Goal: Task Accomplishment & Management: Manage account settings

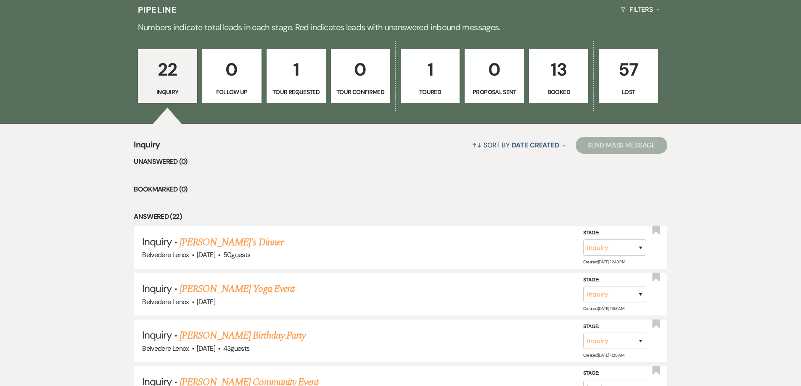
scroll to position [210, 0]
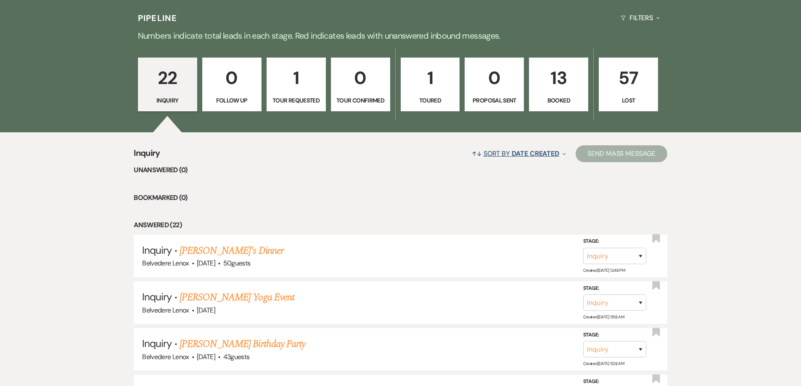
click at [552, 154] on span "Date Created" at bounding box center [536, 153] width 48 height 9
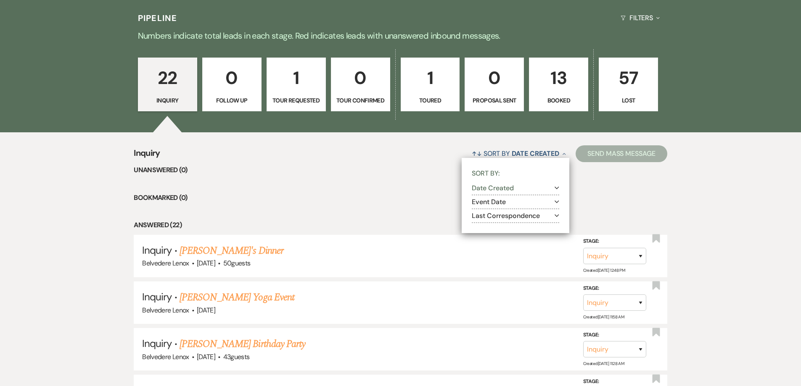
click at [539, 199] on button "Event Date Expand" at bounding box center [515, 202] width 87 height 7
click at [519, 212] on label "Ascending" at bounding box center [521, 213] width 77 height 11
click at [488, 212] on input "Ascending" at bounding box center [485, 212] width 5 height 5
radio input "true"
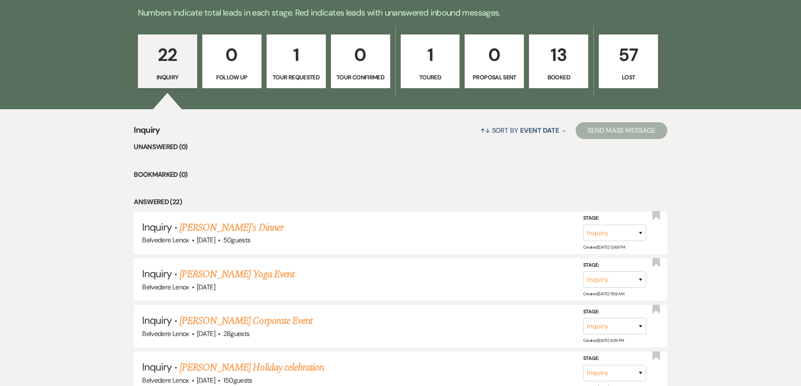
scroll to position [252, 0]
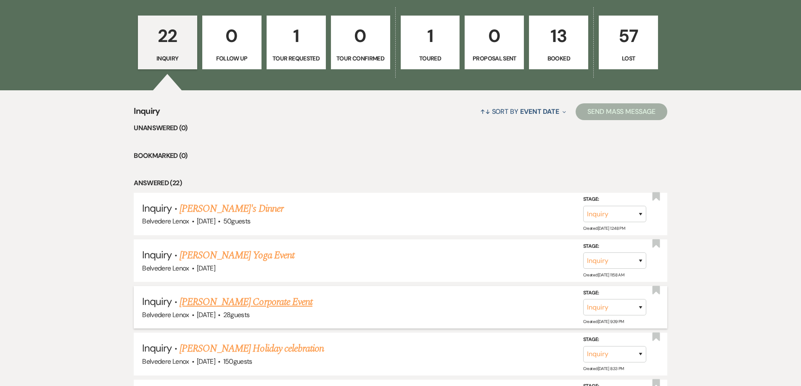
click at [266, 306] on link "[PERSON_NAME] Corporate Event" at bounding box center [245, 302] width 133 height 15
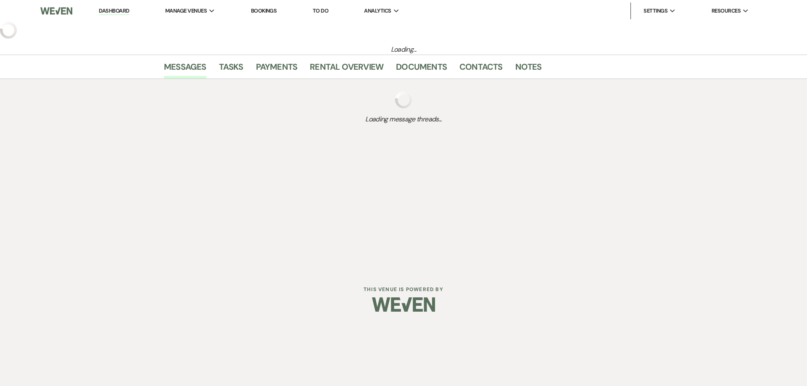
select select "5"
select select "9"
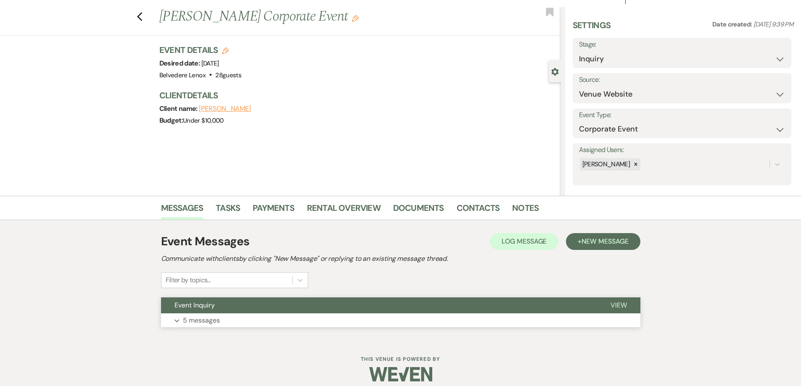
scroll to position [23, 0]
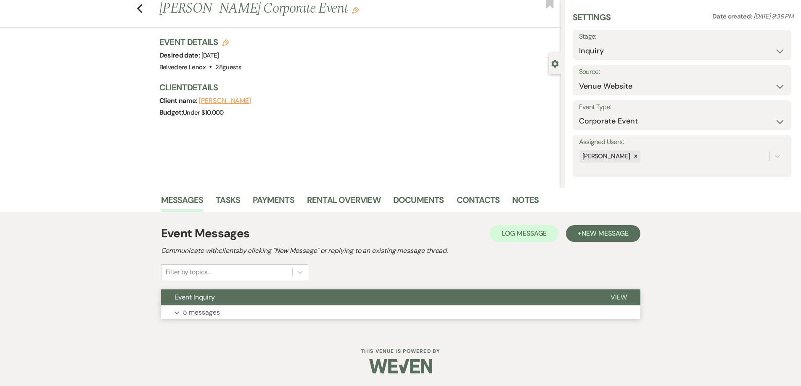
click at [194, 309] on p "5 messages" at bounding box center [201, 312] width 37 height 11
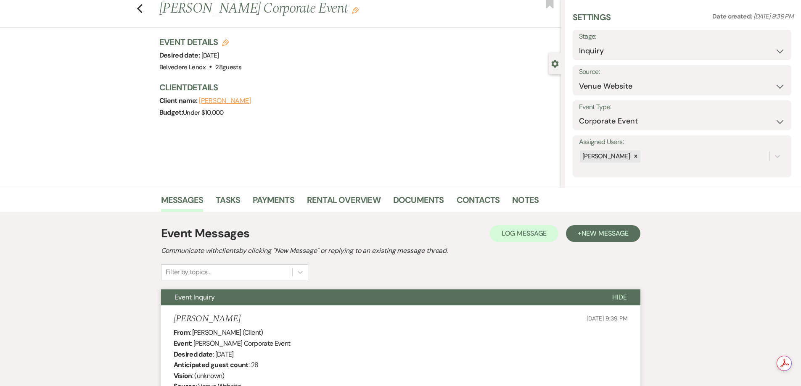
scroll to position [0, 0]
click at [640, 49] on select "Inquiry Follow Up Tour Requested Tour Confirmed Toured Proposal Sent Booked Lost" at bounding box center [682, 51] width 206 height 16
select select "8"
click at [579, 43] on select "Inquiry Follow Up Tour Requested Tour Confirmed Toured Proposal Sent Booked Lost" at bounding box center [682, 51] width 206 height 16
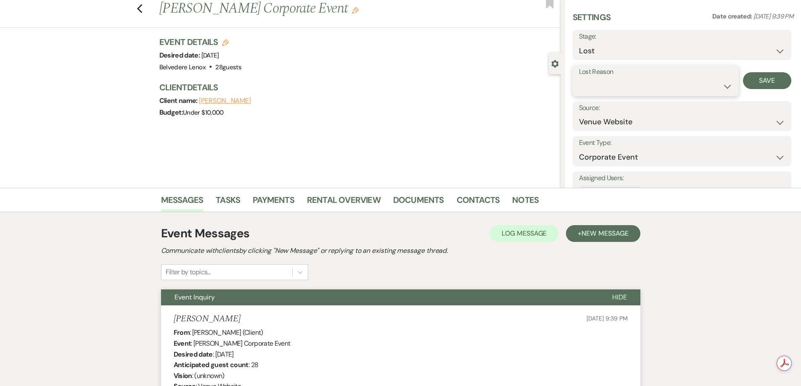
click at [669, 82] on select "Booked Elsewhere Budget Date Unavailable No Response Not a Good Match Capacity …" at bounding box center [655, 86] width 153 height 16
select select "6"
click at [579, 78] on select "Booked Elsewhere Budget Date Unavailable No Response Not a Good Match Capacity …" at bounding box center [655, 86] width 153 height 16
click at [751, 86] on button "Save" at bounding box center [767, 80] width 48 height 17
drag, startPoint x: 147, startPoint y: 8, endPoint x: 142, endPoint y: 8, distance: 5.1
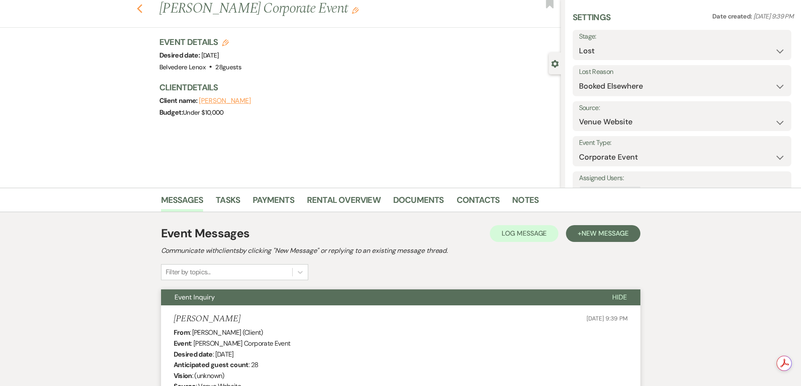
click at [146, 9] on div "Previous [PERSON_NAME] Corporate Event Edit Bookmark" at bounding box center [278, 13] width 565 height 29
click at [142, 8] on use "button" at bounding box center [139, 8] width 5 height 9
select select "8"
select select "6"
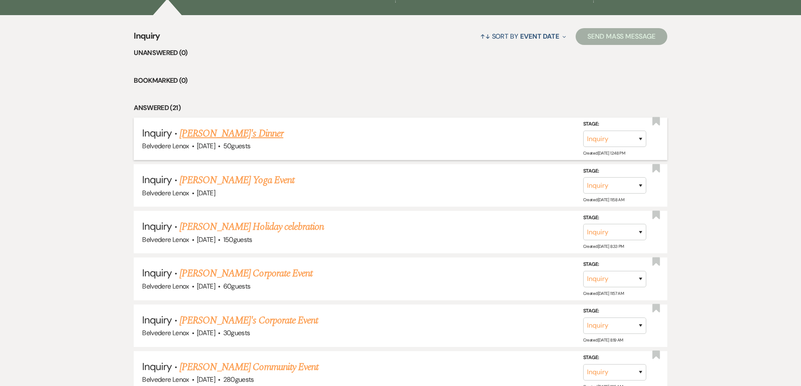
scroll to position [336, 0]
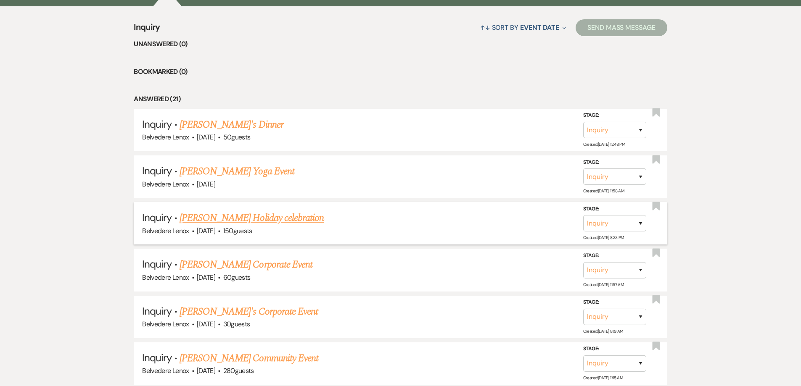
click at [276, 222] on link "[PERSON_NAME] Holiday celebration" at bounding box center [251, 218] width 144 height 15
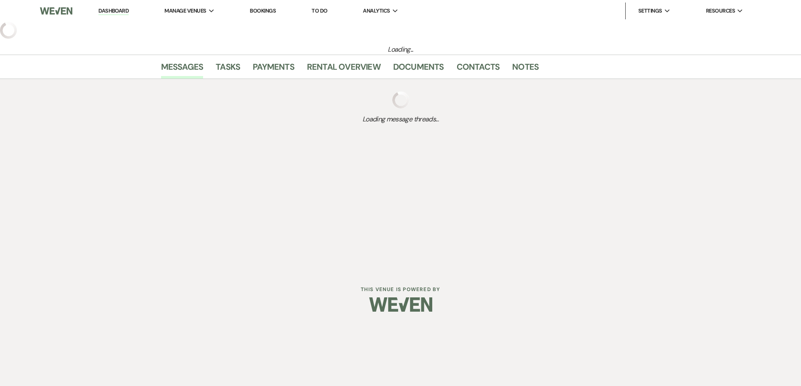
select select "5"
select select "13"
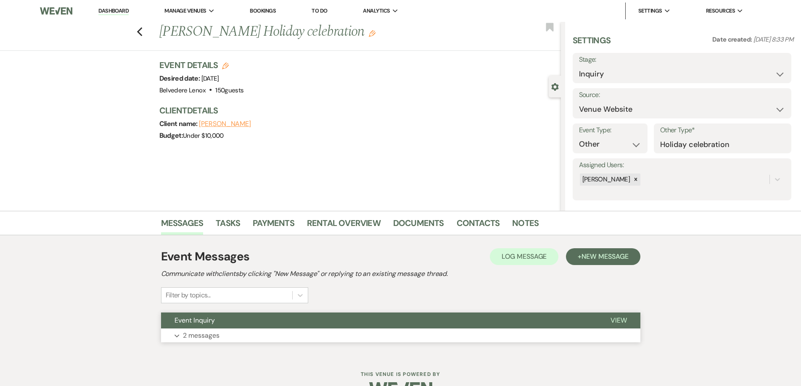
click at [203, 335] on p "2 messages" at bounding box center [201, 335] width 37 height 11
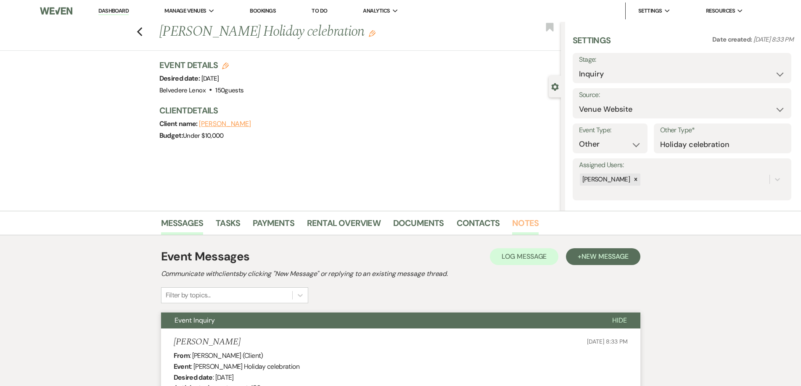
click at [512, 225] on link "Notes" at bounding box center [525, 225] width 26 height 18
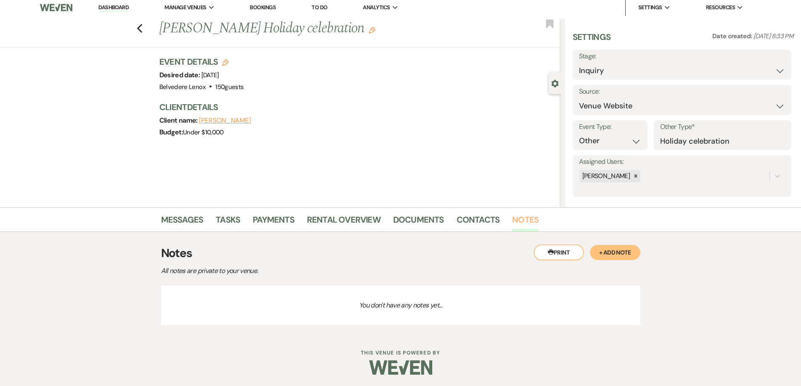
scroll to position [5, 0]
click at [184, 219] on link "Messages" at bounding box center [182, 221] width 42 height 18
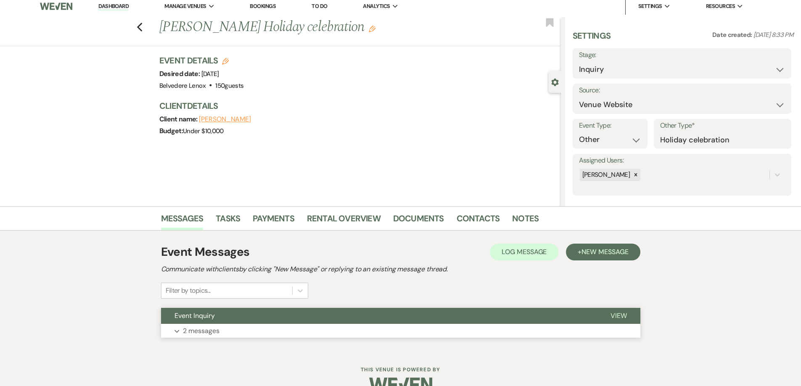
click at [187, 330] on p "2 messages" at bounding box center [201, 331] width 37 height 11
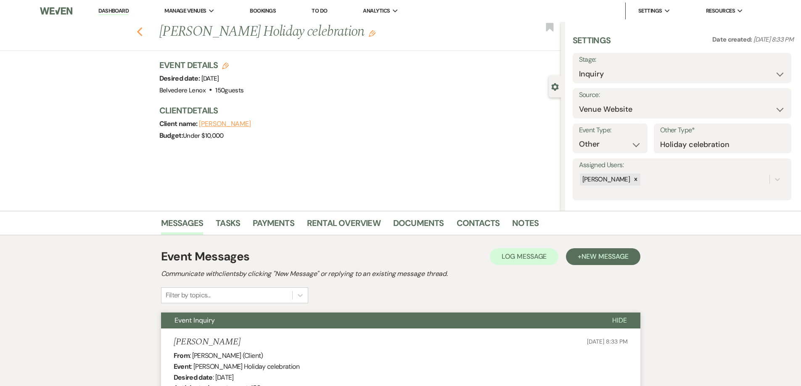
click at [143, 34] on icon "Previous" at bounding box center [140, 32] width 6 height 10
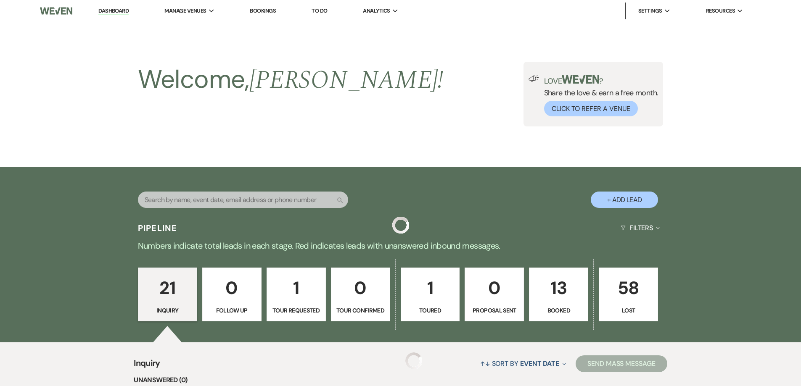
scroll to position [336, 0]
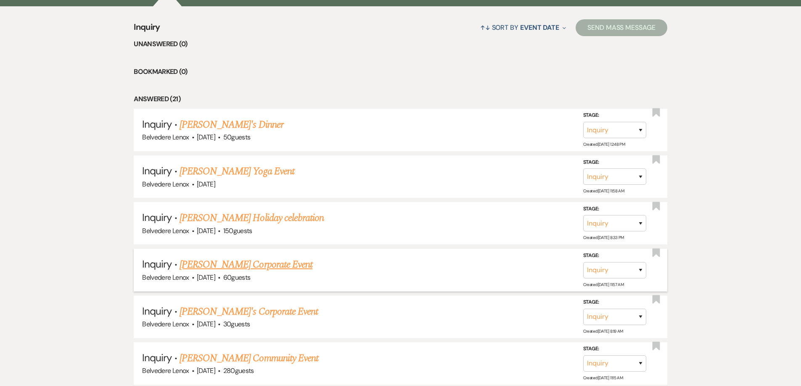
click at [232, 266] on link "[PERSON_NAME] Corporate Event" at bounding box center [245, 264] width 133 height 15
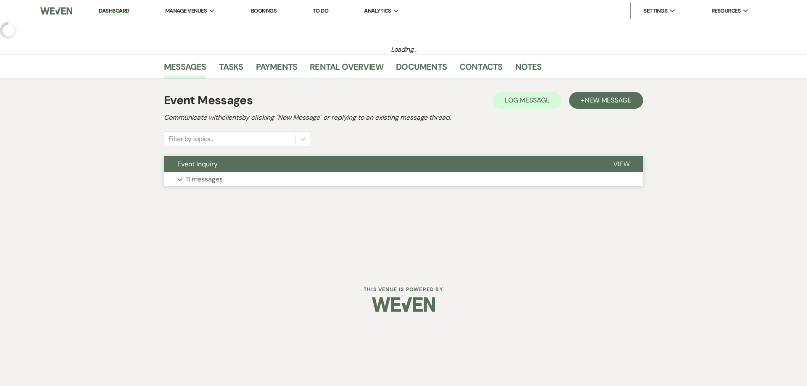
click at [209, 185] on div "Messages Tasks Payments Rental Overview Documents Contacts Notes Event Messages…" at bounding box center [403, 127] width 807 height 144
select select "5"
select select "9"
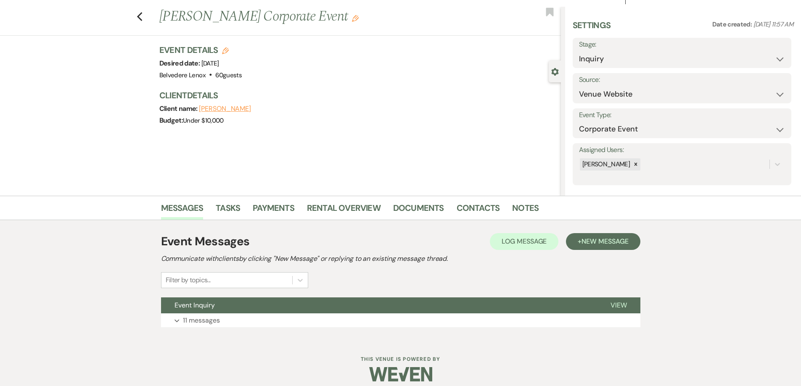
scroll to position [23, 0]
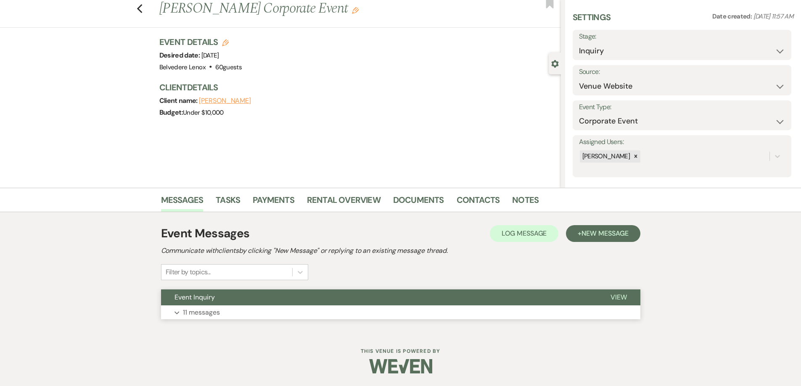
click at [198, 309] on p "11 messages" at bounding box center [201, 312] width 37 height 11
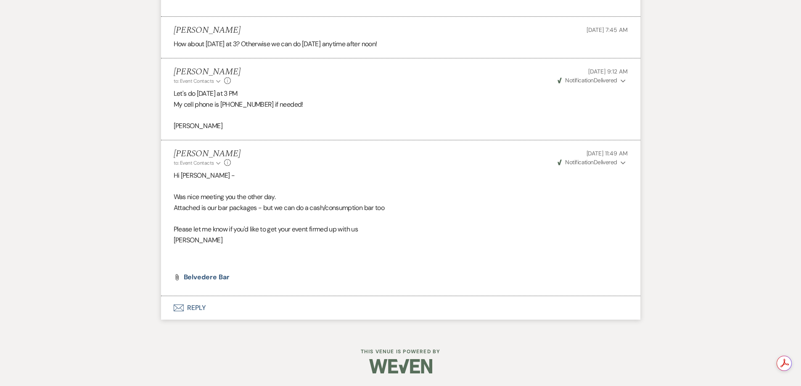
scroll to position [0, 0]
click at [191, 320] on button "Envelope Reply" at bounding box center [400, 308] width 479 height 24
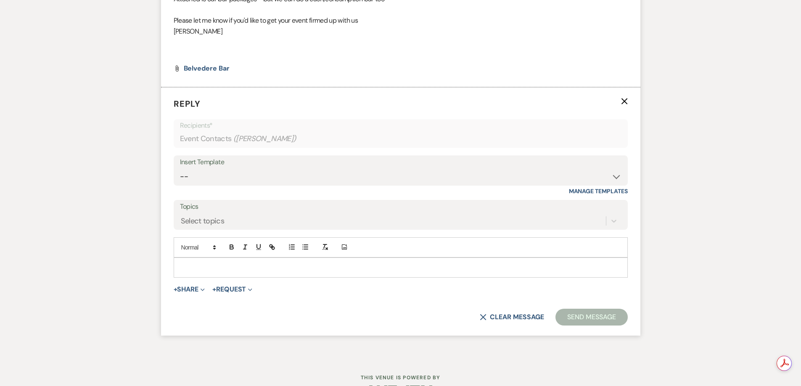
scroll to position [2371, 0]
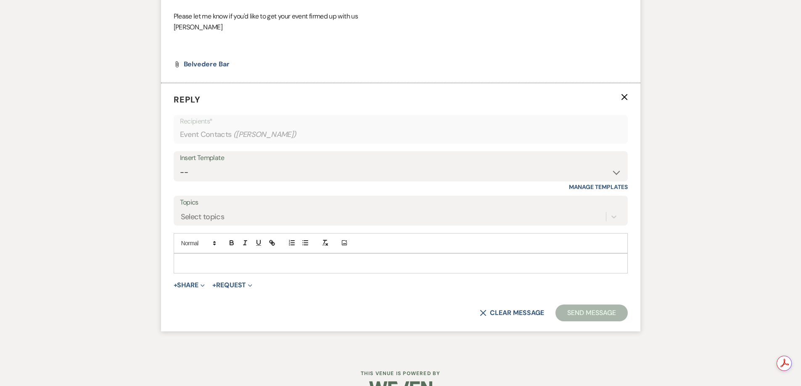
click at [223, 268] on p at bounding box center [400, 263] width 441 height 9
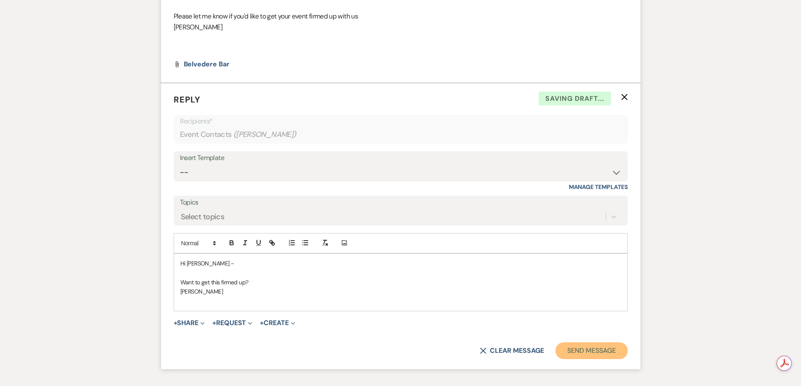
click at [597, 359] on button "Send Message" at bounding box center [591, 351] width 72 height 17
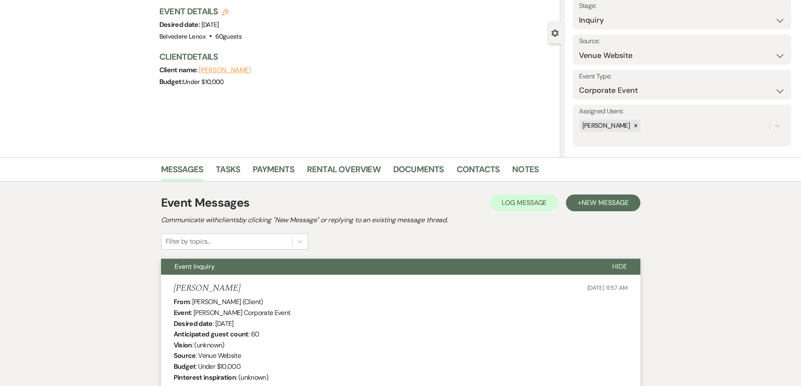
scroll to position [0, 0]
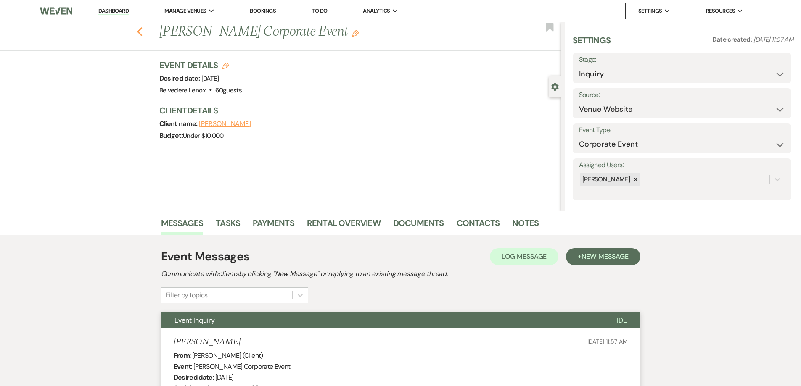
click at [140, 32] on icon "Previous" at bounding box center [140, 32] width 6 height 10
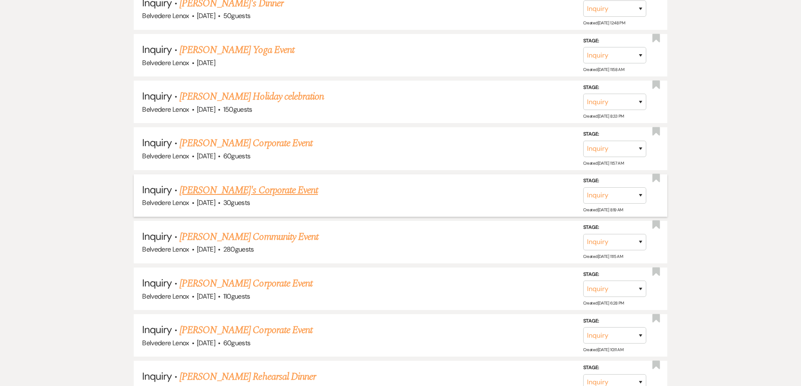
scroll to position [462, 0]
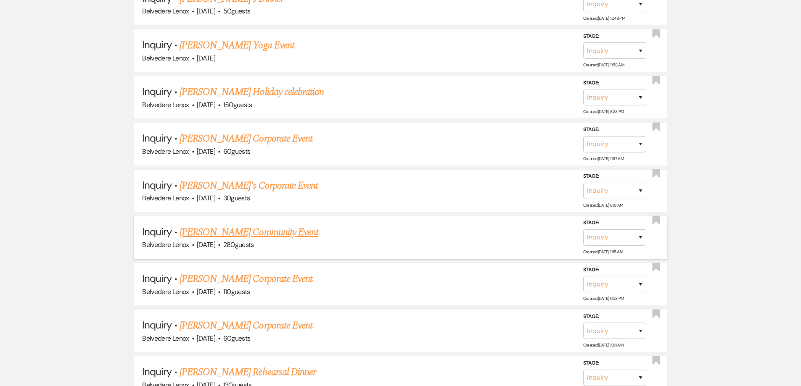
click at [243, 229] on link "[PERSON_NAME] Community Event" at bounding box center [248, 232] width 139 height 15
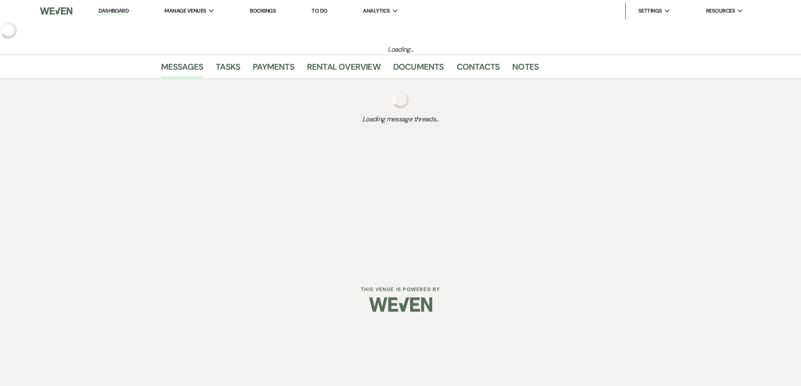
select select "20"
select select "7"
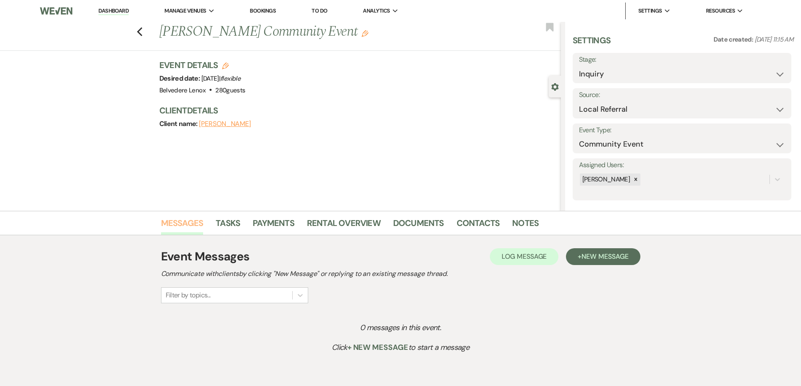
click at [198, 221] on link "Messages" at bounding box center [182, 225] width 42 height 18
click at [553, 87] on icon "Gear" at bounding box center [555, 87] width 8 height 8
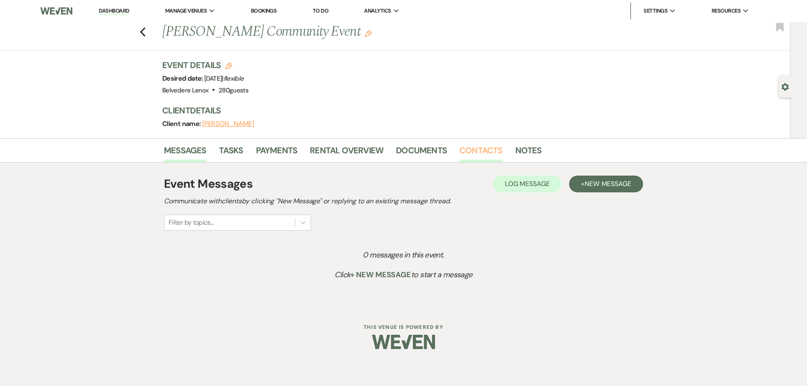
click at [470, 153] on link "Contacts" at bounding box center [480, 153] width 43 height 18
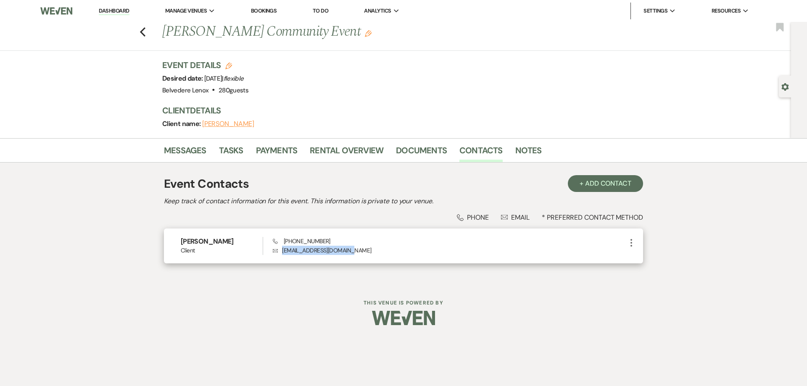
drag, startPoint x: 356, startPoint y: 251, endPoint x: 284, endPoint y: 260, distance: 72.9
click at [284, 260] on div "[PERSON_NAME] Client Phone [PHONE_NUMBER] Envelope [EMAIL_ADDRESS][DOMAIN_NAME]…" at bounding box center [403, 246] width 479 height 35
copy p "[EMAIL_ADDRESS][DOMAIN_NAME]"
click at [145, 32] on icon "Previous" at bounding box center [143, 32] width 6 height 10
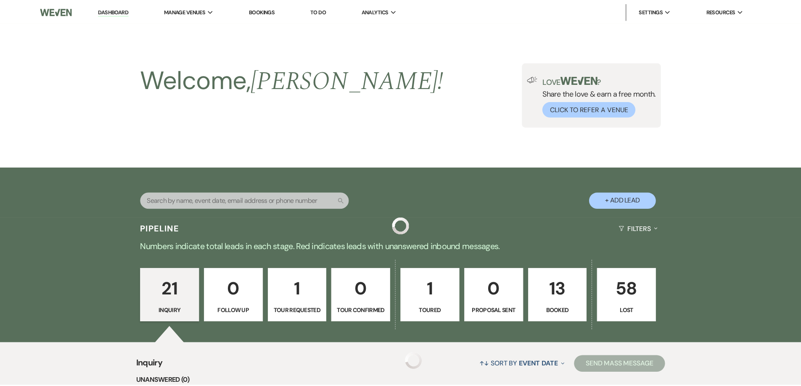
scroll to position [462, 0]
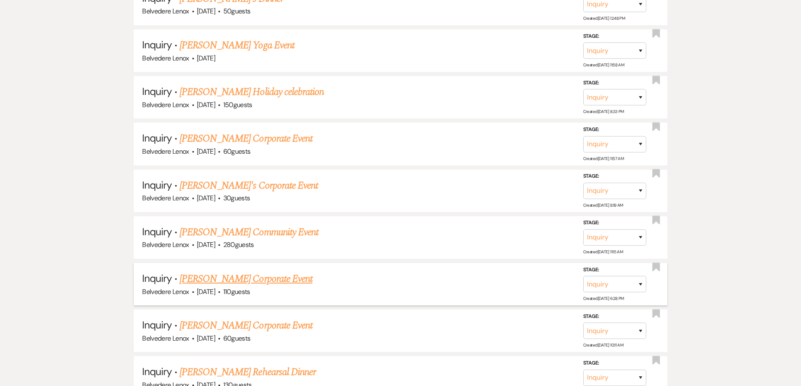
click at [250, 280] on link "[PERSON_NAME] Corporate Event" at bounding box center [245, 279] width 133 height 15
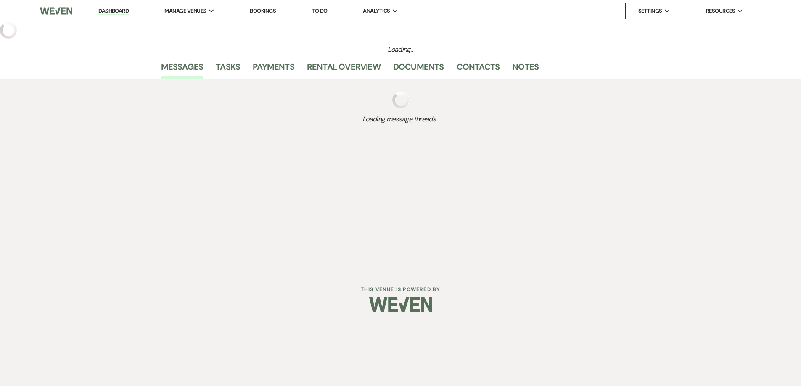
select select "5"
select select "9"
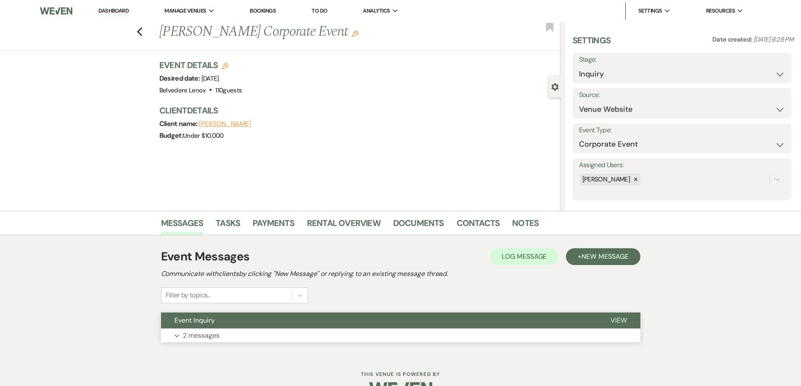
click at [195, 330] on p "2 messages" at bounding box center [201, 335] width 37 height 11
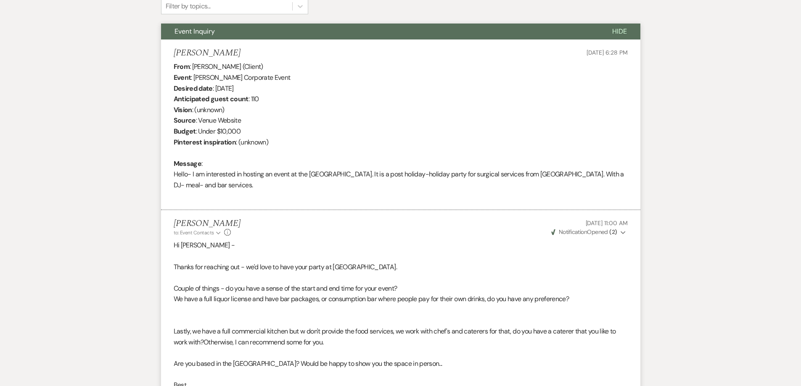
scroll to position [162, 0]
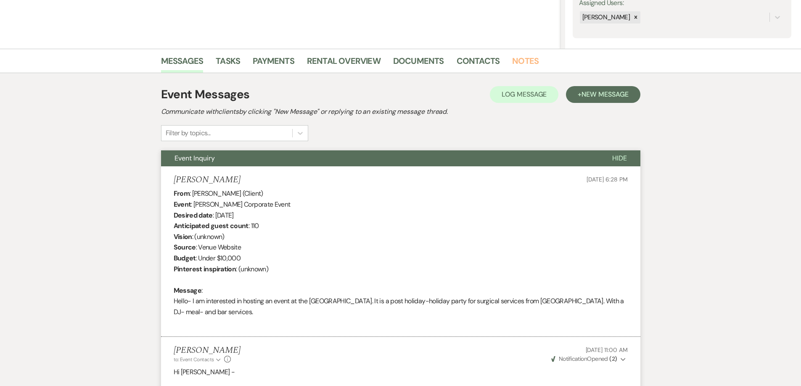
click at [515, 65] on link "Notes" at bounding box center [525, 63] width 26 height 18
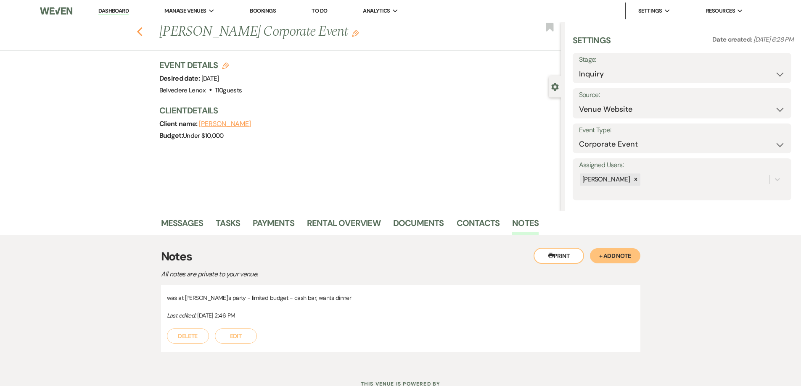
click at [143, 35] on icon "Previous" at bounding box center [140, 32] width 6 height 10
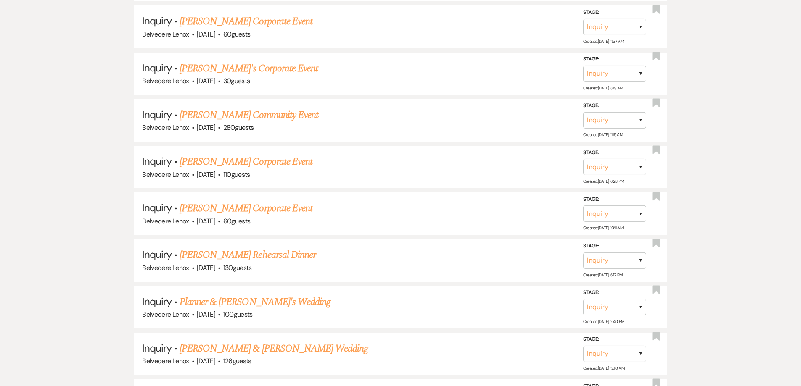
scroll to position [589, 0]
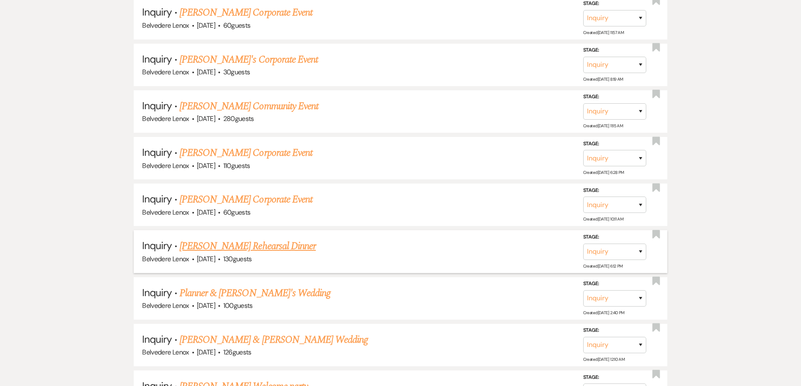
click at [243, 250] on link "[PERSON_NAME] Rehearsal Dinner" at bounding box center [247, 246] width 136 height 15
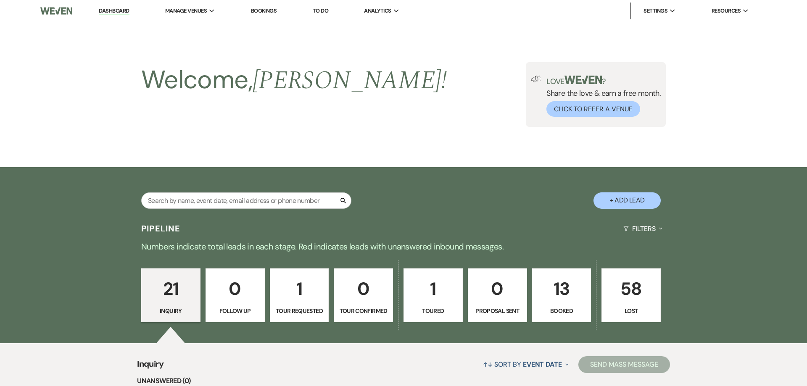
select select "5"
select select "11"
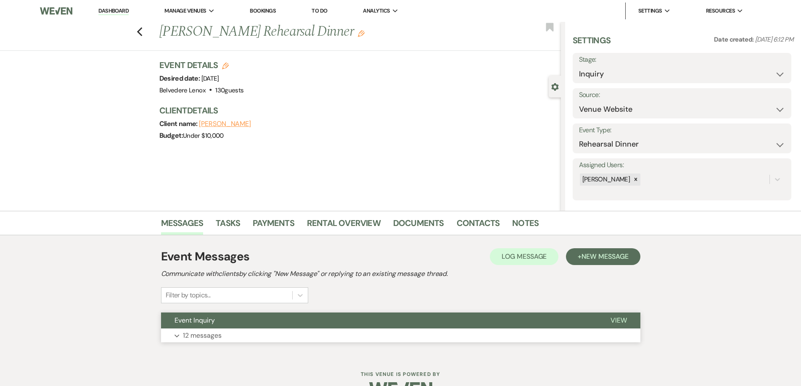
click at [190, 327] on button "Event Inquiry" at bounding box center [379, 321] width 436 height 16
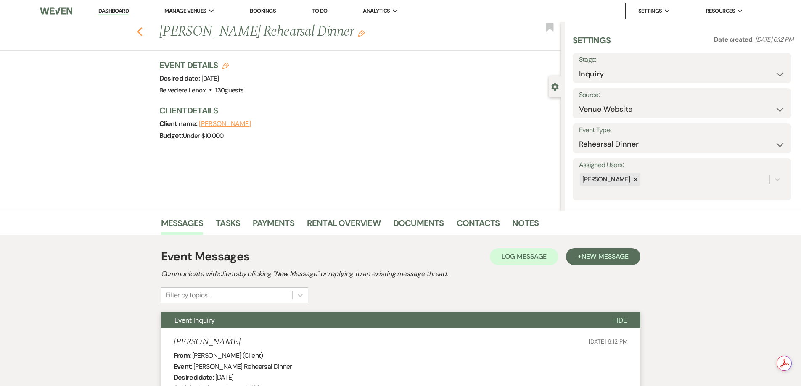
click at [143, 36] on icon "Previous" at bounding box center [140, 32] width 6 height 10
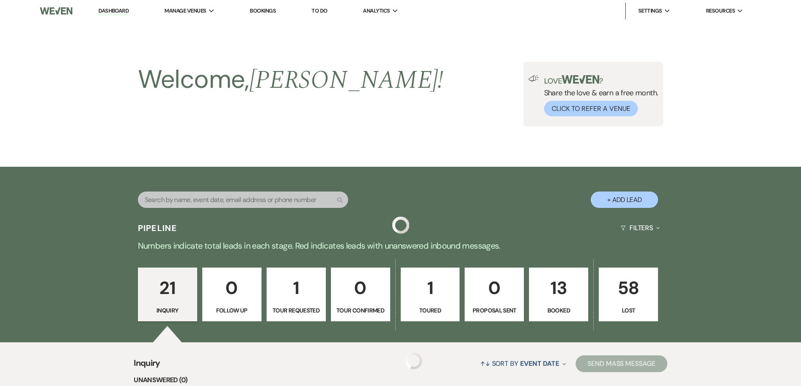
scroll to position [589, 0]
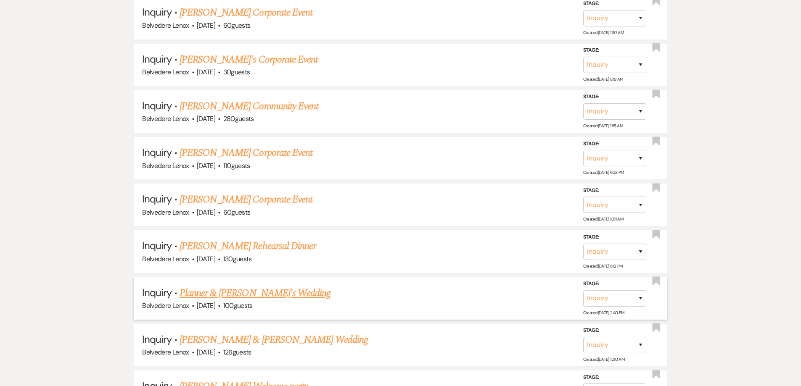
click at [216, 296] on link "Planner & [PERSON_NAME]'s Wedding" at bounding box center [254, 293] width 151 height 15
select select "5"
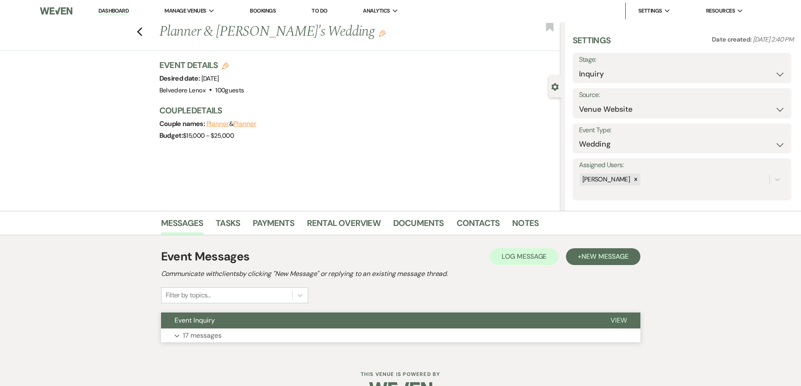
click at [188, 335] on p "17 messages" at bounding box center [202, 335] width 39 height 11
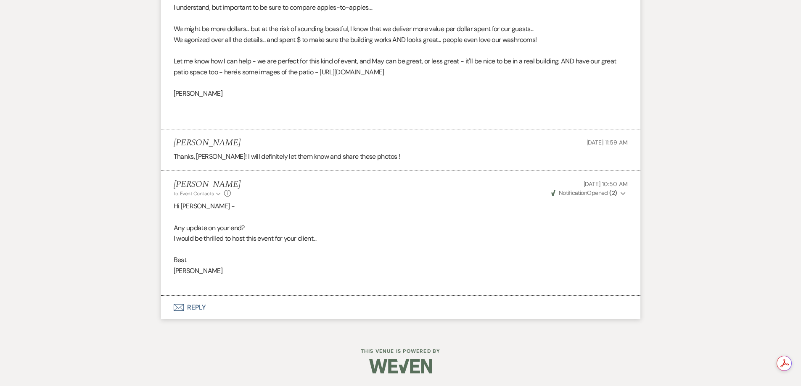
scroll to position [2619, 0]
click at [198, 306] on button "Envelope Reply" at bounding box center [400, 308] width 479 height 24
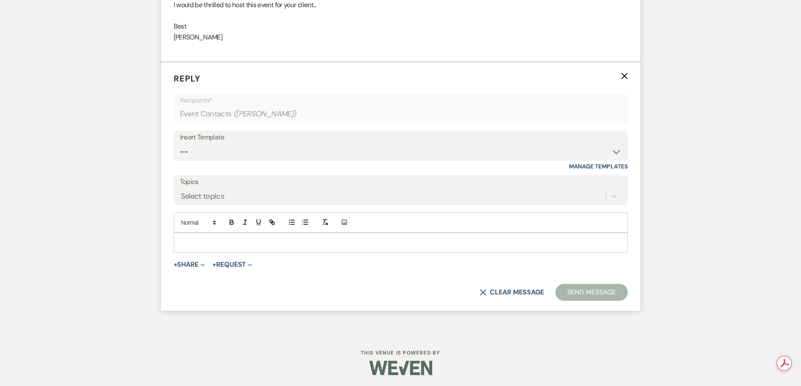
scroll to position [2847, 0]
click at [221, 251] on div at bounding box center [400, 241] width 453 height 19
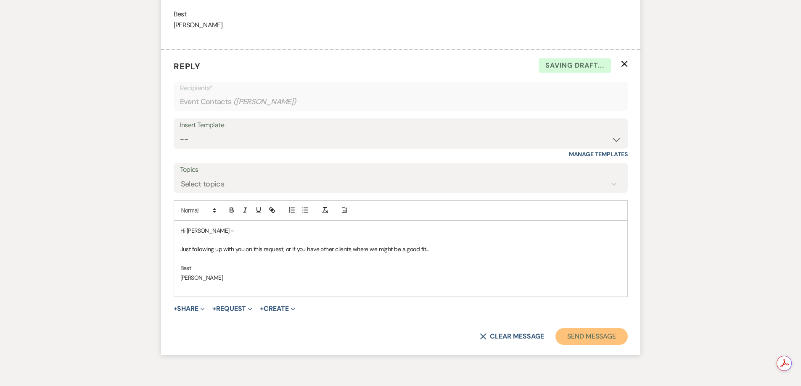
click at [607, 343] on button "Send Message" at bounding box center [591, 336] width 72 height 17
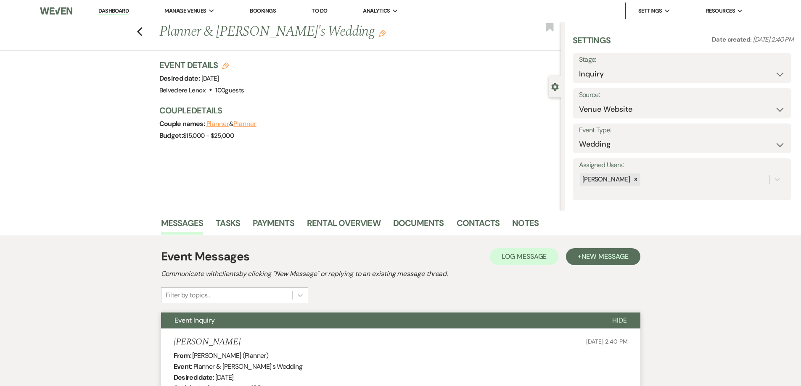
click at [145, 37] on div "Previous Planner & [PERSON_NAME]'s Wedding Edit Bookmark" at bounding box center [278, 36] width 565 height 29
click at [143, 36] on icon "Previous" at bounding box center [140, 32] width 6 height 10
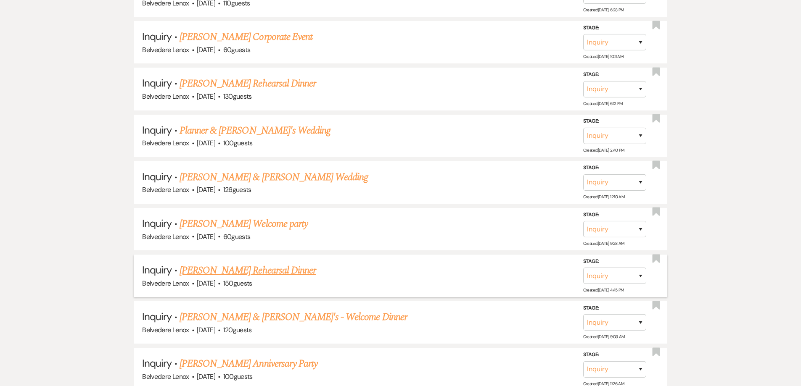
scroll to position [757, 0]
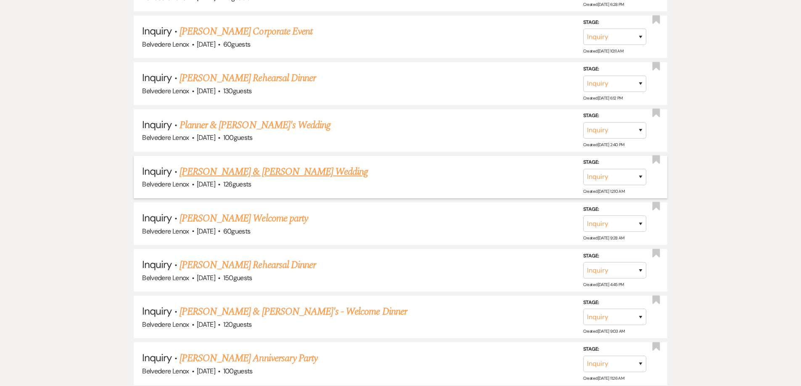
click at [255, 176] on link "[PERSON_NAME] & [PERSON_NAME] Wedding" at bounding box center [273, 171] width 188 height 15
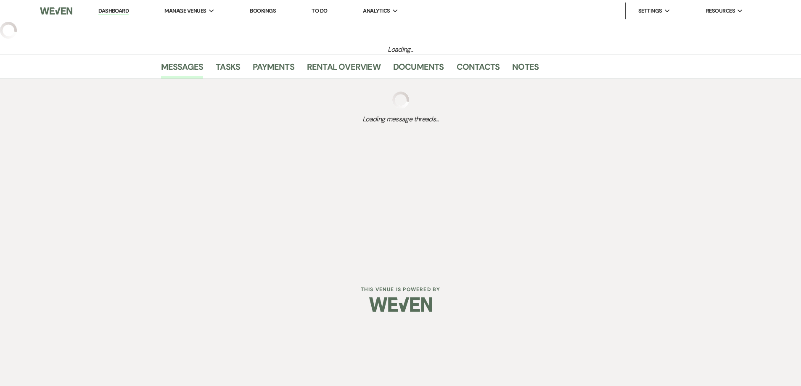
select select "5"
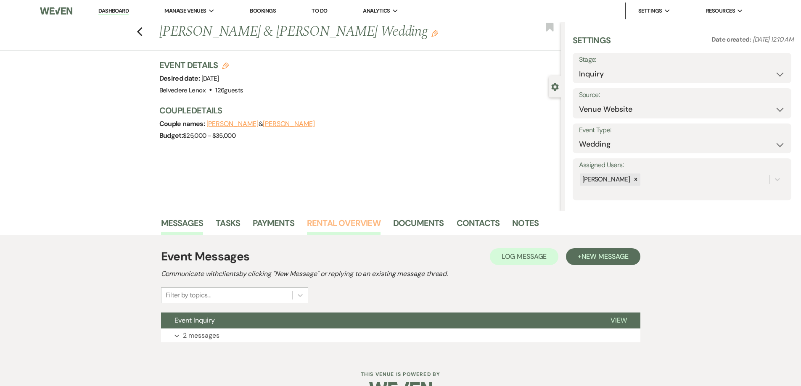
click at [358, 219] on link "Rental Overview" at bounding box center [344, 225] width 74 height 18
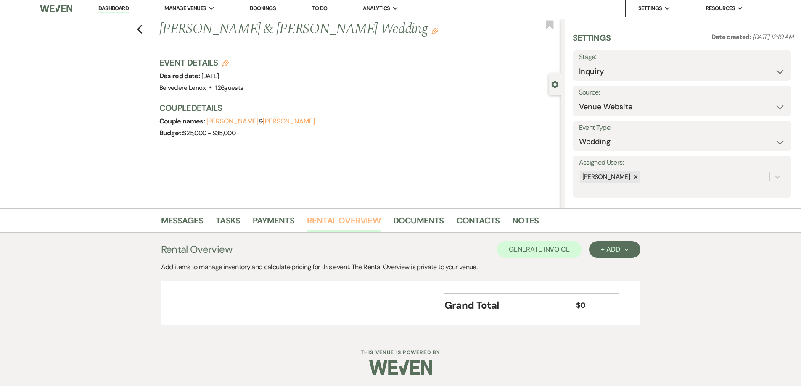
scroll to position [4, 0]
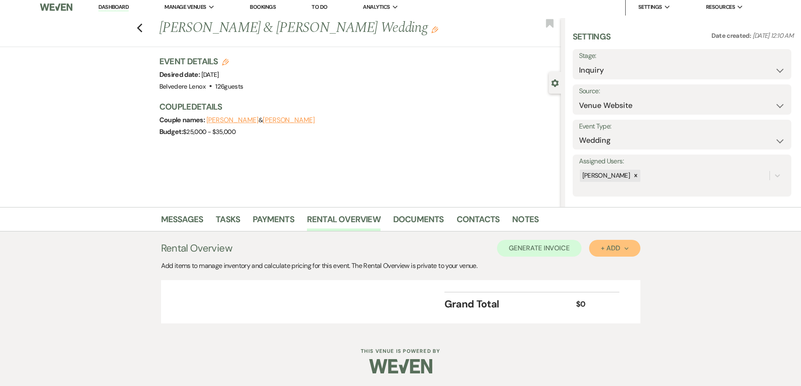
click at [622, 246] on div "+ Add Next" at bounding box center [614, 248] width 27 height 7
click at [613, 276] on button "Category" at bounding box center [611, 280] width 44 height 13
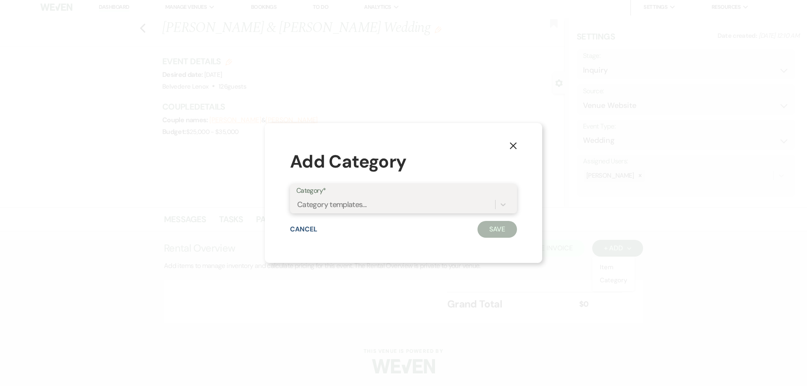
click at [399, 205] on div "Category templates..." at bounding box center [395, 205] width 199 height 15
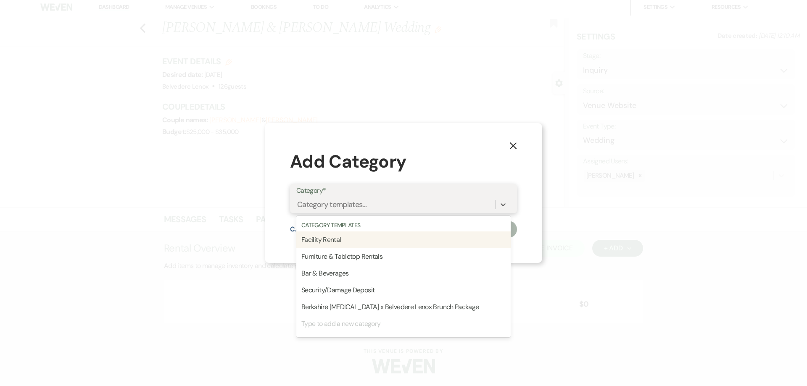
click at [383, 242] on div "Facility Rental" at bounding box center [403, 240] width 214 height 17
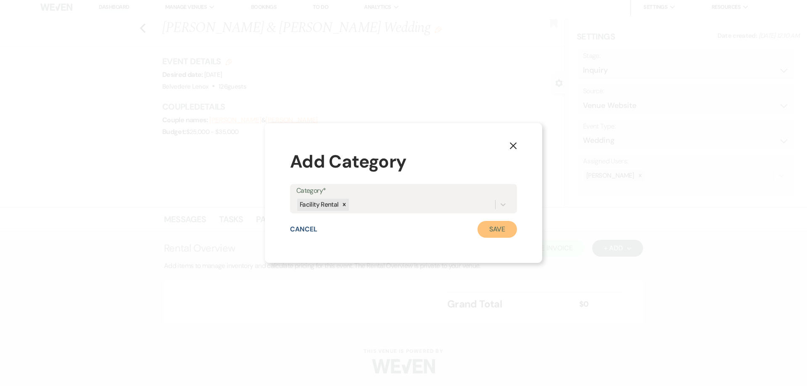
click at [493, 230] on button "Save" at bounding box center [498, 229] width 40 height 17
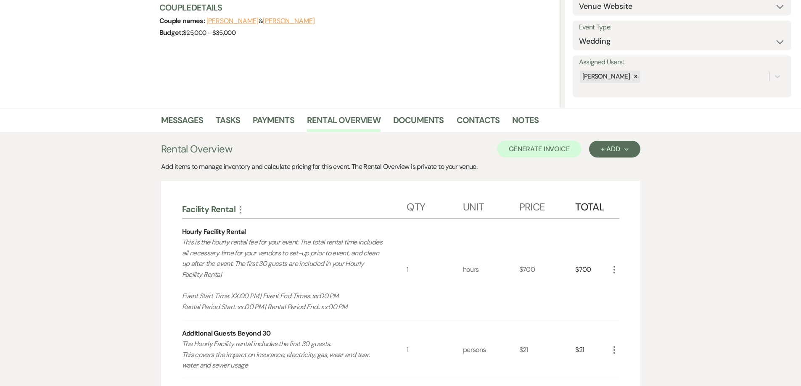
scroll to position [130, 0]
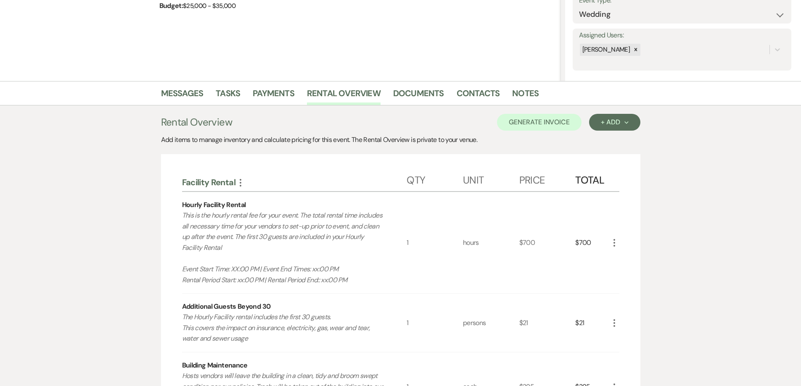
click at [242, 184] on icon "More" at bounding box center [240, 183] width 10 height 10
click at [273, 195] on button "Pencil Edit Category Name" at bounding box center [277, 198] width 85 height 13
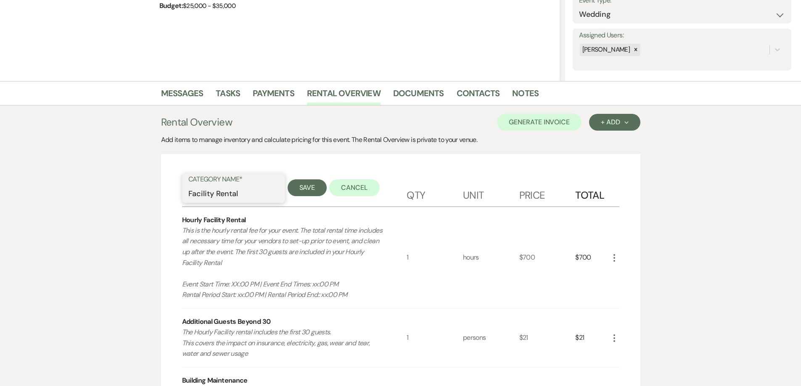
click at [261, 198] on input "Facility Rental" at bounding box center [233, 194] width 90 height 16
type input "Facility Rental - Summer [DATE]"
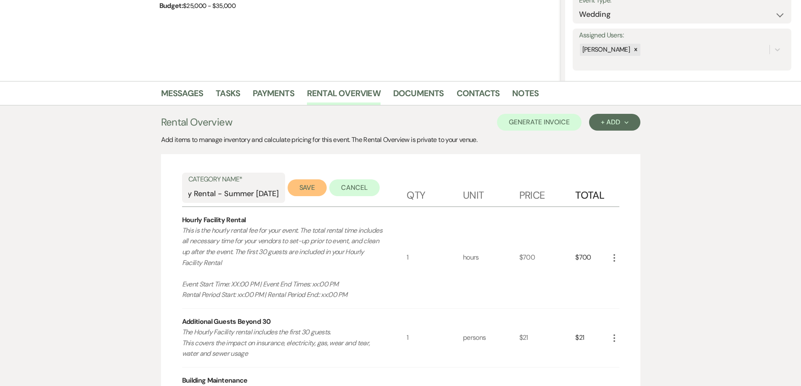
scroll to position [0, 0]
click at [295, 190] on button "Save" at bounding box center [308, 187] width 40 height 17
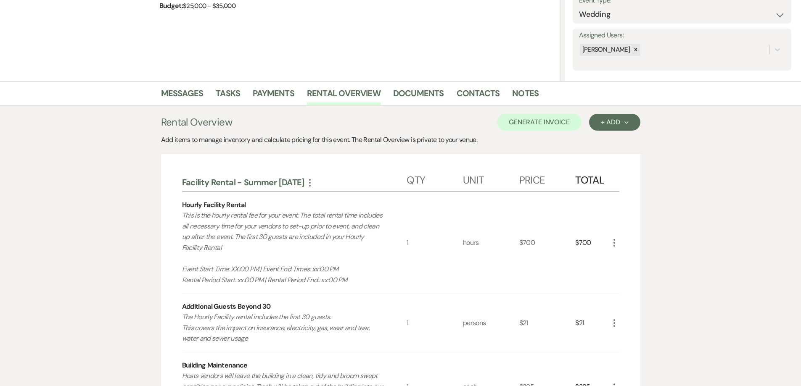
click at [315, 182] on icon "More" at bounding box center [310, 183] width 10 height 10
click at [343, 168] on div "Facility Rental - Summer [DATE] More Pencil Edit Category Name Qty Unit Price T…" at bounding box center [400, 179] width 437 height 26
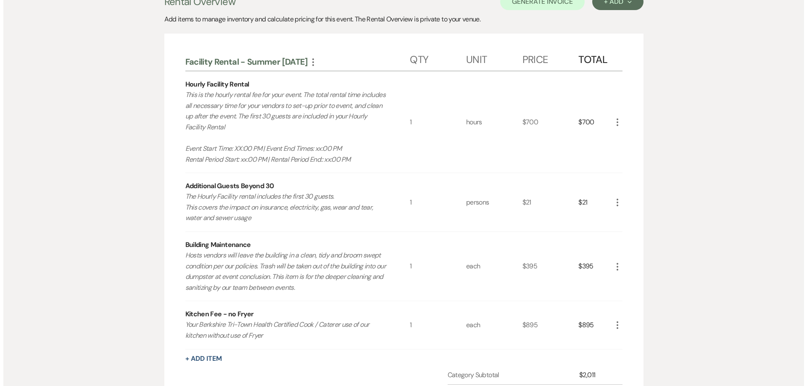
scroll to position [210, 0]
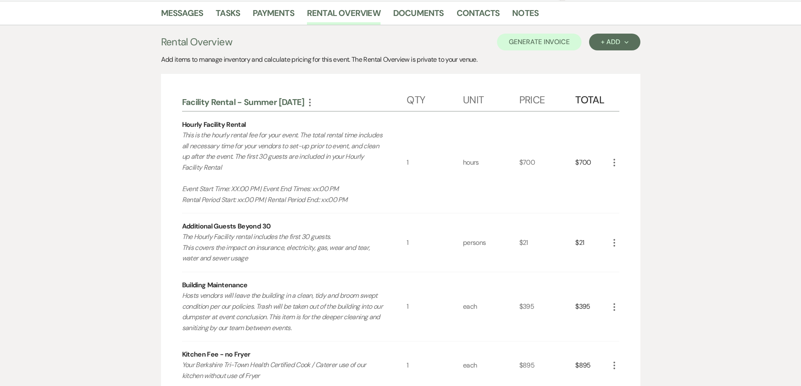
click at [612, 161] on icon "More" at bounding box center [614, 163] width 10 height 10
click at [620, 181] on icon "Pencil" at bounding box center [620, 179] width 5 height 6
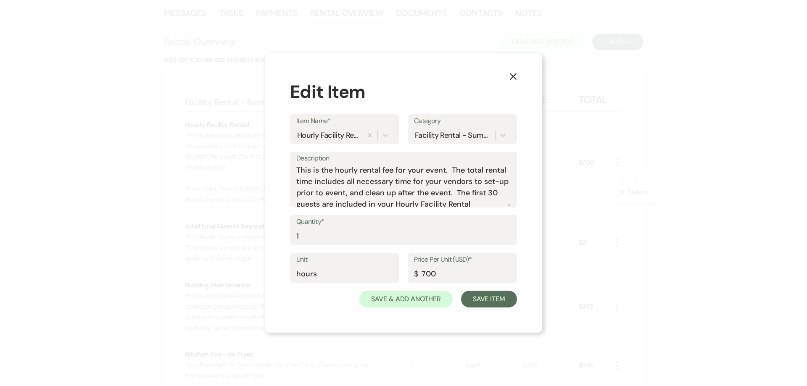
scroll to position [49, 0]
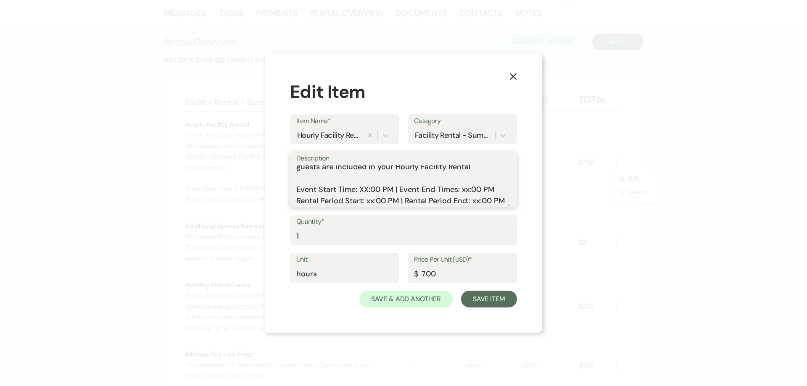
drag, startPoint x: 365, startPoint y: 177, endPoint x: 411, endPoint y: 210, distance: 56.7
click at [365, 178] on textarea "This is the hourly rental fee for your event. The total rental time includes al…" at bounding box center [403, 186] width 214 height 42
click at [460, 178] on textarea "This is the hourly rental fee for your event. The total rental time includes al…" at bounding box center [403, 186] width 214 height 42
click at [361, 184] on textarea "This is the hourly rental fee for your event. The total rental time includes al…" at bounding box center [403, 186] width 214 height 42
click at [461, 176] on textarea "This is the hourly rental fee for your event. The total rental time includes al…" at bounding box center [403, 186] width 214 height 42
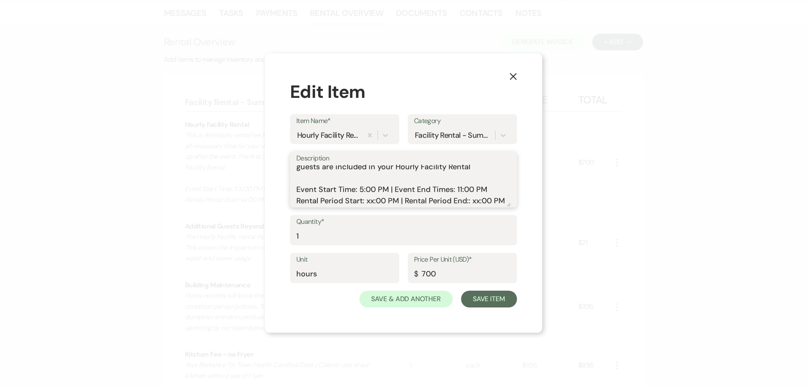
click at [476, 190] on textarea "This is the hourly rental fee for your event. The total rental time includes al…" at bounding box center [403, 186] width 214 height 42
click at [469, 190] on textarea "This is the hourly rental fee for your event. The total rental time includes al…" at bounding box center [403, 186] width 214 height 42
click at [369, 198] on textarea "This is the hourly rental fee for your event. The total rental time includes al…" at bounding box center [403, 186] width 214 height 42
type textarea "This is the hourly rental fee for your event. The total rental time includes al…"
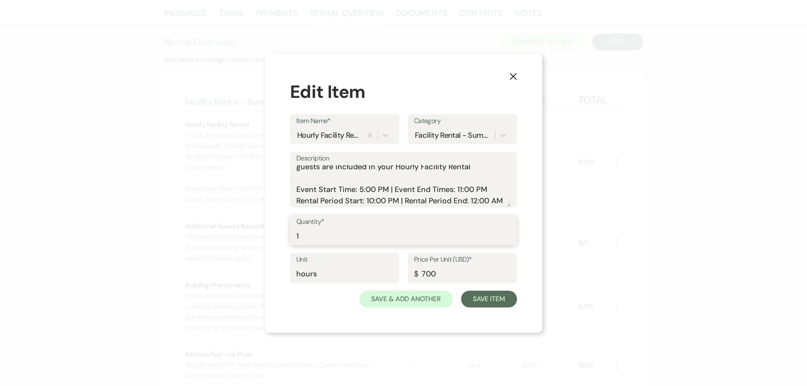
click at [399, 233] on input "1" at bounding box center [403, 236] width 214 height 16
type input "14"
click at [450, 276] on input "700" at bounding box center [462, 274] width 97 height 16
drag, startPoint x: 448, startPoint y: 274, endPoint x: 414, endPoint y: 262, distance: 36.0
click at [414, 262] on div "Price Per Unit (USD)* $ 700" at bounding box center [462, 268] width 109 height 30
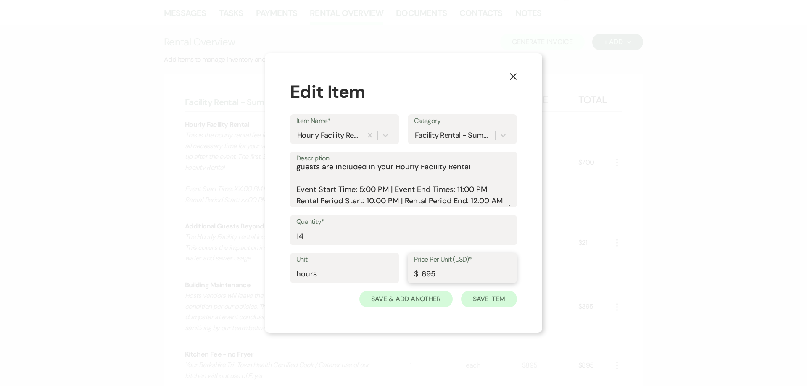
type input "695"
click at [494, 301] on button "Save Item" at bounding box center [489, 299] width 56 height 17
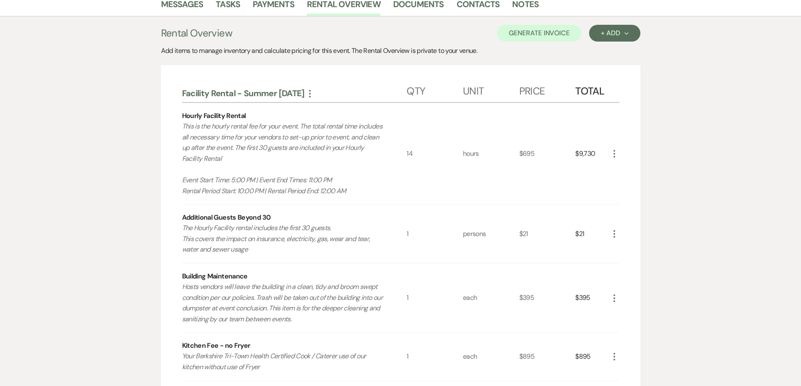
scroll to position [294, 0]
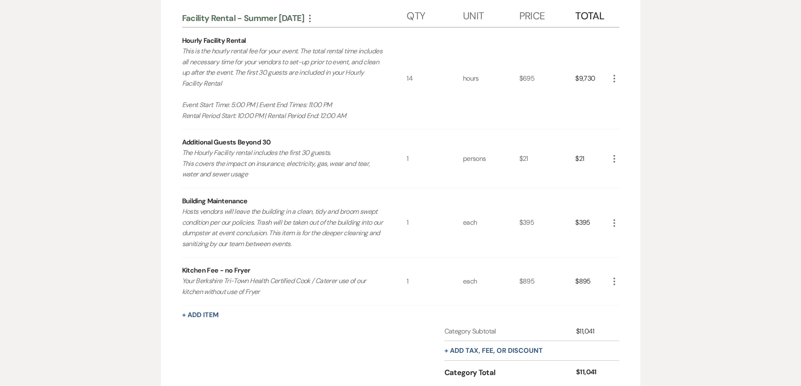
click at [614, 156] on use "button" at bounding box center [614, 159] width 2 height 8
click at [627, 178] on button "Pencil Edit" at bounding box center [631, 175] width 44 height 13
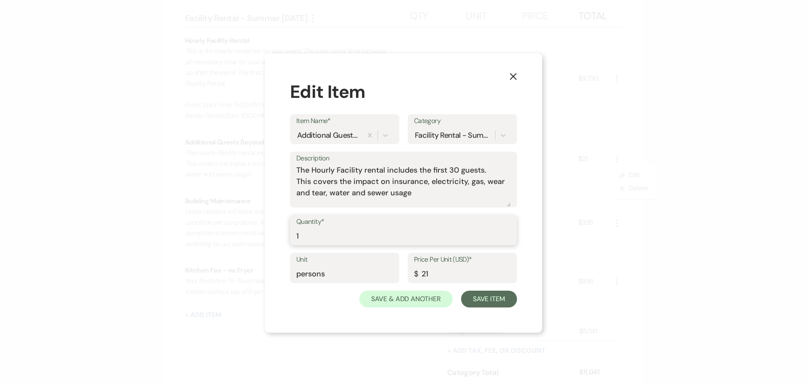
click at [348, 237] on input "1" at bounding box center [403, 236] width 214 height 16
click at [449, 197] on textarea "The Hourly Facility rental includes the first 30 guests. This covers the impact…" at bounding box center [403, 186] width 214 height 42
type textarea "The Hourly Facility rental includes the first 30 guests. This covers the impact…"
click at [340, 235] on input "1" at bounding box center [403, 236] width 214 height 16
drag, startPoint x: 335, startPoint y: 238, endPoint x: 286, endPoint y: 248, distance: 50.0
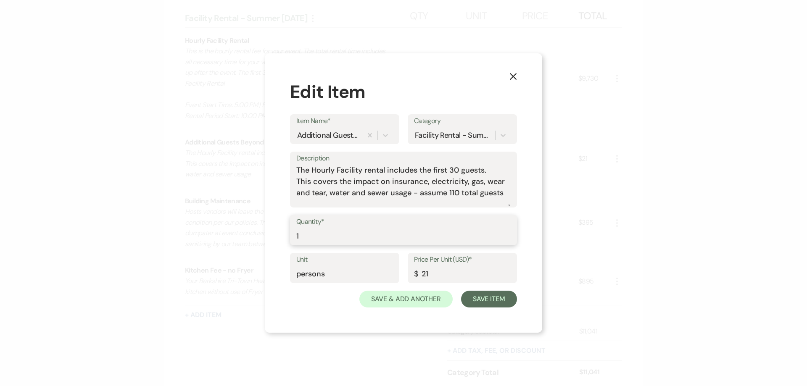
click at [286, 248] on div "X Edit Item Item Name* Additional Guests Beyond 30 Category Facility Rental - S…" at bounding box center [403, 193] width 277 height 280
type input "80"
click at [479, 298] on button "Save Item" at bounding box center [489, 299] width 56 height 17
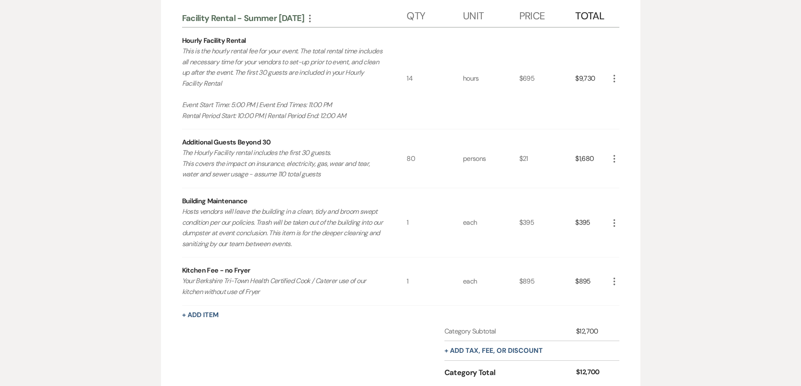
click at [612, 221] on icon "More" at bounding box center [614, 223] width 10 height 10
click at [622, 235] on button "Pencil Edit" at bounding box center [631, 239] width 44 height 13
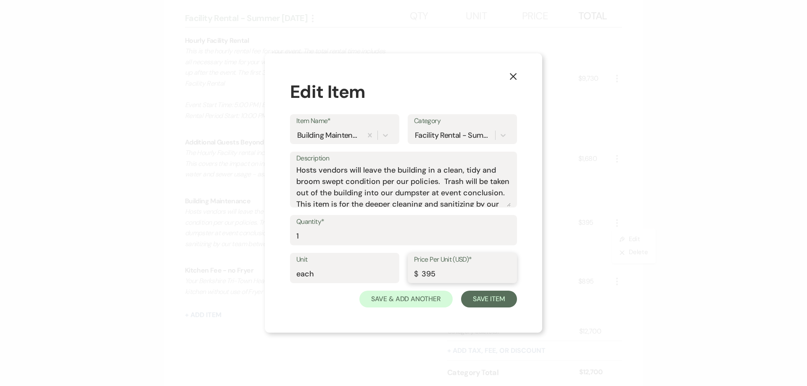
click at [424, 277] on input "395" at bounding box center [462, 274] width 97 height 16
type input "495"
click at [479, 289] on div "Unit each Price Per Unit (USD)* $ 495" at bounding box center [403, 272] width 227 height 38
click at [483, 293] on button "Save Item" at bounding box center [489, 299] width 56 height 17
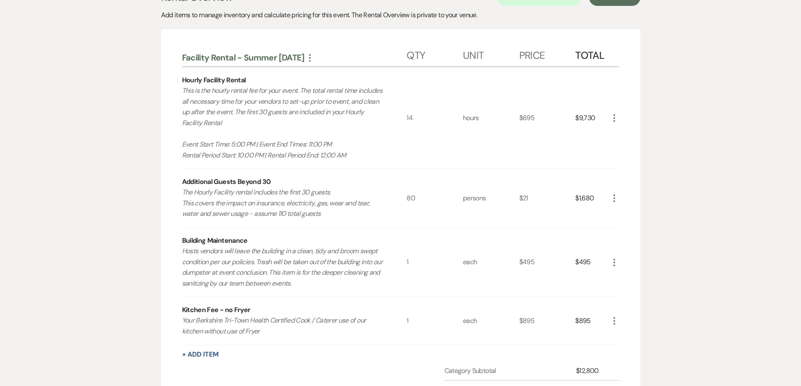
scroll to position [275, 0]
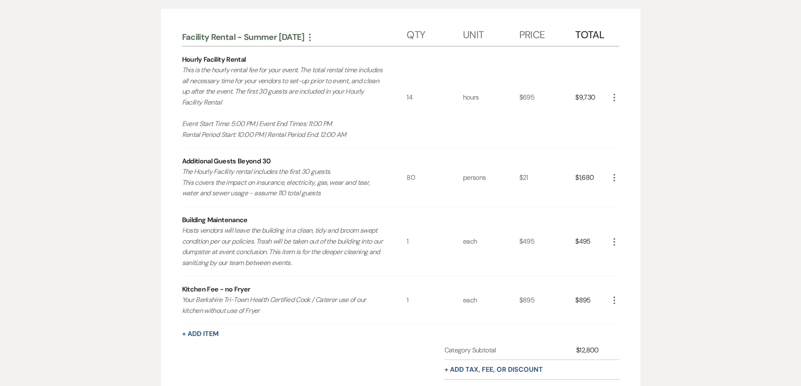
click at [618, 93] on icon "More" at bounding box center [614, 97] width 10 height 10
click at [623, 112] on button "Pencil Edit" at bounding box center [631, 113] width 44 height 13
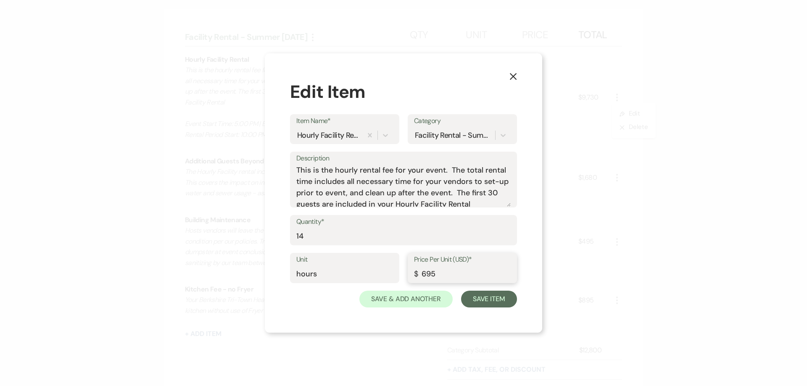
click at [421, 277] on input "695" at bounding box center [462, 274] width 97 height 16
type input "795"
click at [486, 295] on button "Save Item" at bounding box center [489, 299] width 56 height 17
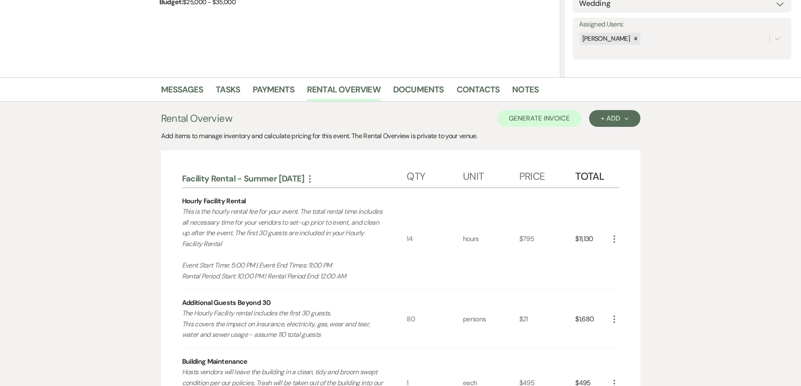
scroll to position [126, 0]
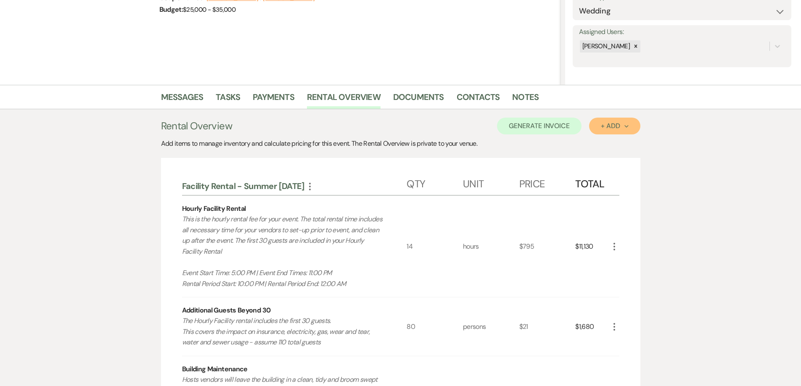
click at [617, 128] on div "+ Add Next" at bounding box center [614, 126] width 27 height 7
click at [613, 158] on button "Category" at bounding box center [611, 158] width 44 height 13
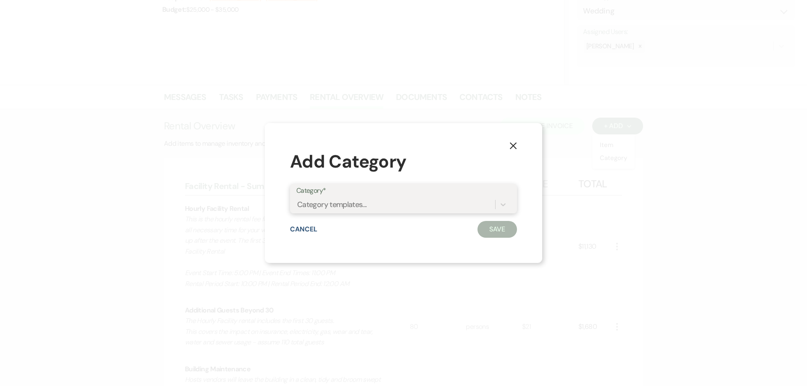
click at [408, 209] on div "Category templates..." at bounding box center [395, 205] width 199 height 15
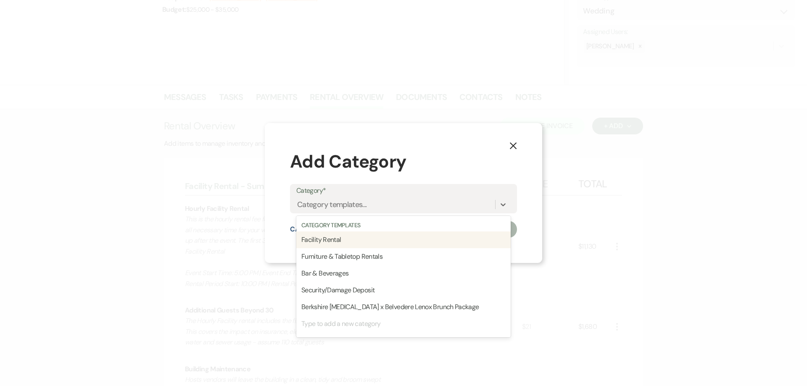
click at [663, 180] on div "X Add Category Category* option Facility Rental focused, 0 of 1. 6 results avai…" at bounding box center [403, 193] width 807 height 386
click at [347, 209] on div "Category templates..." at bounding box center [333, 204] width 70 height 11
click at [351, 240] on div "Facility Rental" at bounding box center [404, 240] width 214 height 17
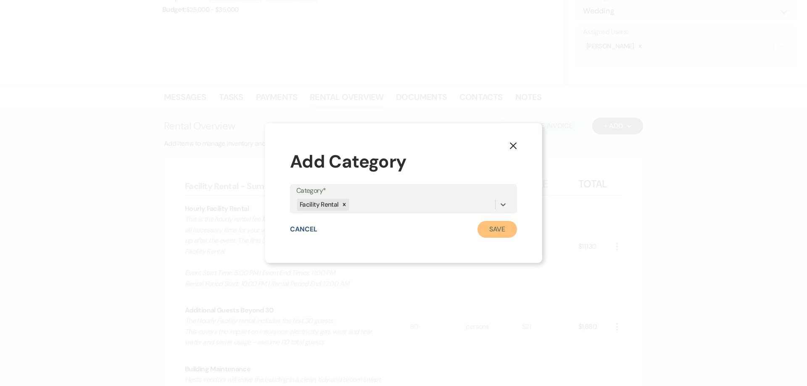
click at [488, 221] on button "Save" at bounding box center [498, 229] width 40 height 17
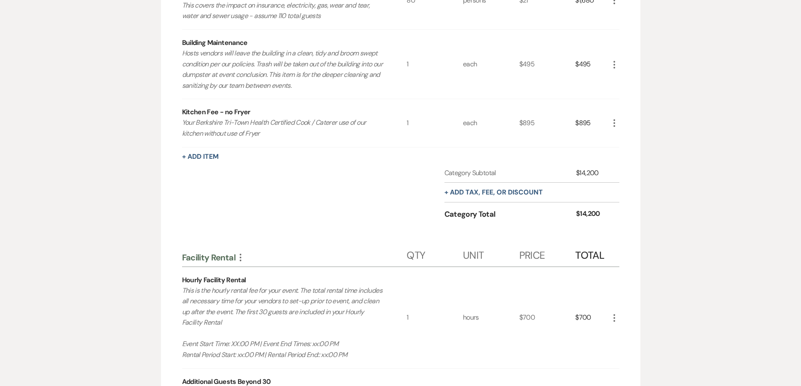
scroll to position [462, 0]
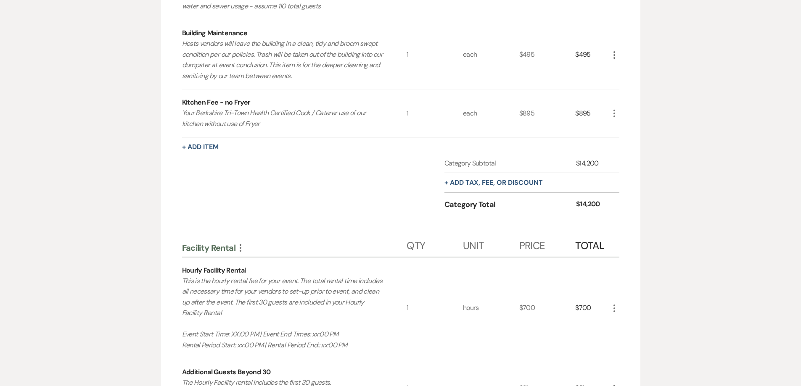
click at [239, 249] on icon "More" at bounding box center [240, 248] width 10 height 10
click at [273, 274] on button "Pencil Edit Category Name" at bounding box center [277, 277] width 85 height 13
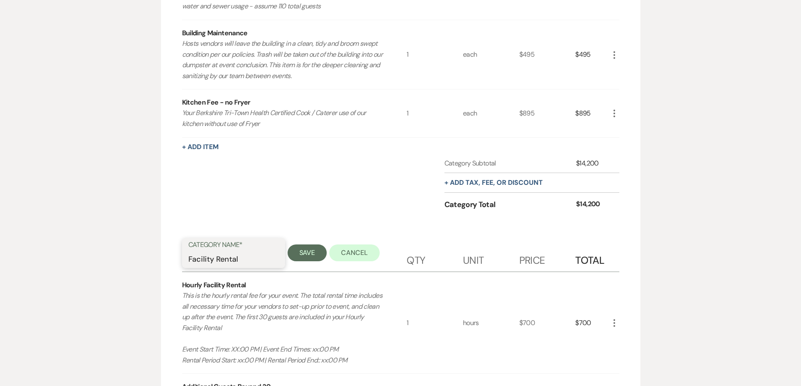
click at [254, 264] on input "Facility Rental" at bounding box center [233, 259] width 90 height 16
type input "Facility Rental - Summer [DATE]"
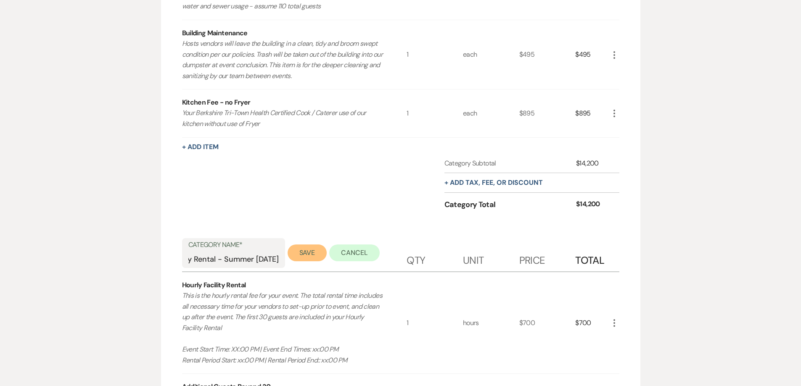
click at [290, 252] on button "Save" at bounding box center [308, 253] width 40 height 17
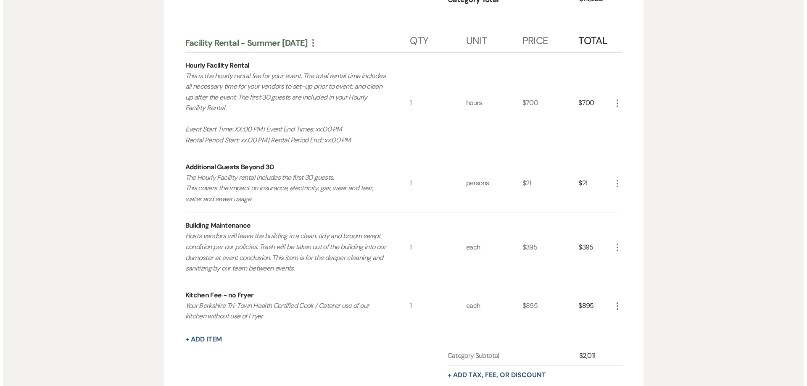
scroll to position [673, 0]
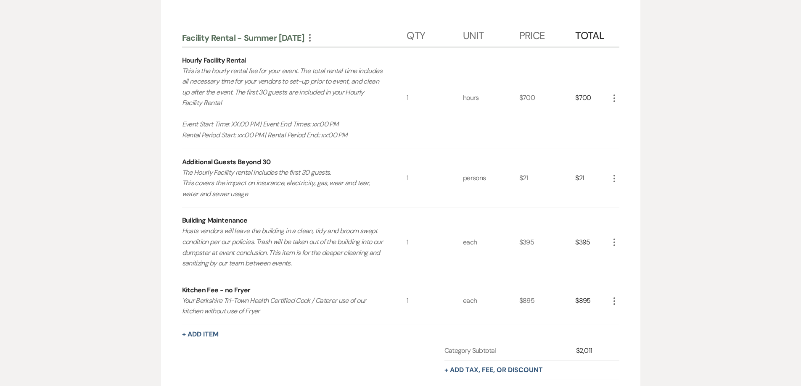
click at [612, 96] on icon "More" at bounding box center [614, 98] width 10 height 10
click at [620, 113] on use "button" at bounding box center [620, 114] width 5 height 5
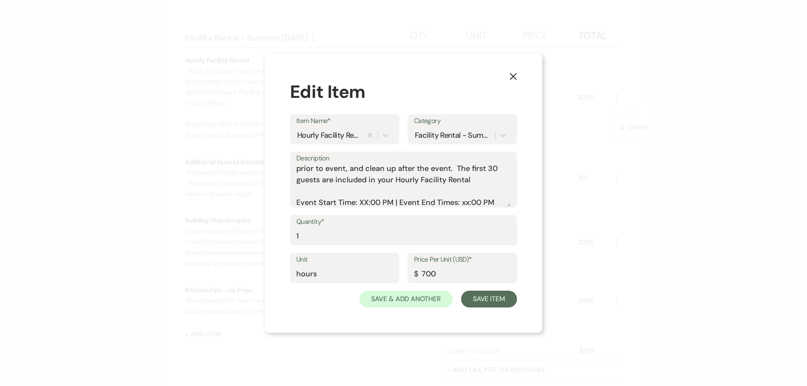
scroll to position [49, 0]
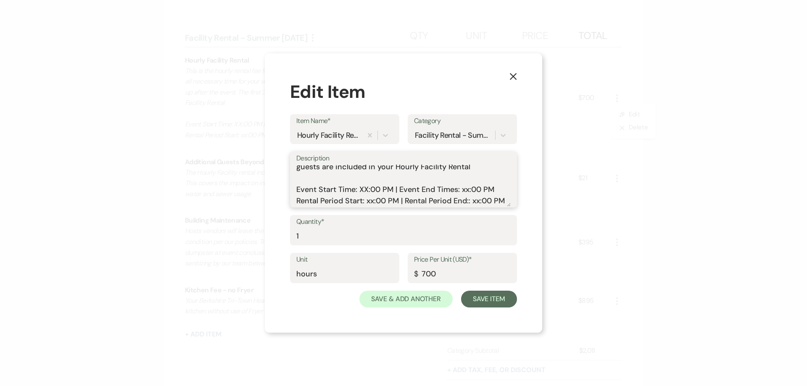
click at [365, 177] on textarea "This is the hourly rental fee for your event. The total rental time includes al…" at bounding box center [403, 186] width 214 height 42
click at [461, 177] on textarea "This is the hourly rental fee for your event. The total rental time includes al…" at bounding box center [403, 186] width 214 height 42
click at [373, 195] on textarea "This is the hourly rental fee for your event. The total rental time includes al…" at bounding box center [403, 186] width 214 height 42
click at [472, 188] on textarea "This is the hourly rental fee for your event. The total rental time includes al…" at bounding box center [403, 186] width 214 height 42
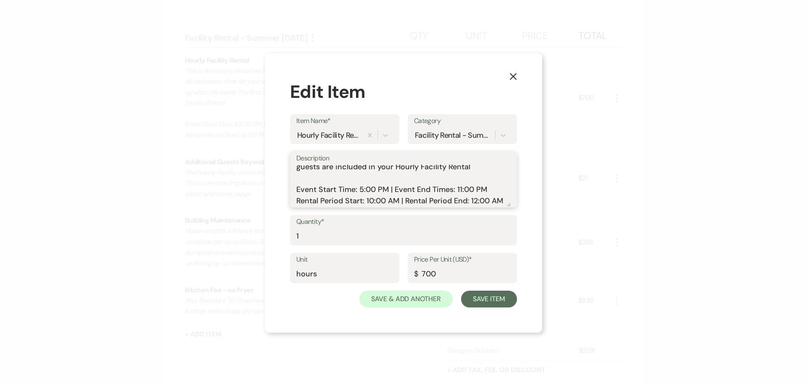
type textarea "This is the hourly rental fee for your event. The total rental time includes al…"
click at [385, 230] on input "1" at bounding box center [403, 236] width 214 height 16
type input "14"
click at [496, 295] on button "Save Item" at bounding box center [489, 299] width 56 height 17
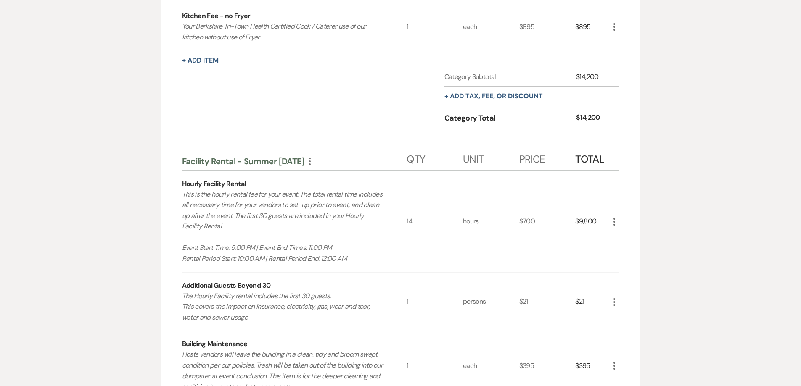
scroll to position [631, 0]
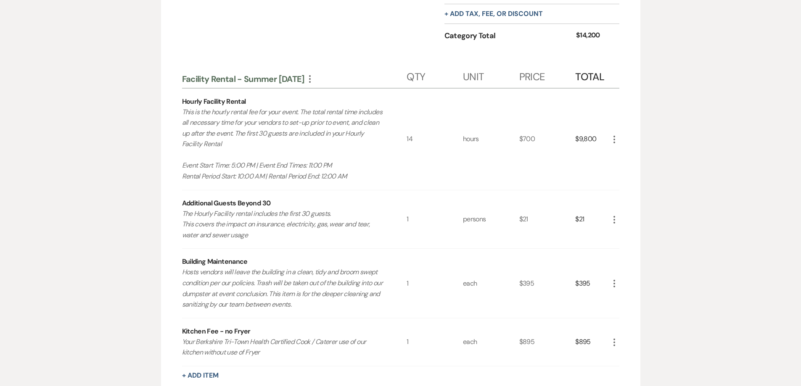
click at [614, 137] on use "button" at bounding box center [614, 140] width 2 height 8
click at [622, 152] on button "Pencil Edit" at bounding box center [631, 155] width 44 height 13
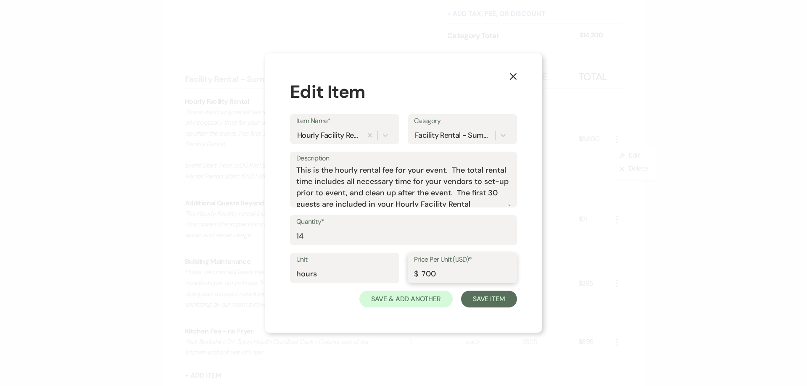
drag, startPoint x: 435, startPoint y: 275, endPoint x: 417, endPoint y: 272, distance: 18.3
click at [417, 272] on div "Price Per Unit (USD)* $ 700" at bounding box center [462, 268] width 109 height 30
type input "595"
click at [494, 295] on button "Save Item" at bounding box center [489, 299] width 56 height 17
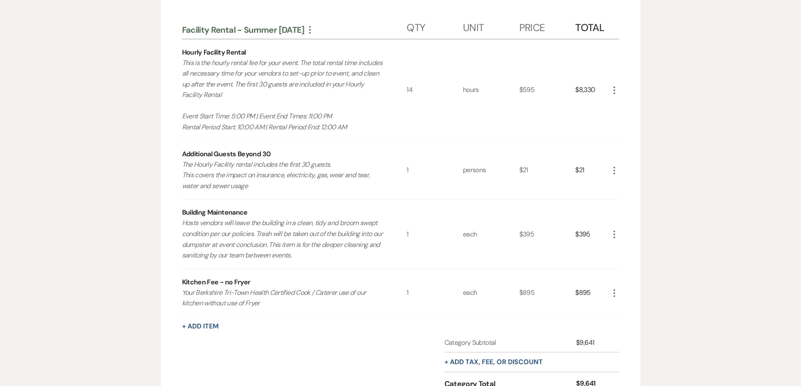
scroll to position [715, 0]
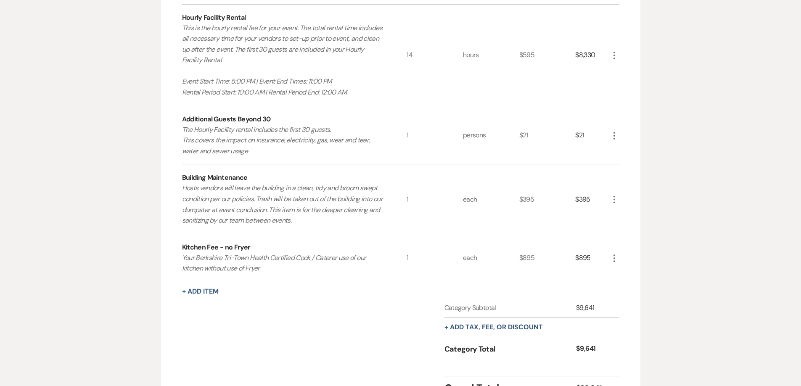
click at [612, 138] on icon "More" at bounding box center [614, 136] width 10 height 10
click at [618, 145] on button "Pencil Edit" at bounding box center [631, 151] width 44 height 13
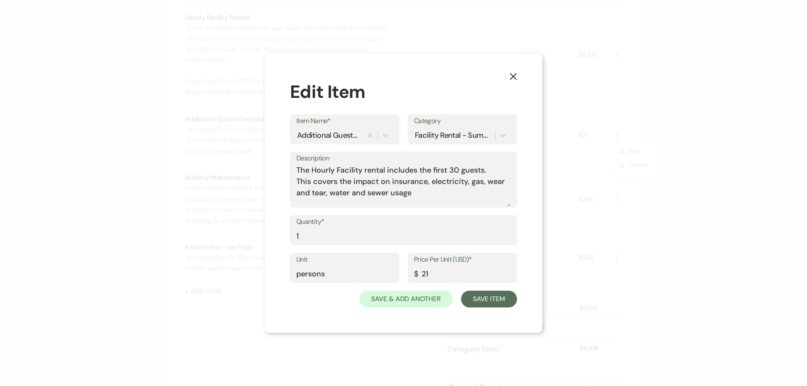
click at [359, 249] on div "Quantity* 1" at bounding box center [403, 234] width 227 height 38
click at [349, 238] on input "1" at bounding box center [403, 236] width 214 height 16
drag, startPoint x: 344, startPoint y: 238, endPoint x: 260, endPoint y: 255, distance: 85.7
click at [260, 255] on div "X Edit Item Item Name* Additional Guests Beyond 30 Category Facility Rental - S…" at bounding box center [403, 193] width 807 height 386
click at [263, 249] on div "X Edit Item Item Name* Additional Guests Beyond 30 Category Facility Rental - S…" at bounding box center [403, 193] width 807 height 386
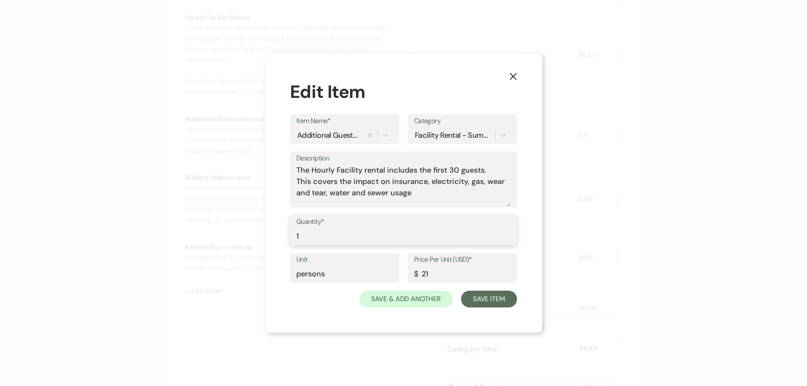
click at [331, 240] on input "1" at bounding box center [403, 236] width 214 height 16
drag, startPoint x: 324, startPoint y: 237, endPoint x: 262, endPoint y: 248, distance: 62.3
click at [263, 246] on div "X Edit Item Item Name* Additional Guests Beyond 30 Category Facility Rental - S…" at bounding box center [403, 193] width 807 height 386
type input "80"
click at [482, 193] on textarea "The Hourly Facility rental includes the first 30 guests. This covers the impact…" at bounding box center [403, 186] width 214 height 42
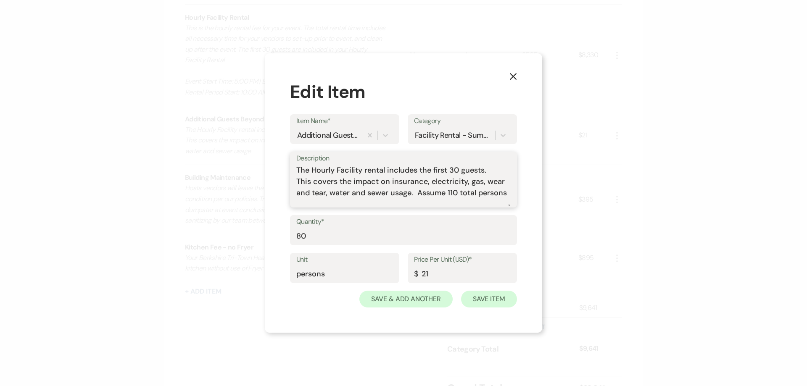
type textarea "The Hourly Facility rental includes the first 30 guests. This covers the impact…"
click at [499, 303] on button "Save Item" at bounding box center [489, 299] width 56 height 17
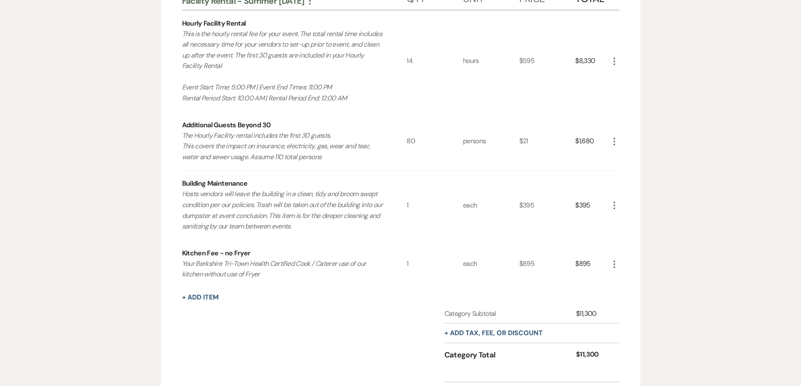
scroll to position [800, 0]
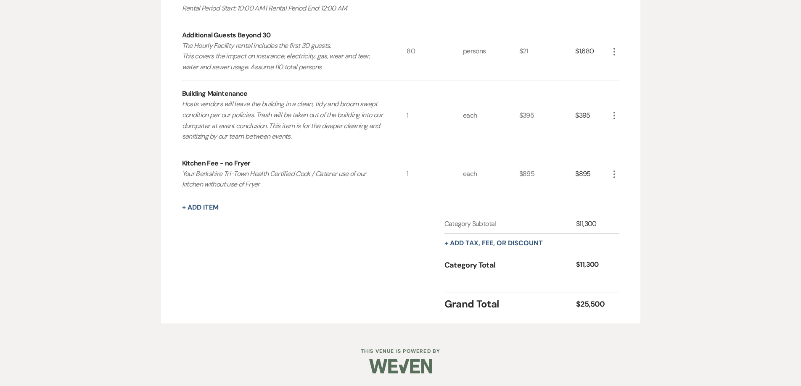
click at [615, 113] on icon "More" at bounding box center [614, 116] width 10 height 10
click at [623, 131] on icon "Pencil" at bounding box center [620, 132] width 5 height 6
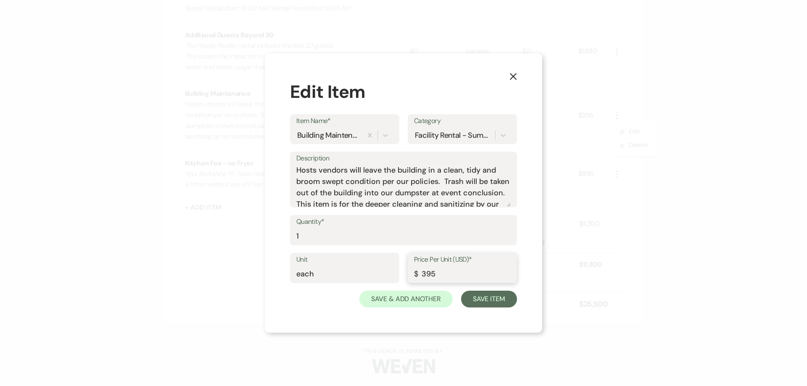
drag, startPoint x: 467, startPoint y: 273, endPoint x: 415, endPoint y: 282, distance: 52.9
click at [415, 282] on input "395" at bounding box center [462, 274] width 97 height 16
type input "495"
click at [498, 301] on button "Save Item" at bounding box center [489, 299] width 56 height 17
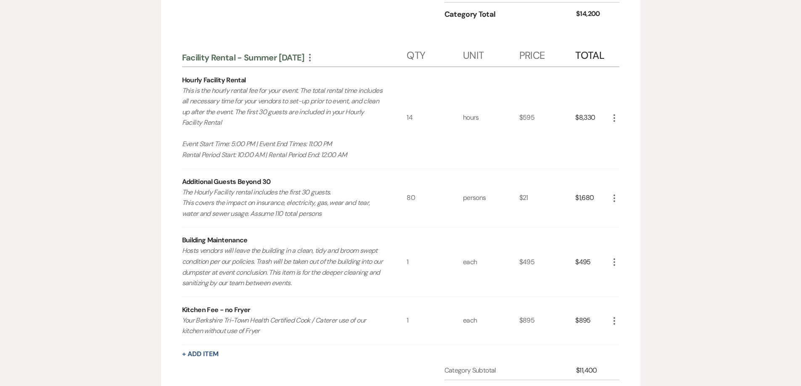
scroll to position [673, 0]
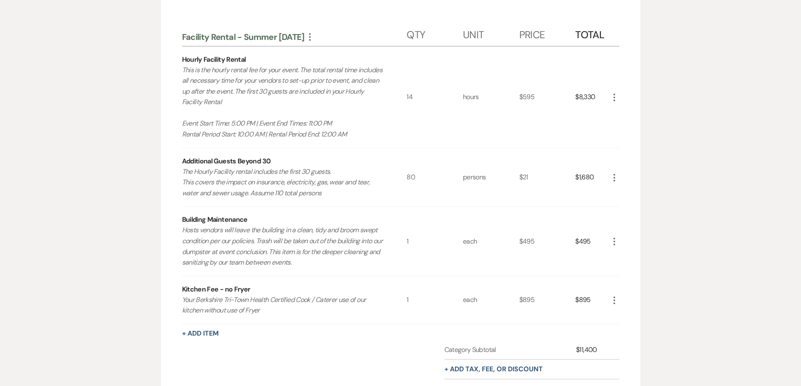
click at [611, 95] on icon "More" at bounding box center [614, 97] width 10 height 10
click at [621, 110] on button "Pencil Edit" at bounding box center [631, 113] width 44 height 13
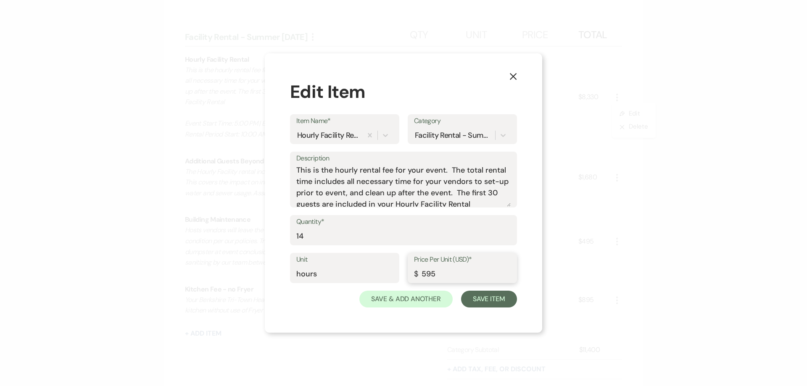
click at [425, 275] on input "595" at bounding box center [462, 274] width 97 height 16
type input "495"
click at [473, 295] on button "Save Item" at bounding box center [489, 299] width 56 height 17
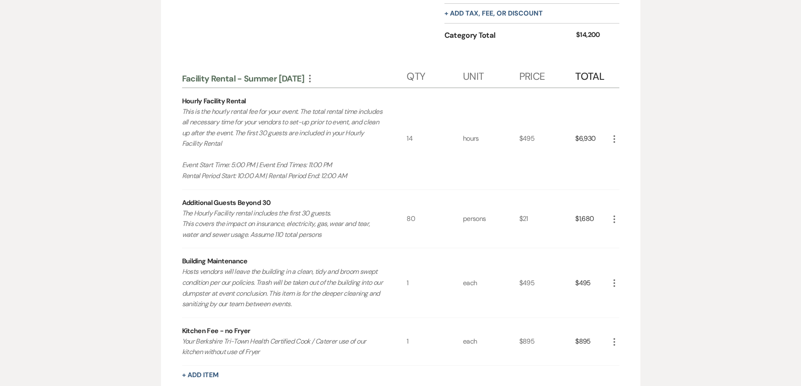
scroll to position [631, 0]
click at [613, 138] on icon "More" at bounding box center [614, 140] width 10 height 10
click at [622, 155] on use "button" at bounding box center [620, 155] width 5 height 5
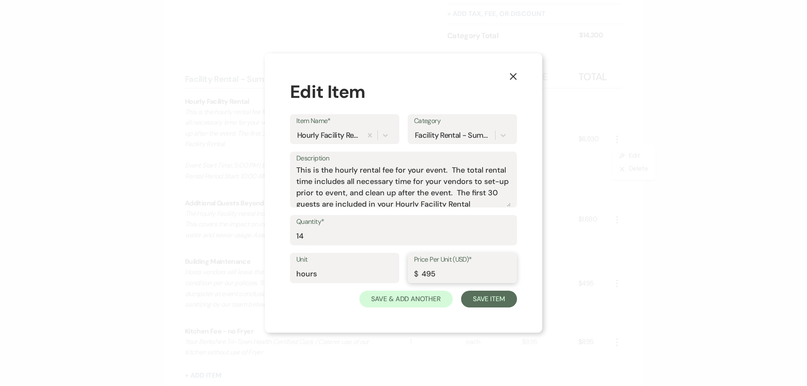
drag, startPoint x: 433, startPoint y: 276, endPoint x: 428, endPoint y: 277, distance: 4.7
click at [428, 277] on input "495" at bounding box center [462, 274] width 97 height 16
type input "485"
click at [483, 298] on button "Save Item" at bounding box center [489, 299] width 56 height 17
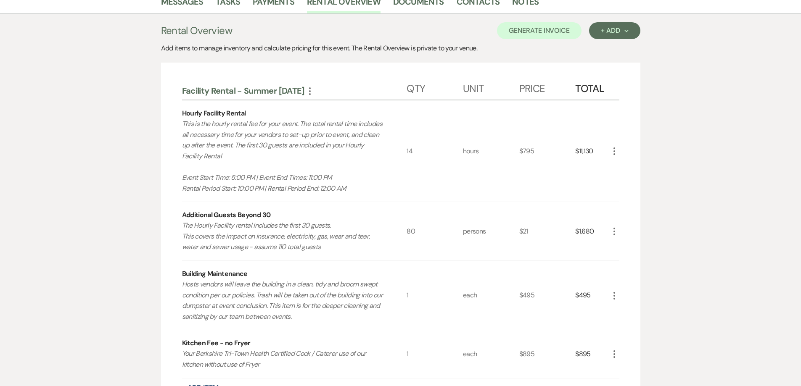
scroll to position [211, 0]
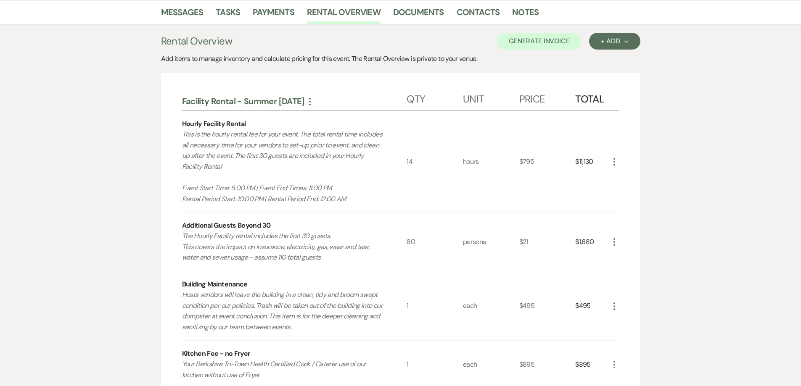
click at [611, 162] on icon "More" at bounding box center [614, 162] width 10 height 10
click at [623, 172] on button "Pencil Edit" at bounding box center [631, 178] width 44 height 13
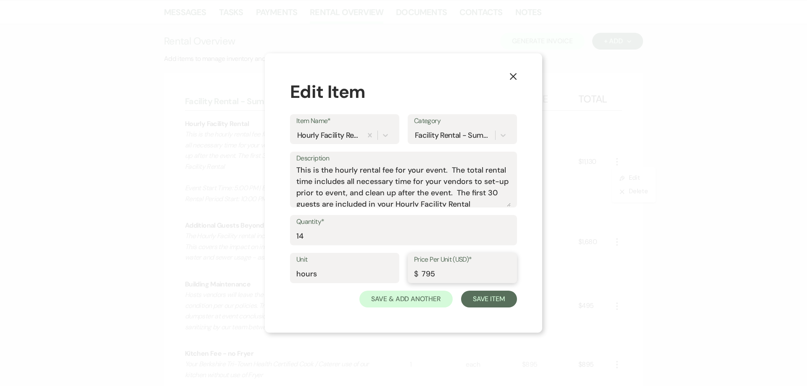
click at [426, 276] on input "795" at bounding box center [462, 274] width 97 height 16
type input "785"
click at [506, 295] on button "Save Item" at bounding box center [489, 299] width 56 height 17
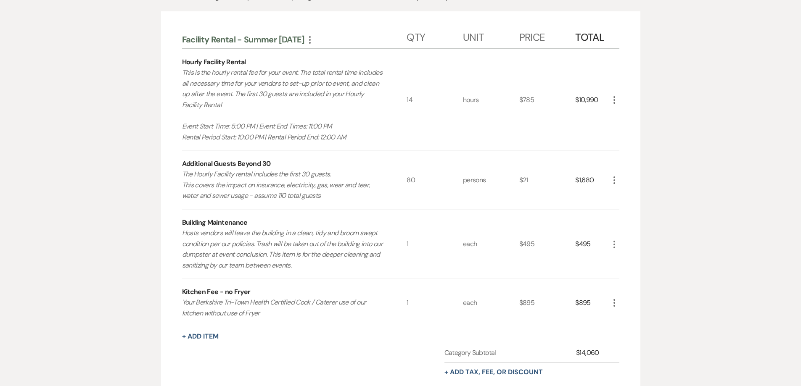
scroll to position [253, 0]
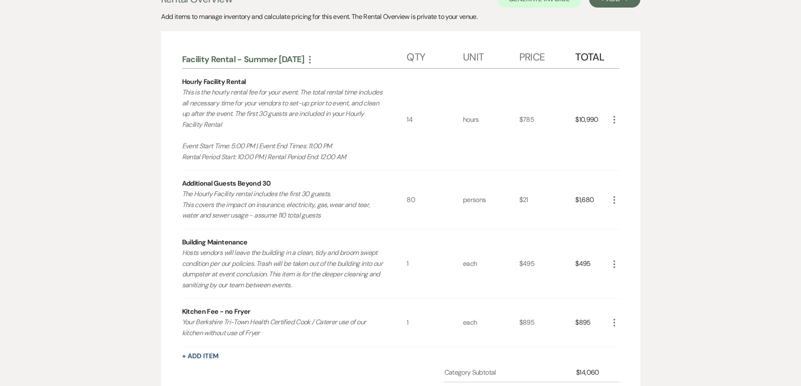
click at [615, 119] on icon "More" at bounding box center [614, 120] width 10 height 10
click at [620, 135] on icon "Pencil" at bounding box center [620, 136] width 5 height 6
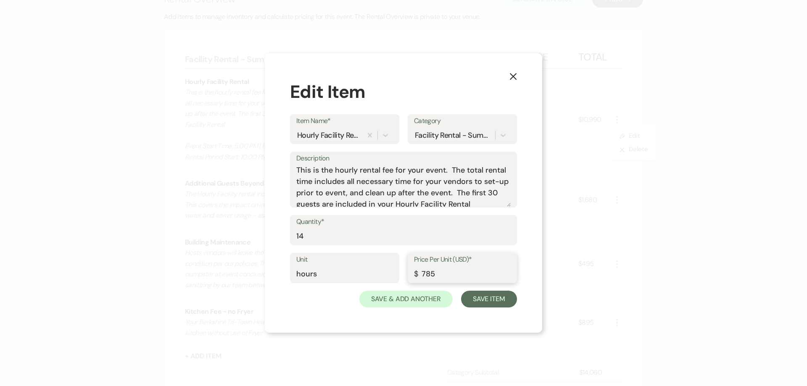
click at [427, 275] on input "785" at bounding box center [462, 274] width 97 height 16
type input "765"
click at [484, 292] on button "Save Item" at bounding box center [489, 299] width 56 height 17
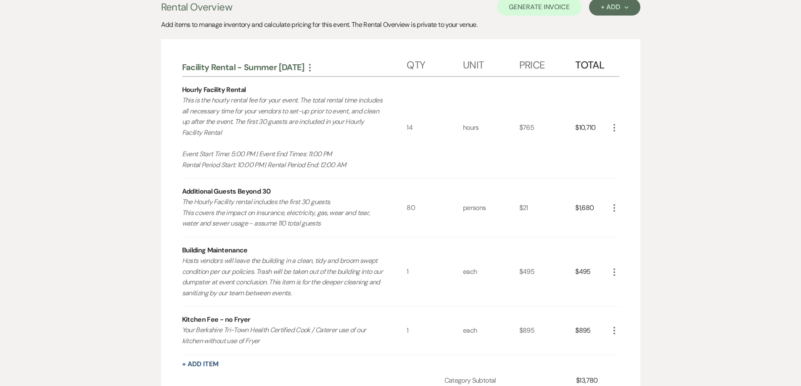
scroll to position [127, 0]
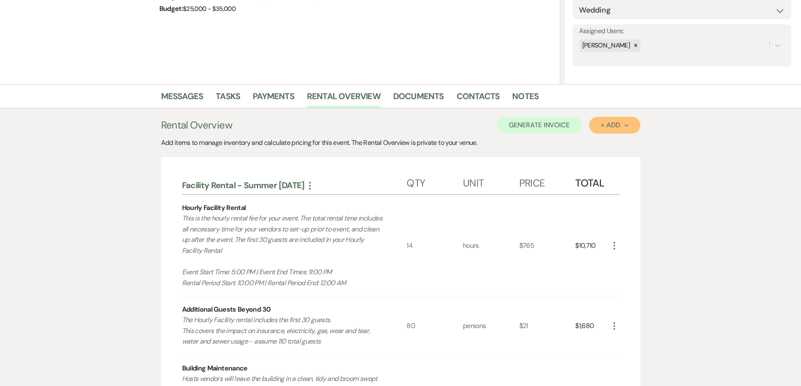
click at [622, 123] on div "+ Add Next" at bounding box center [614, 125] width 27 height 7
click at [618, 153] on button "Category" at bounding box center [611, 157] width 44 height 13
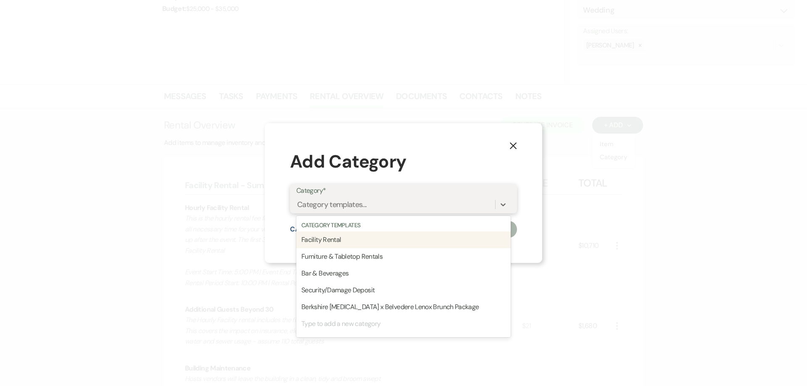
click at [431, 212] on div "Category templates..." at bounding box center [395, 205] width 199 height 15
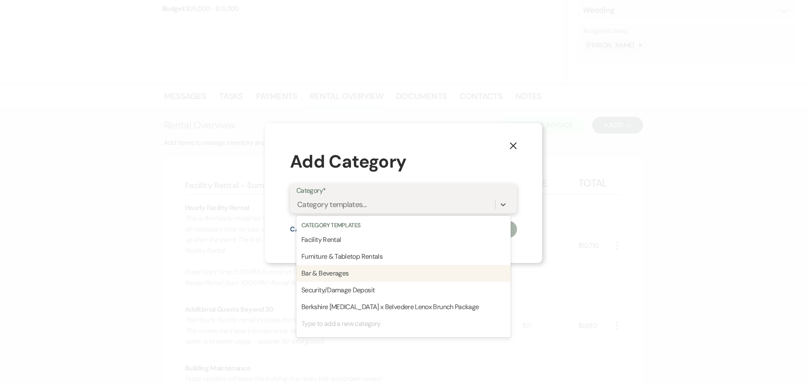
click at [412, 272] on div "Bar & Beverages" at bounding box center [403, 273] width 214 height 17
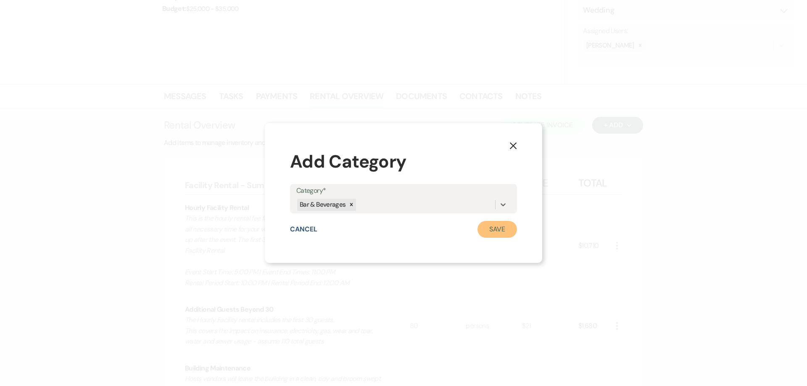
click at [491, 236] on button "Save" at bounding box center [498, 229] width 40 height 17
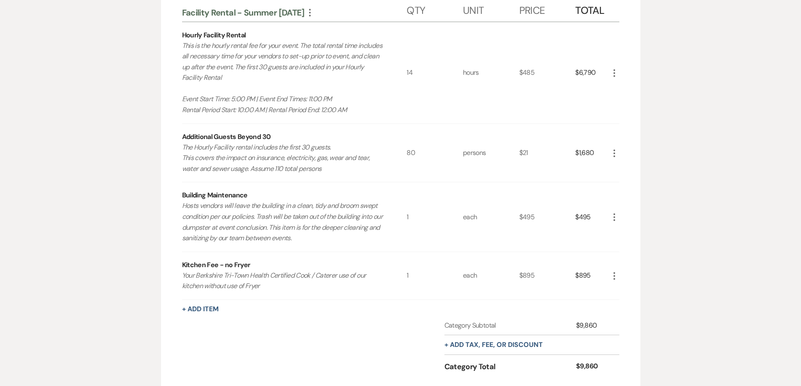
scroll to position [968, 0]
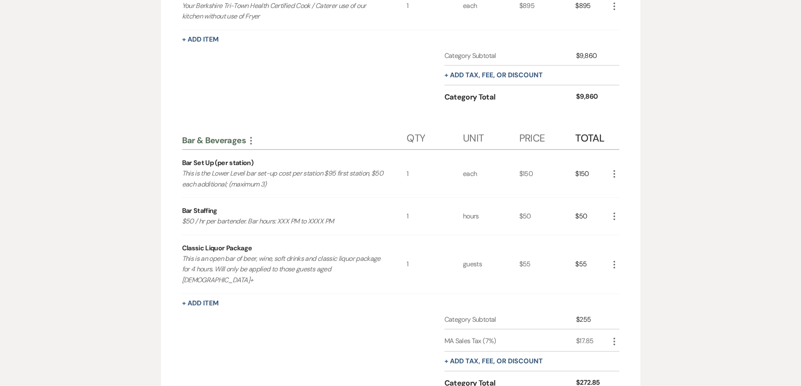
click at [613, 172] on use "button" at bounding box center [614, 174] width 2 height 8
click at [619, 187] on button "Pencil Edit" at bounding box center [631, 190] width 44 height 13
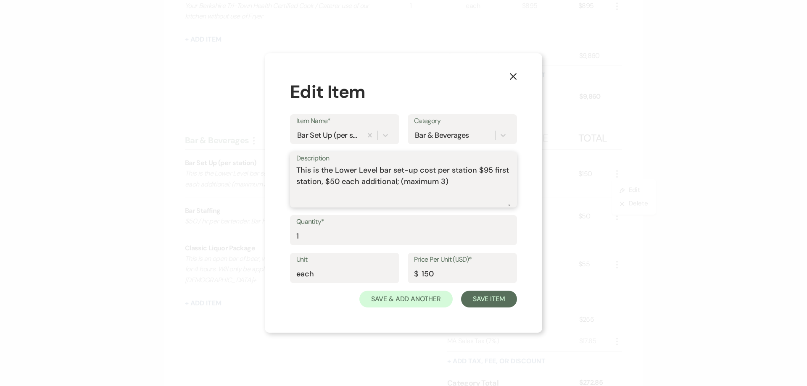
click at [461, 184] on textarea "This is the Lower Level bar set-up cost per station $95 first station, $50 each…" at bounding box center [403, 186] width 214 height 42
type textarea "This is the Lower Level bar set-up cost per station $95 first station, $50 each…"
drag, startPoint x: 434, startPoint y: 275, endPoint x: 425, endPoint y: 275, distance: 8.4
click at [425, 275] on input "150" at bounding box center [462, 274] width 97 height 16
type input "195"
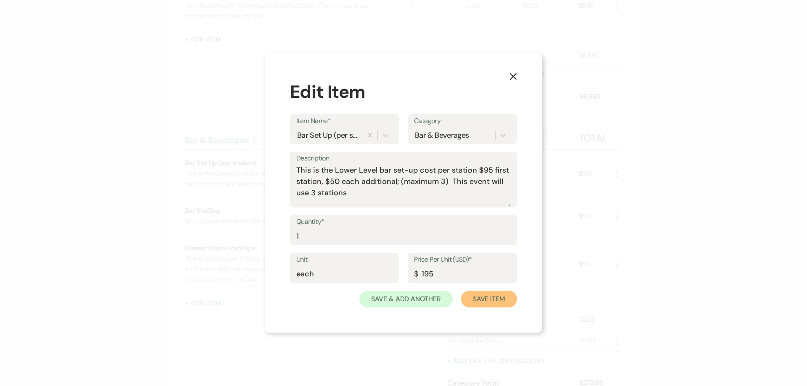
click at [488, 300] on button "Save Item" at bounding box center [489, 299] width 56 height 17
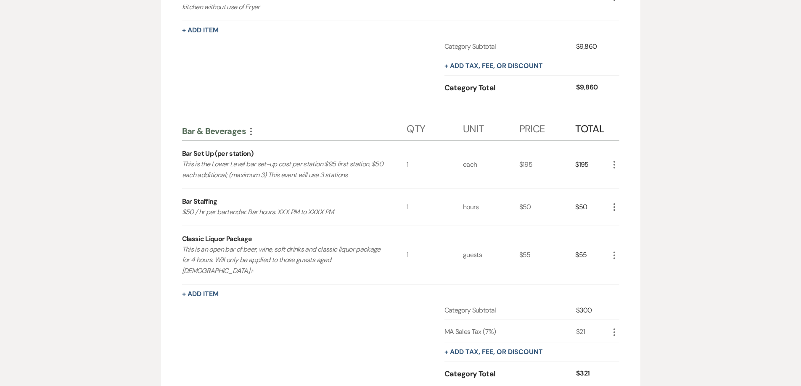
scroll to position [1052, 0]
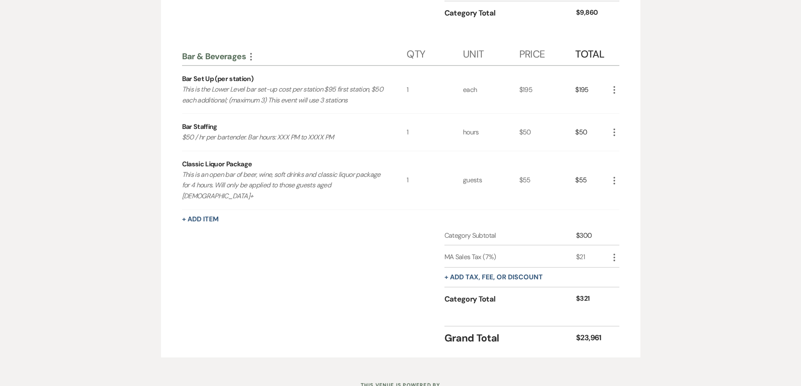
click at [614, 129] on use "button" at bounding box center [614, 133] width 2 height 8
click at [627, 145] on button "Pencil Edit" at bounding box center [631, 148] width 44 height 13
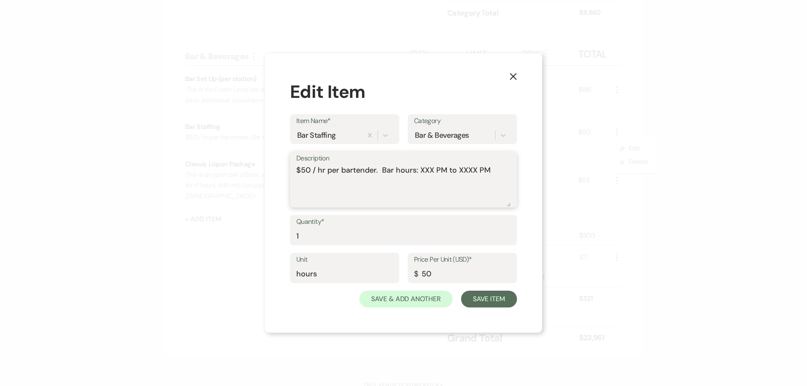
drag, startPoint x: 431, startPoint y: 169, endPoint x: 420, endPoint y: 170, distance: 10.5
click at [420, 170] on textarea "$50 / hr per bartender. Bar hours: XXX PM to XXXX PM" at bounding box center [403, 186] width 214 height 42
drag, startPoint x: 467, startPoint y: 169, endPoint x: 448, endPoint y: 174, distance: 19.4
click at [448, 174] on textarea "$50 / hr per bartender. Bar hours: 6 PM to XXXX PM" at bounding box center [403, 186] width 214 height 42
click at [486, 174] on textarea "$50 / hr per bartender. Bar hours: 6 PM to 10 PM" at bounding box center [403, 186] width 214 height 42
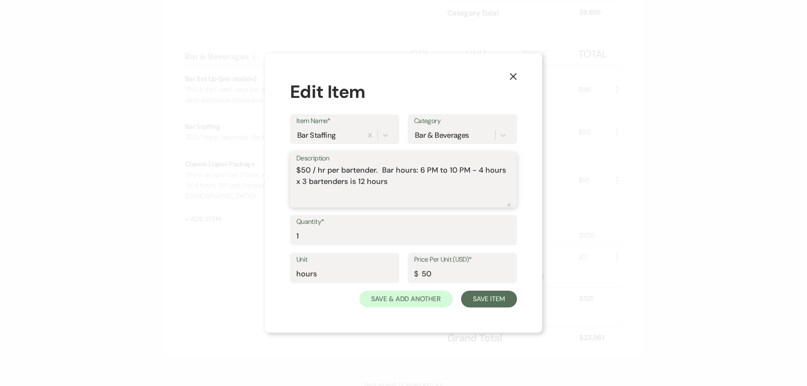
type textarea "$50 / hr per bartender. Bar hours: 6 PM to 10 PM - 4 hours x 3 bartenders is 12…"
click at [351, 244] on input "1" at bounding box center [403, 236] width 214 height 16
type input "12"
click at [480, 296] on button "Save Item" at bounding box center [489, 299] width 56 height 17
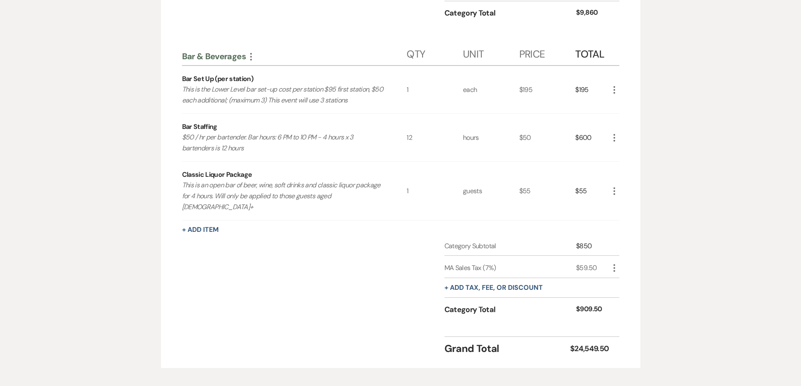
click at [613, 186] on icon "More" at bounding box center [614, 191] width 10 height 10
click at [622, 201] on button "Pencil Edit" at bounding box center [631, 207] width 44 height 13
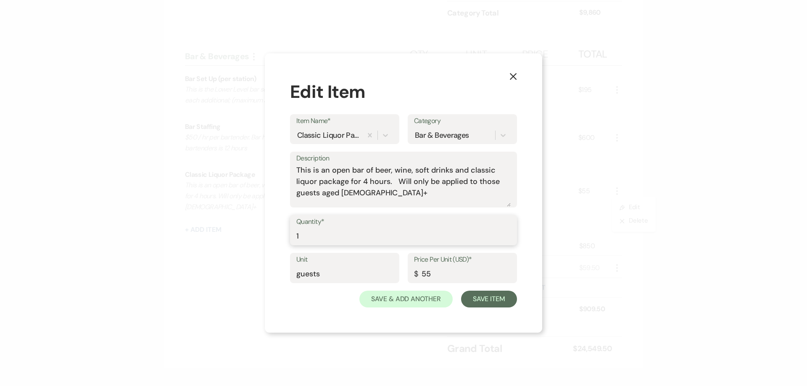
click at [392, 235] on input "1" at bounding box center [403, 236] width 214 height 16
type input "110"
click at [470, 297] on button "Save Item" at bounding box center [489, 299] width 56 height 17
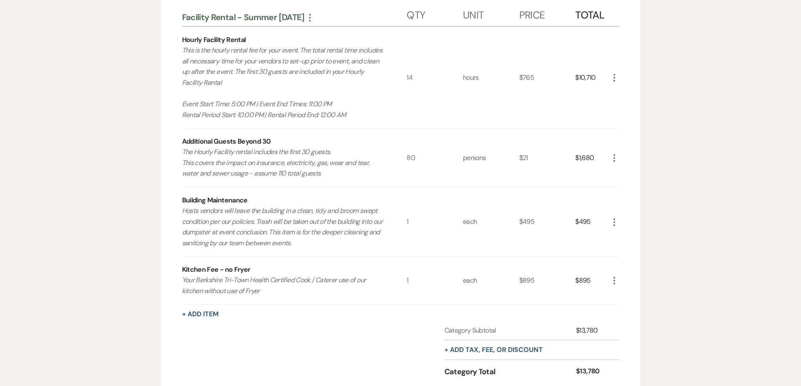
scroll to position [85, 0]
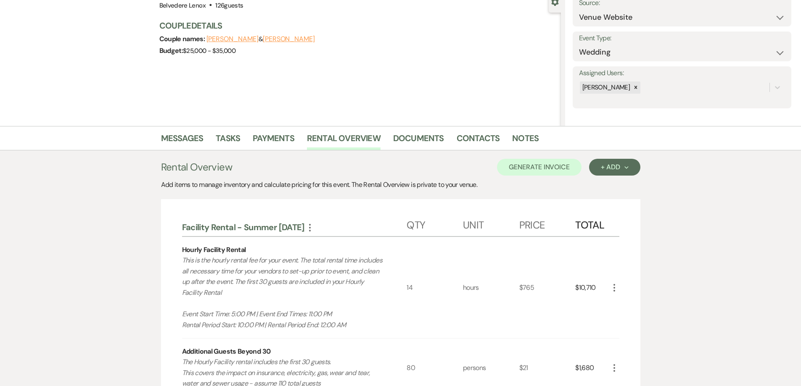
click at [532, 165] on button "Generate Invoice" at bounding box center [539, 167] width 84 height 17
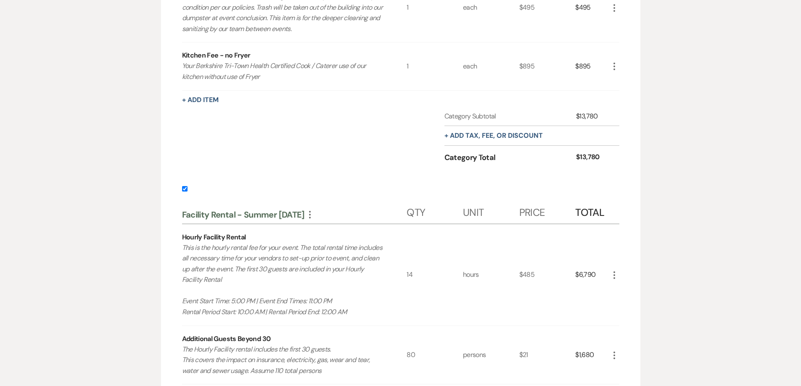
scroll to position [547, 0]
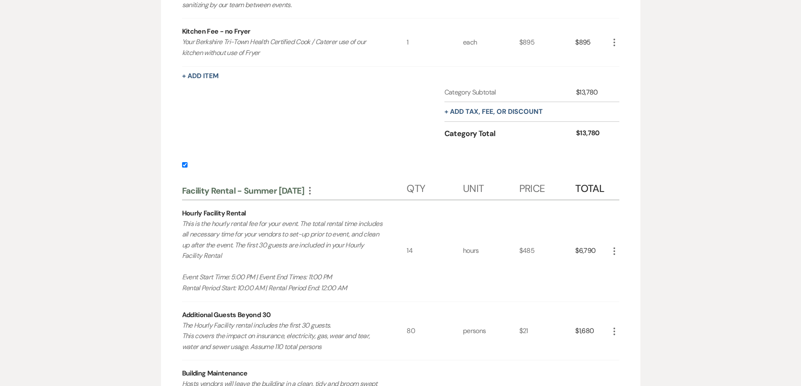
click at [182, 166] on input "checkbox" at bounding box center [184, 164] width 5 height 5
checkbox input "false"
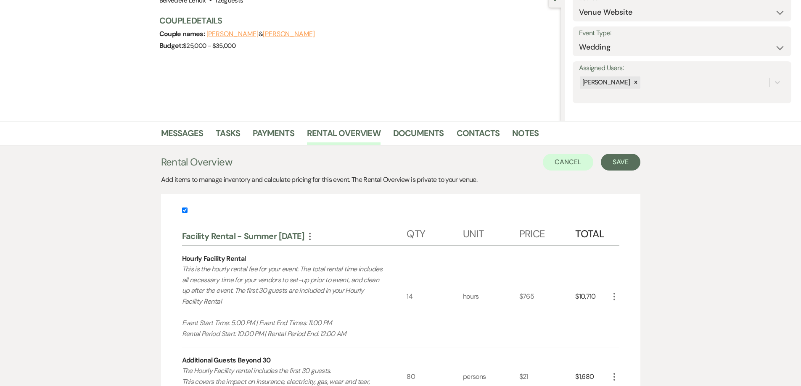
scroll to position [0, 0]
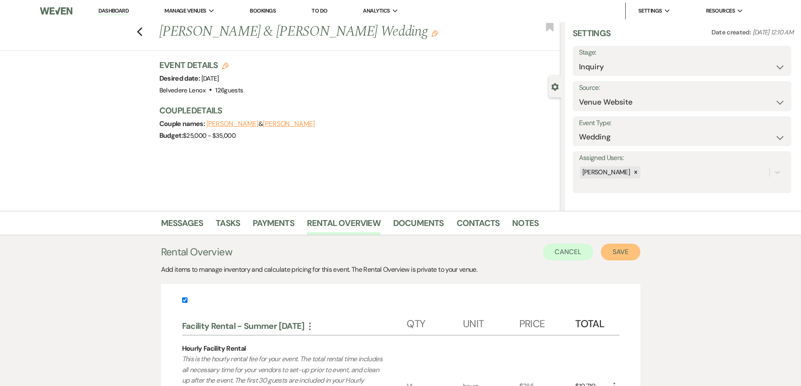
drag, startPoint x: 628, startPoint y: 252, endPoint x: 621, endPoint y: 254, distance: 7.4
click at [623, 254] on button "Save" at bounding box center [621, 252] width 40 height 17
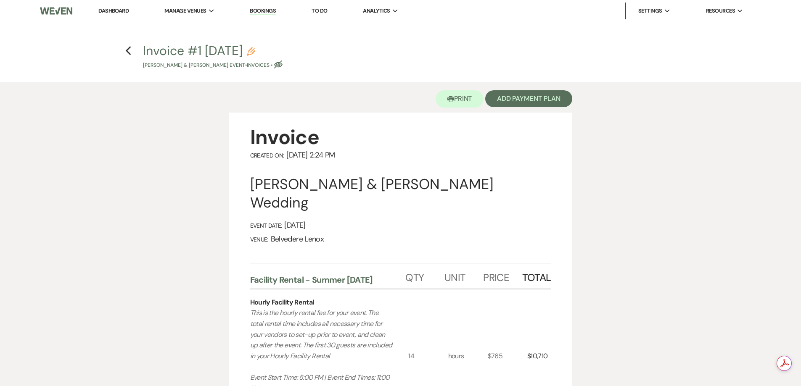
click at [255, 52] on use "button" at bounding box center [251, 52] width 8 height 8
select select "22"
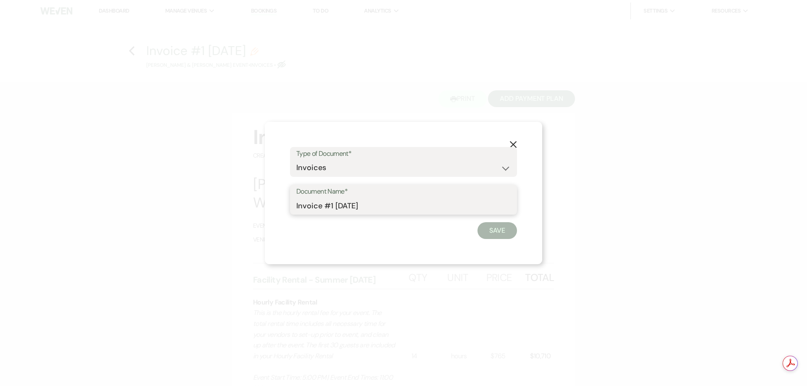
click at [335, 202] on input "Invoice #1 [DATE]" at bounding box center [403, 206] width 214 height 16
drag, startPoint x: 375, startPoint y: 204, endPoint x: 279, endPoint y: 207, distance: 96.7
click at [279, 207] on div "X Type of Document* Special Event Insurance Vendor Certificate of Insurance Con…" at bounding box center [403, 193] width 277 height 143
type input "[DATE] Summer - Rental + Bar"
click at [492, 227] on button "Save" at bounding box center [498, 230] width 40 height 17
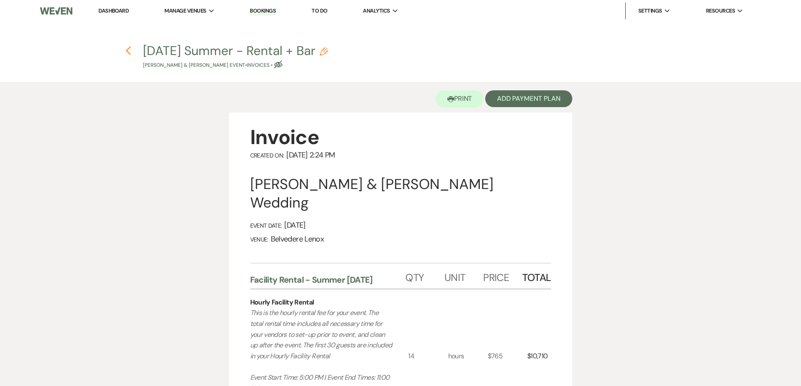
click at [128, 51] on icon "Previous" at bounding box center [128, 51] width 6 height 10
select select "5"
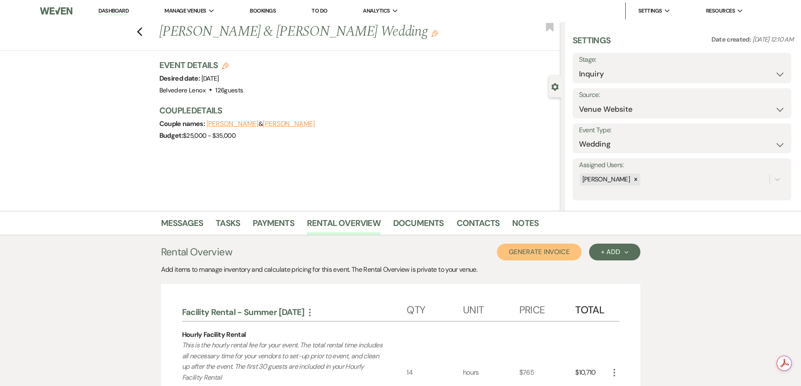
click at [539, 247] on button "Generate Invoice" at bounding box center [539, 252] width 84 height 17
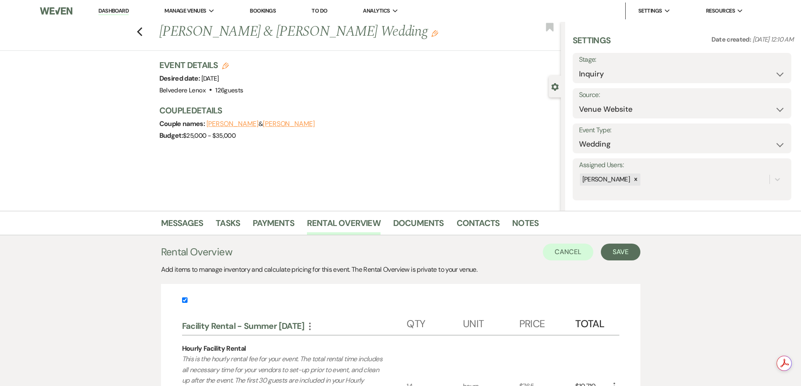
click at [188, 299] on label at bounding box center [400, 303] width 437 height 14
click at [187, 299] on input "checkbox" at bounding box center [184, 300] width 5 height 5
checkbox input "false"
click at [614, 250] on button "Save" at bounding box center [621, 252] width 40 height 17
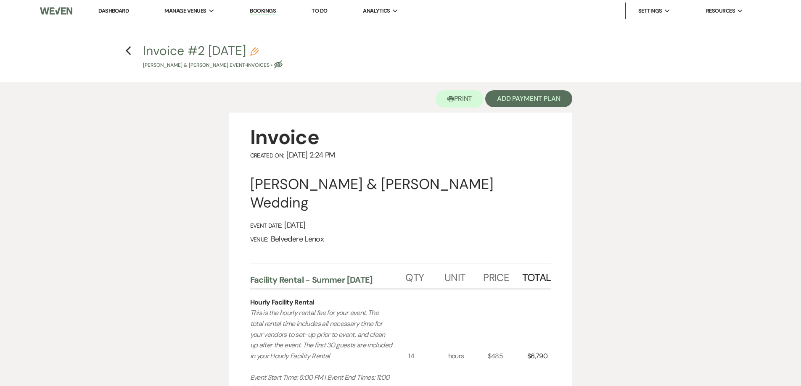
click at [259, 49] on icon "Pencil" at bounding box center [254, 52] width 8 height 8
select select "22"
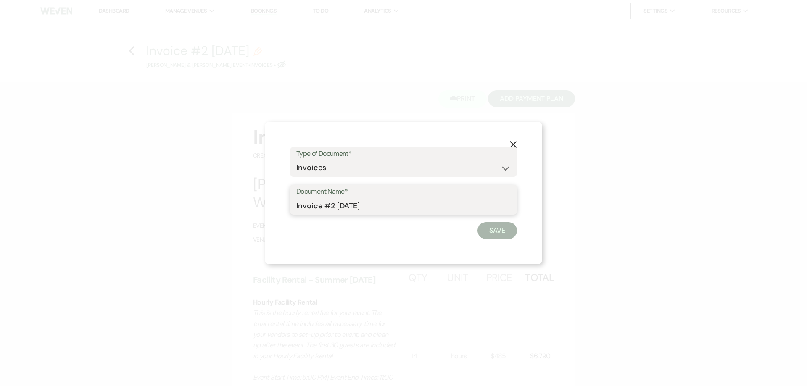
click at [359, 201] on input "Invoice #2 [DATE]" at bounding box center [403, 206] width 214 height 16
click at [391, 209] on input "Invoice #2 [DATE]" at bounding box center [403, 206] width 214 height 16
drag, startPoint x: 386, startPoint y: 208, endPoint x: 270, endPoint y: 237, distance: 120.0
click at [270, 237] on div "X Type of Document* Special Event Insurance Vendor Certificate of Insurance Con…" at bounding box center [403, 193] width 277 height 143
type input "Summer [DATE] - Rental + Bar"
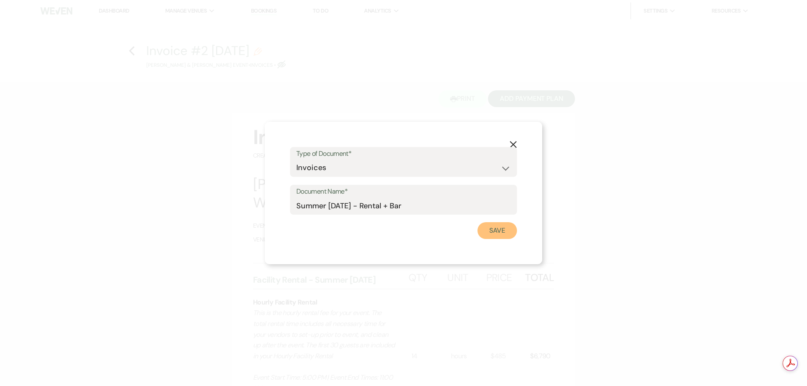
click at [488, 222] on button "Save" at bounding box center [498, 230] width 40 height 17
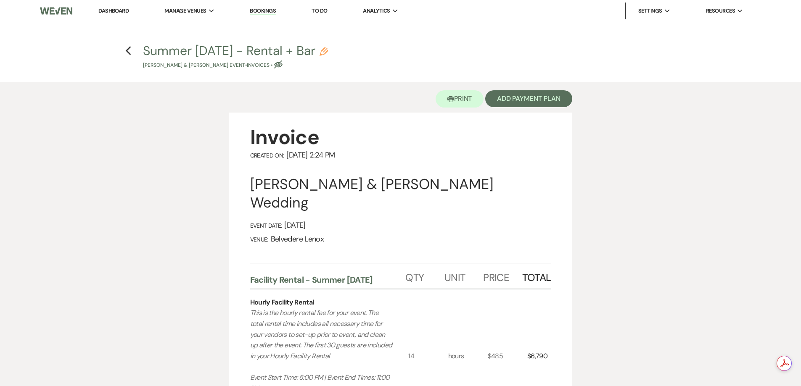
click at [136, 57] on h4 "Previous Summer [DATE] - Rental + Bar Pencil [PERSON_NAME] & [PERSON_NAME] Even…" at bounding box center [400, 55] width 605 height 27
click at [128, 55] on icon "Previous" at bounding box center [128, 51] width 6 height 10
select select "5"
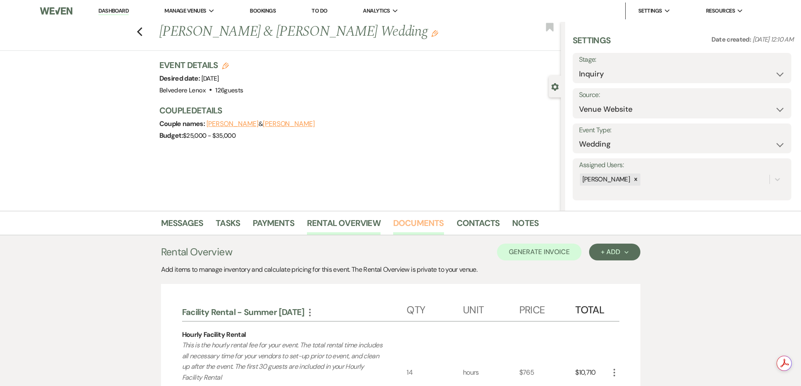
click at [401, 221] on link "Documents" at bounding box center [418, 225] width 51 height 18
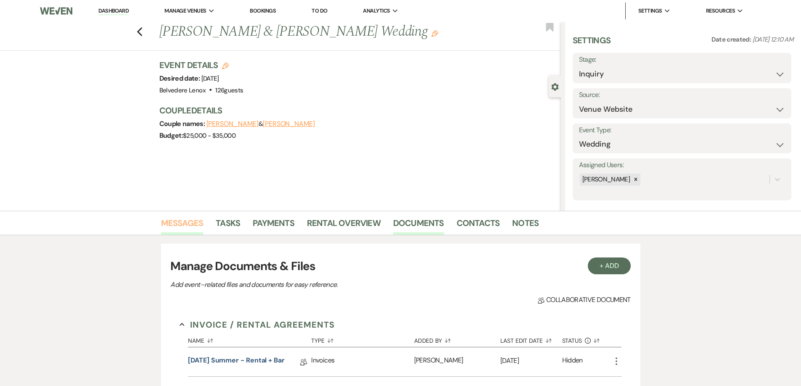
click at [187, 226] on link "Messages" at bounding box center [182, 225] width 42 height 18
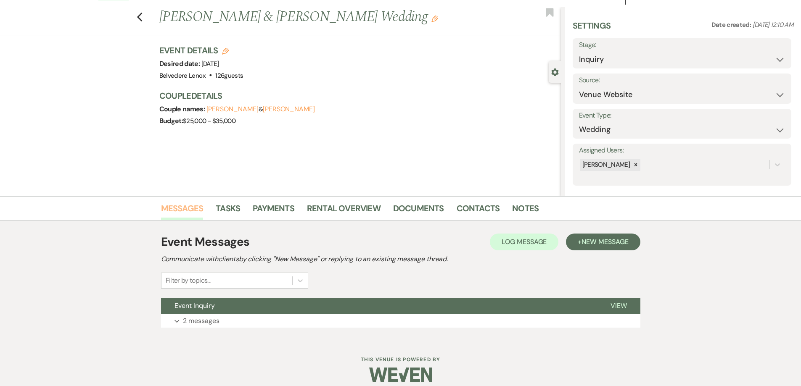
scroll to position [23, 0]
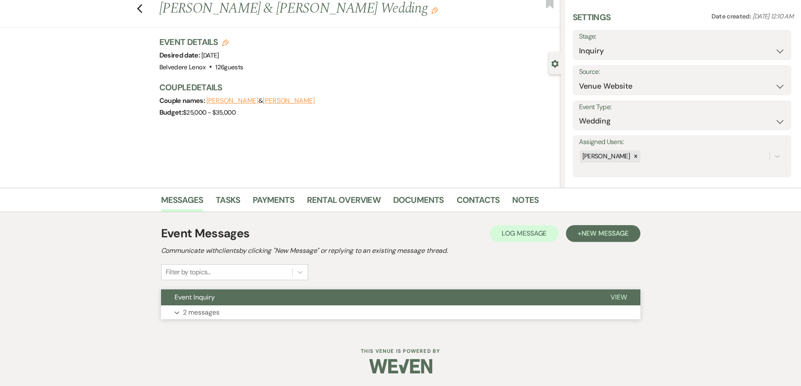
click at [202, 304] on button "Event Inquiry" at bounding box center [379, 298] width 436 height 16
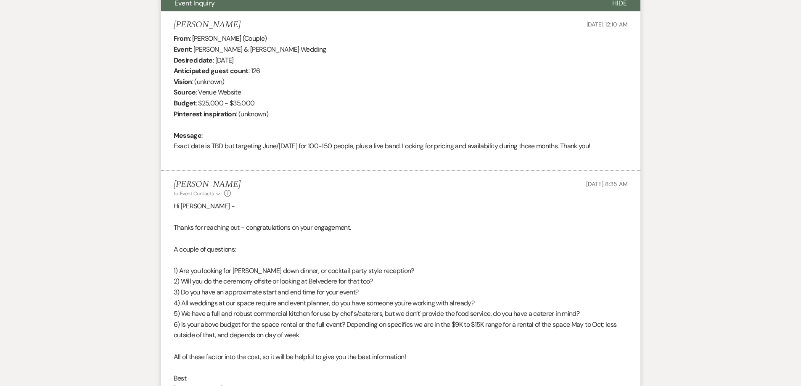
scroll to position [425, 0]
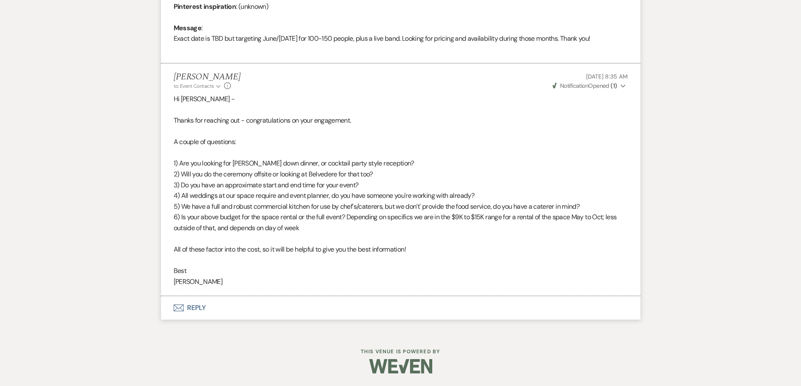
click at [200, 310] on button "Envelope Reply" at bounding box center [400, 308] width 479 height 24
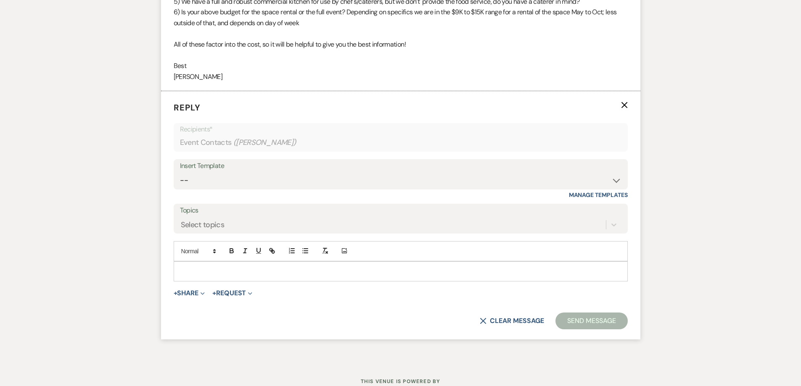
scroll to position [652, 0]
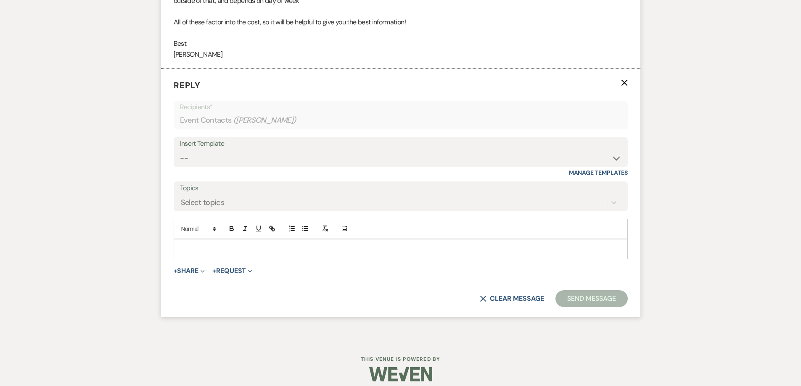
click at [225, 250] on p at bounding box center [400, 249] width 441 height 9
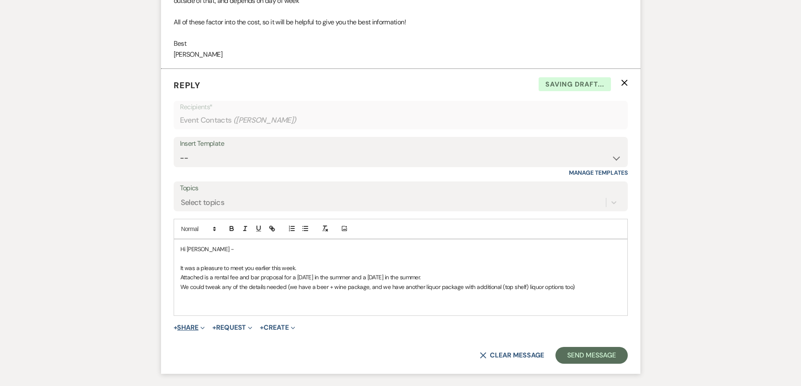
click at [199, 325] on button "+ Share Expand" at bounding box center [190, 328] width 32 height 7
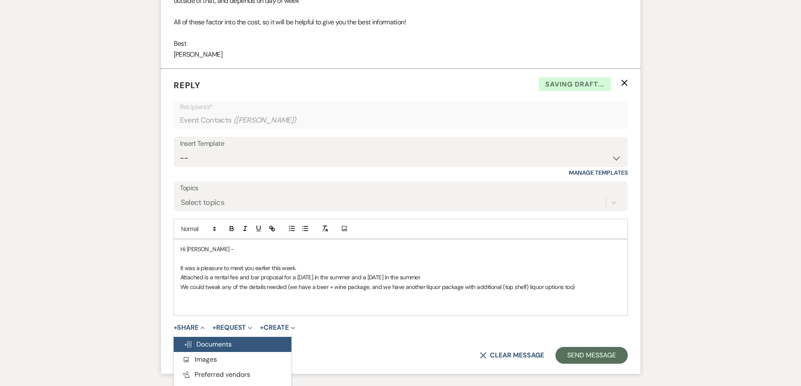
click at [203, 348] on span "Doc Upload Documents" at bounding box center [208, 344] width 48 height 9
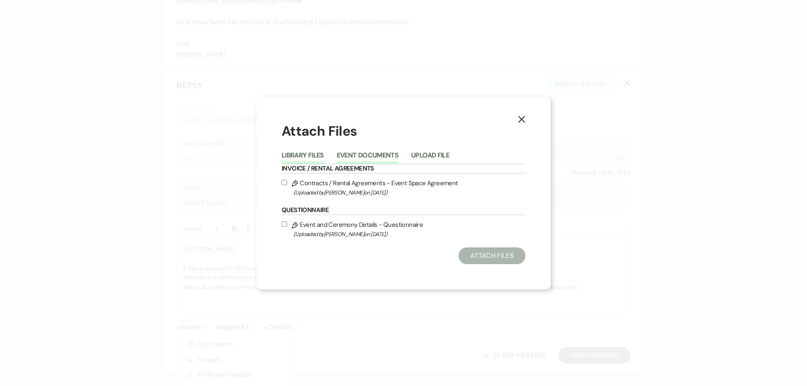
click at [367, 155] on button "Event Documents" at bounding box center [368, 158] width 62 height 12
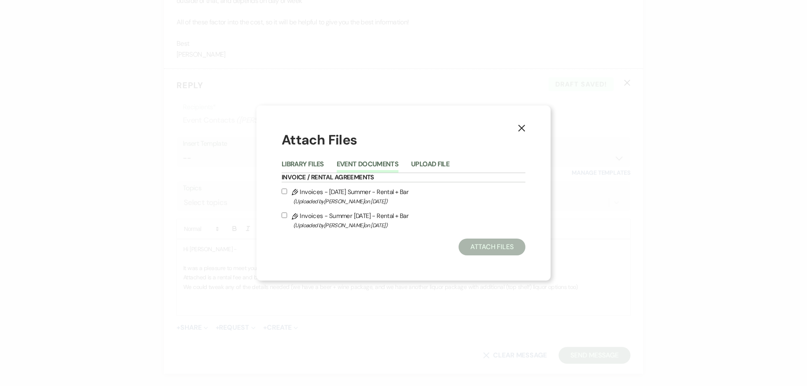
click at [285, 190] on input "Pencil Invoices - [DATE] Summer - Rental + Bar (Uploaded by [PERSON_NAME] on [D…" at bounding box center [284, 191] width 5 height 5
checkbox input "true"
click at [288, 211] on label "Pencil Invoices - Summer [DATE] - Rental + Bar (Uploaded by [PERSON_NAME] on [D…" at bounding box center [404, 221] width 244 height 20
click at [287, 213] on input "Pencil Invoices - Summer [DATE] - Rental + Bar (Uploaded by [PERSON_NAME] on [D…" at bounding box center [284, 215] width 5 height 5
checkbox input "true"
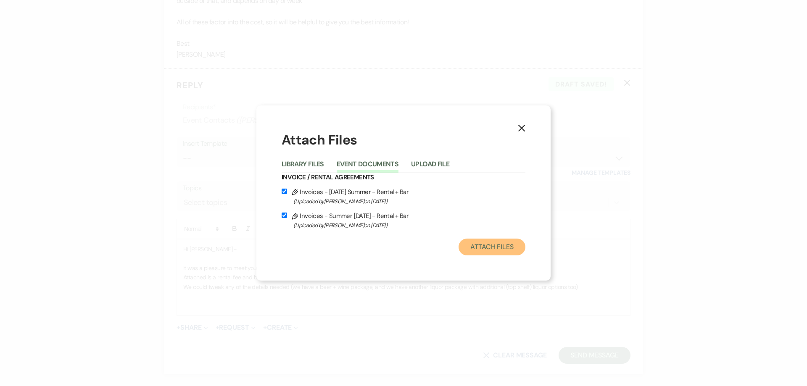
click at [475, 245] on button "Attach Files" at bounding box center [492, 247] width 67 height 17
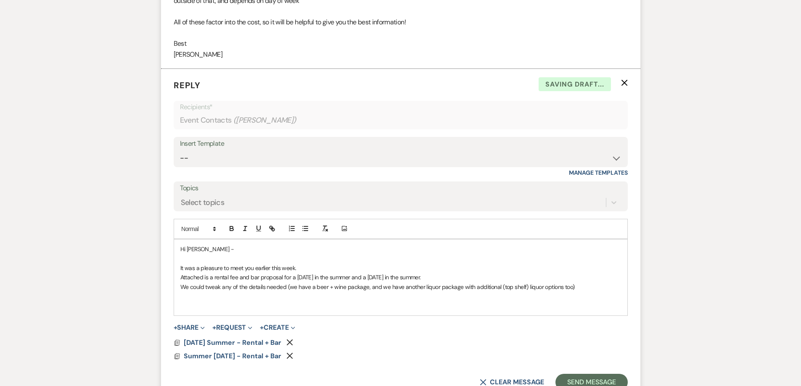
click at [234, 303] on p at bounding box center [400, 305] width 441 height 9
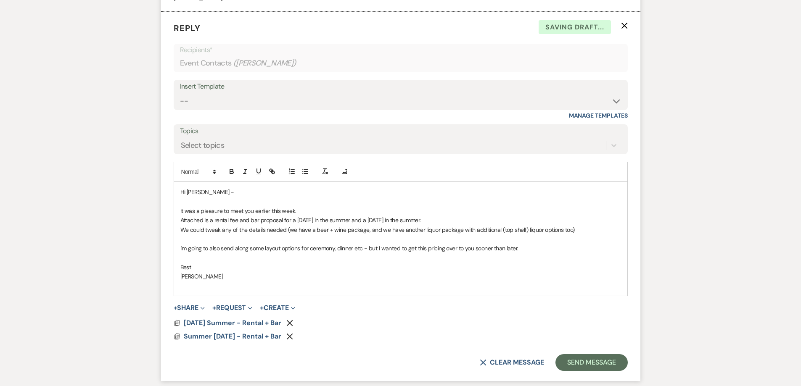
scroll to position [781, 0]
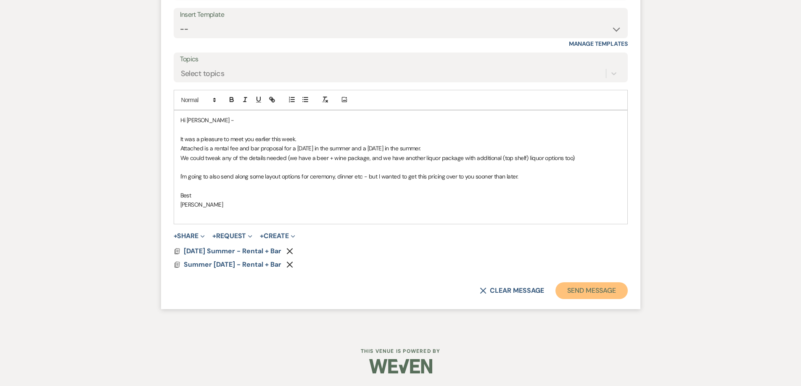
click at [584, 288] on button "Send Message" at bounding box center [591, 290] width 72 height 17
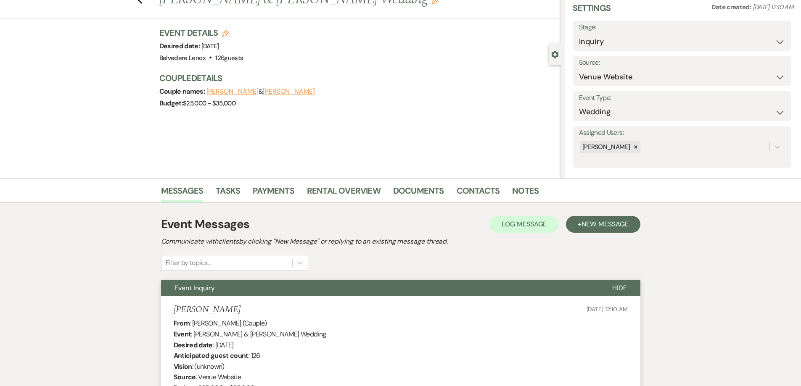
scroll to position [0, 0]
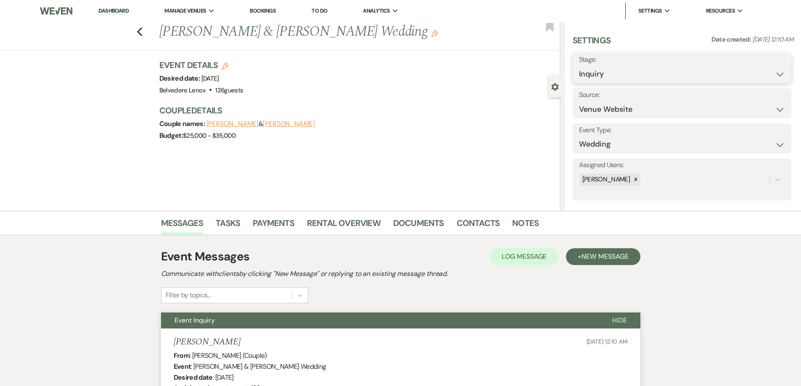
click at [607, 72] on select "Inquiry Follow Up Tour Requested Tour Confirmed Toured Proposal Sent Booked Lost" at bounding box center [682, 74] width 206 height 16
select select "5"
click at [579, 66] on select "Inquiry Follow Up Tour Requested Tour Confirmed Toured Proposal Sent Booked Lost" at bounding box center [682, 74] width 206 height 16
drag, startPoint x: 765, startPoint y: 68, endPoint x: 741, endPoint y: 74, distance: 25.0
click at [765, 68] on button "Save" at bounding box center [768, 68] width 48 height 17
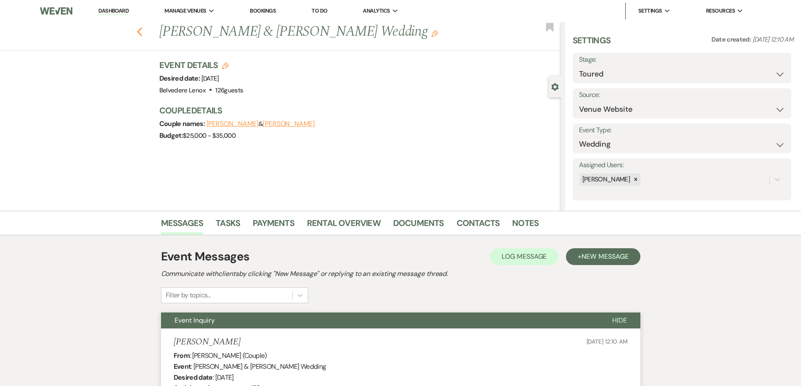
click at [142, 31] on use "button" at bounding box center [139, 31] width 5 height 9
select select "5"
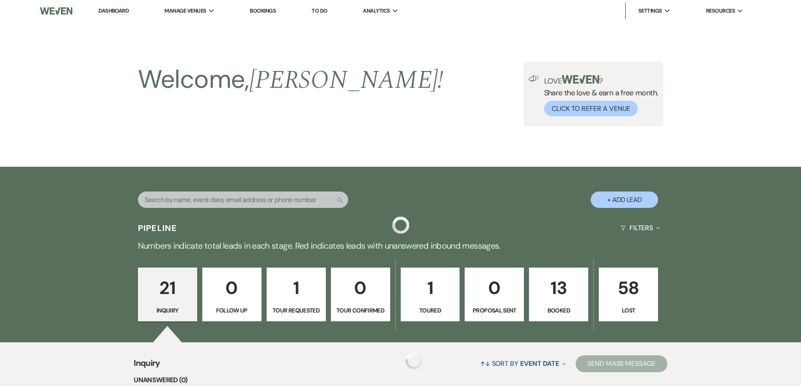
scroll to position [757, 0]
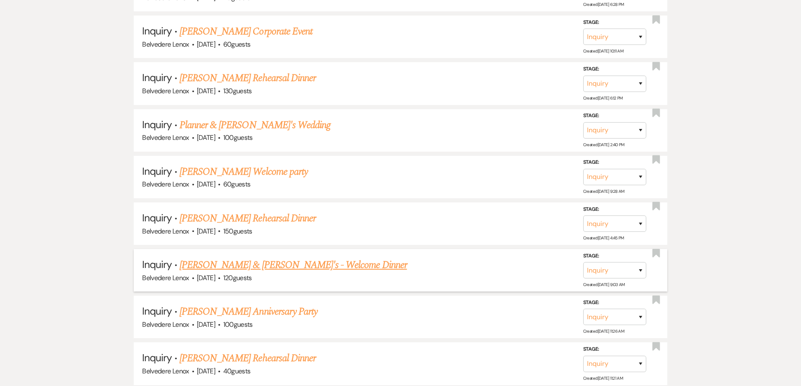
click at [273, 265] on link "[PERSON_NAME] & [PERSON_NAME]'s - Welcome Dinner" at bounding box center [292, 265] width 227 height 15
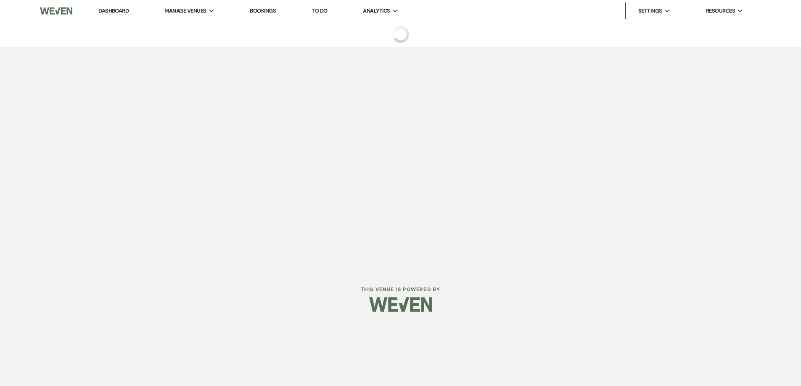
select select "5"
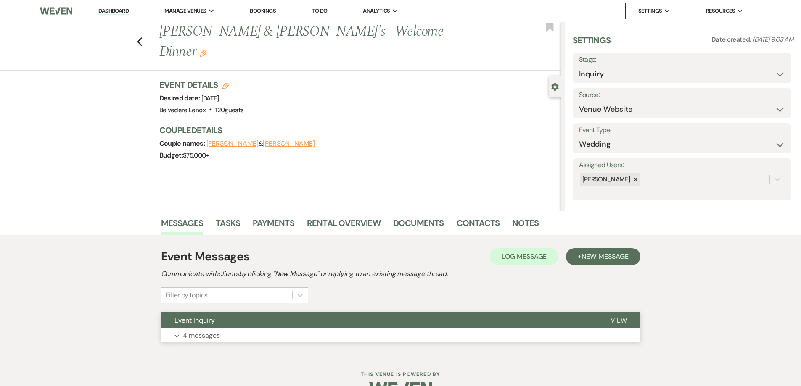
click at [201, 332] on p "4 messages" at bounding box center [201, 335] width 37 height 11
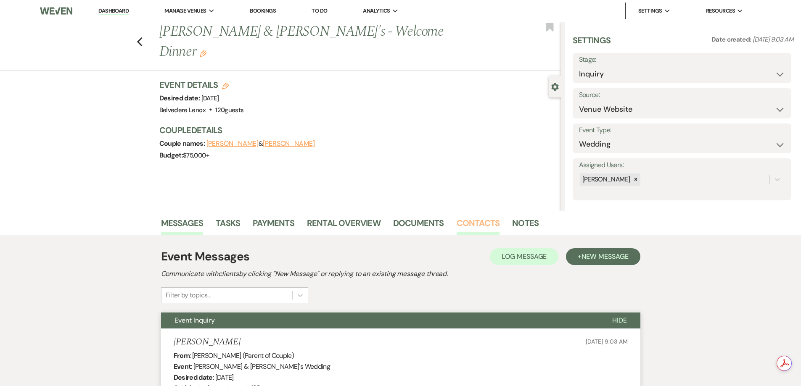
click at [457, 223] on link "Contacts" at bounding box center [478, 225] width 43 height 18
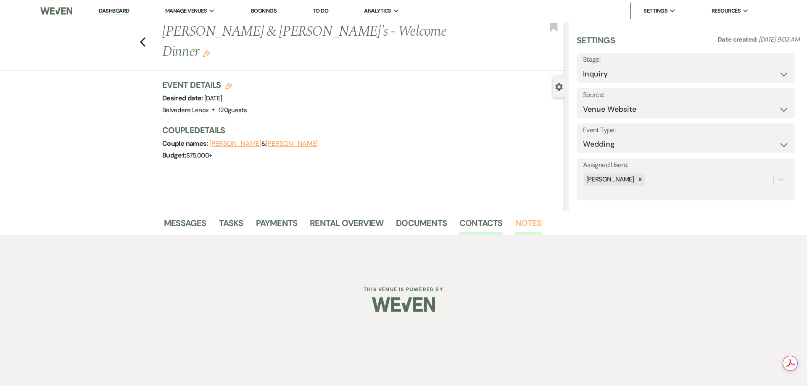
click at [522, 217] on link "Notes" at bounding box center [528, 225] width 26 height 18
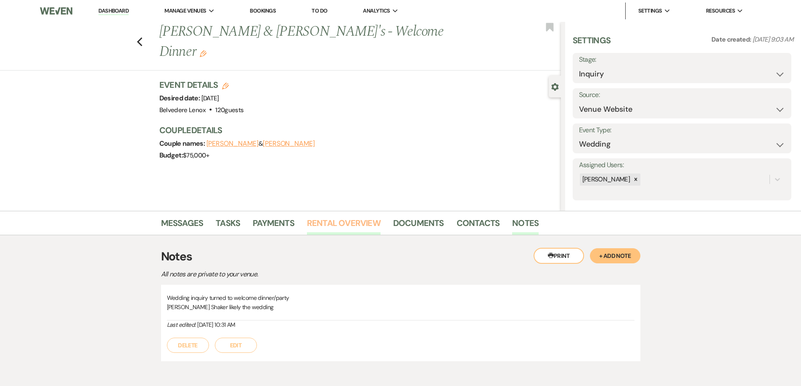
click at [327, 224] on link "Rental Overview" at bounding box center [344, 225] width 74 height 18
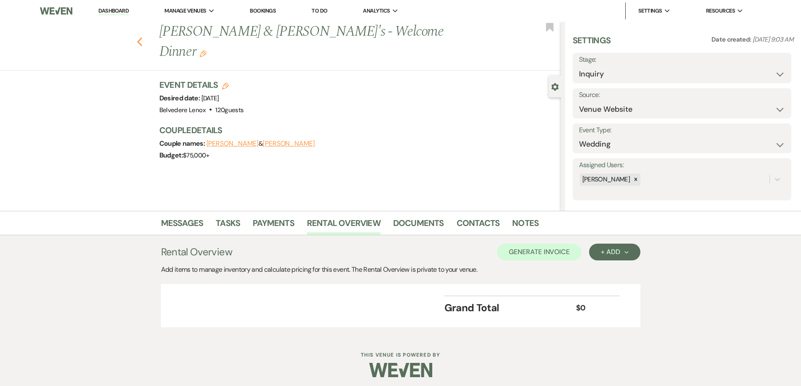
click at [142, 37] on use "button" at bounding box center [139, 41] width 5 height 9
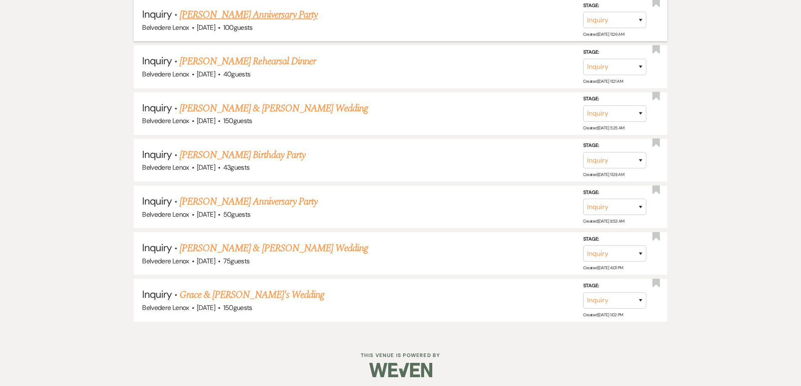
scroll to position [1058, 0]
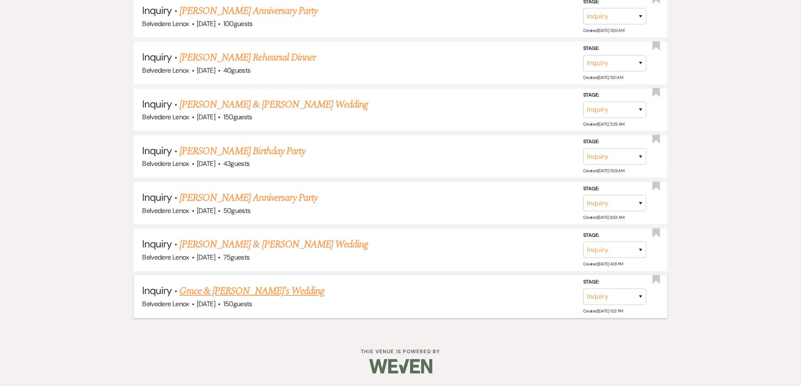
click at [218, 286] on link "Grace & [PERSON_NAME]'s Wedding" at bounding box center [251, 291] width 145 height 15
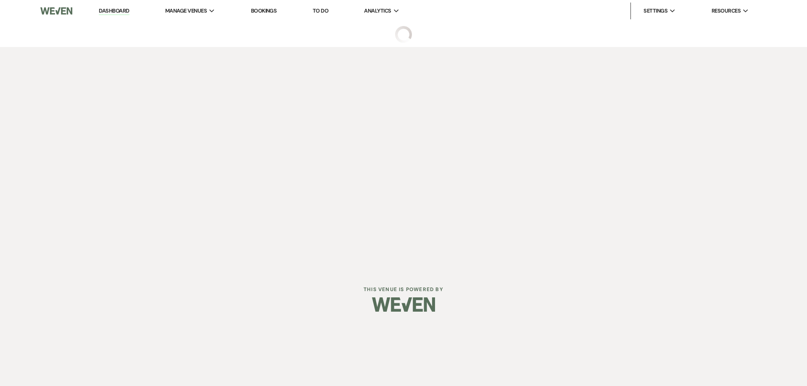
select select "5"
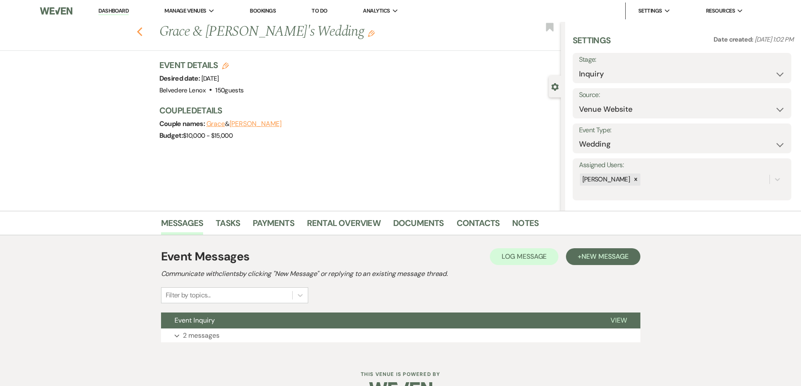
click at [141, 33] on use "button" at bounding box center [139, 31] width 5 height 9
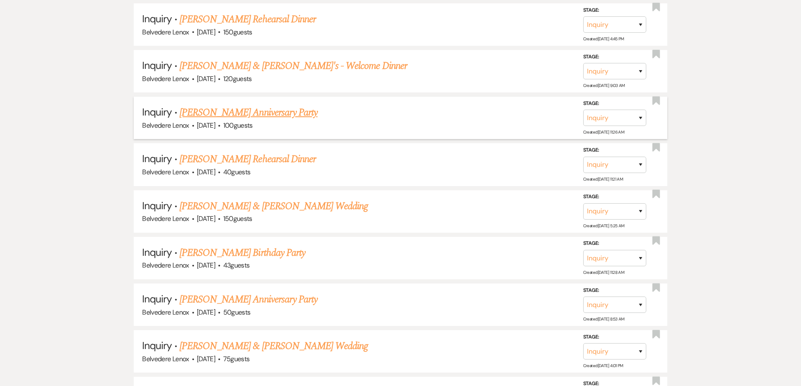
scroll to position [1058, 0]
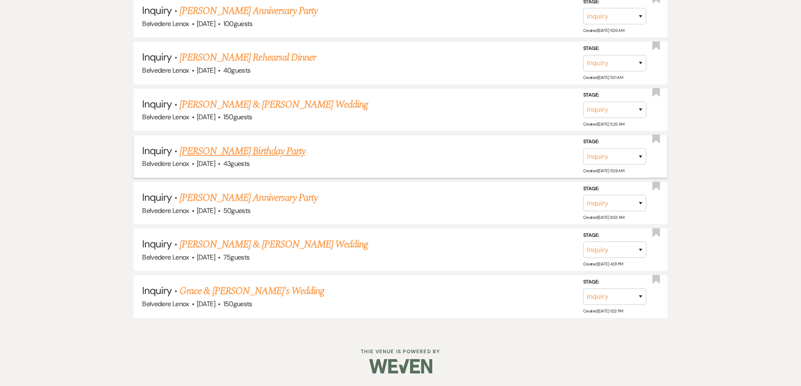
click at [260, 155] on link "[PERSON_NAME] Birthday Party" at bounding box center [242, 151] width 126 height 15
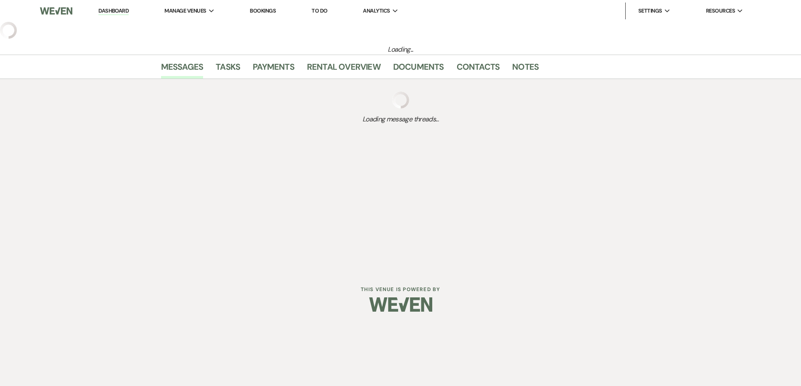
select select "12"
select select "4"
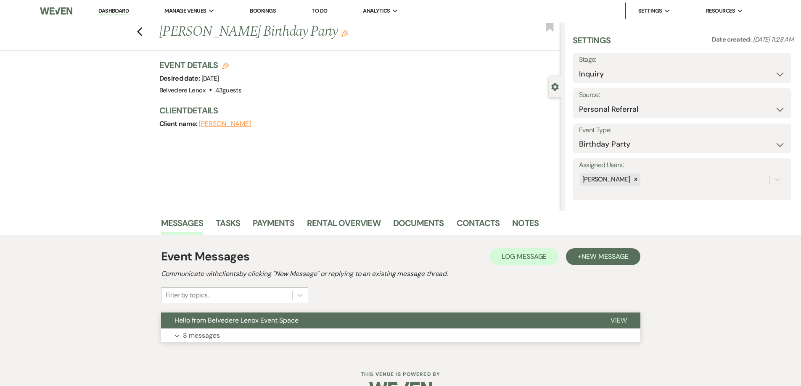
click at [214, 335] on p "8 messages" at bounding box center [201, 335] width 37 height 11
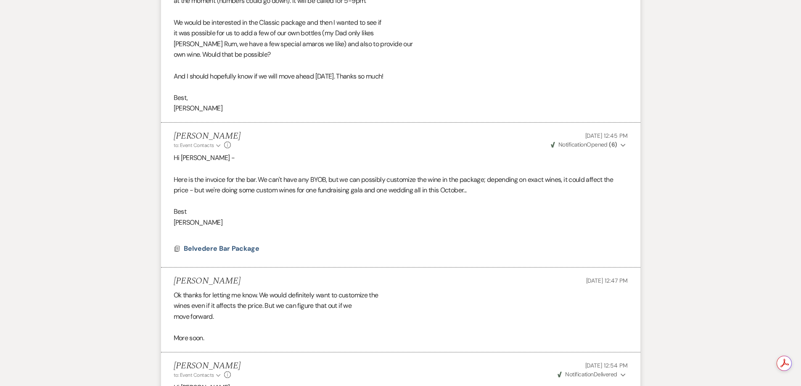
scroll to position [1101, 0]
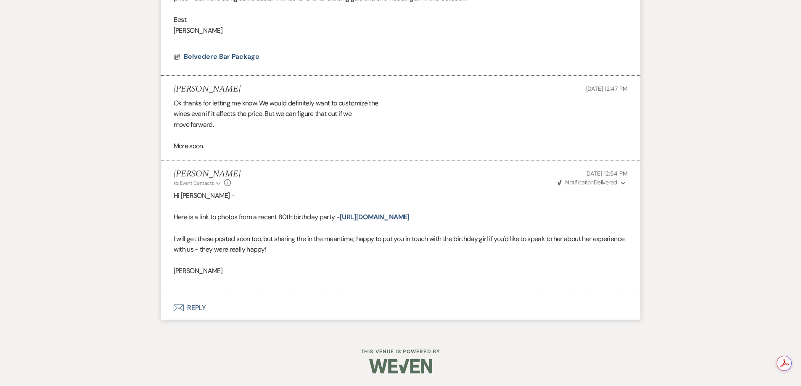
click at [199, 305] on button "Envelope Reply" at bounding box center [400, 308] width 479 height 24
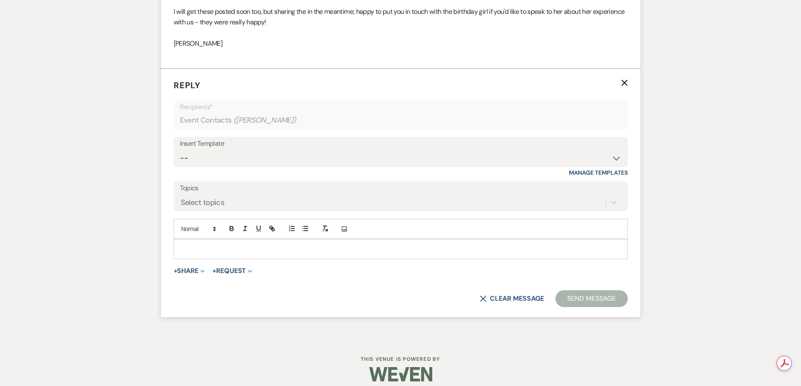
scroll to position [1329, 0]
click at [224, 251] on p at bounding box center [400, 248] width 441 height 9
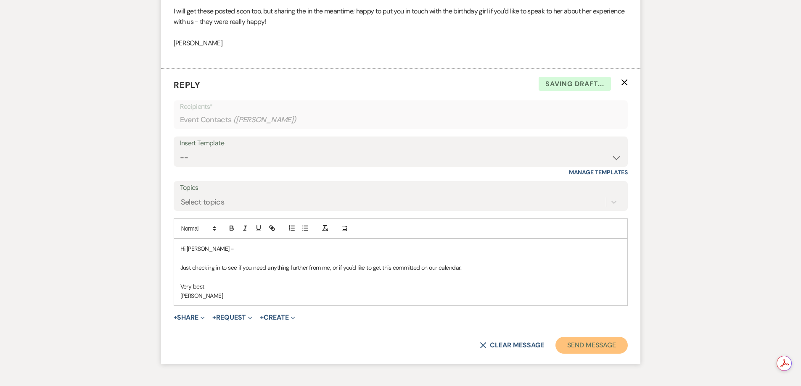
click at [597, 338] on button "Send Message" at bounding box center [591, 345] width 72 height 17
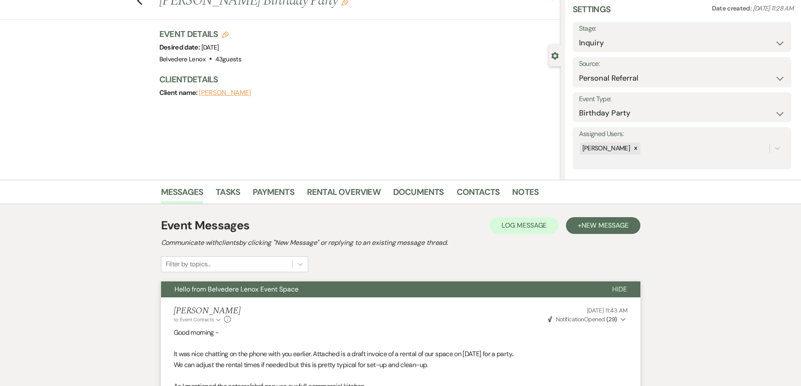
scroll to position [0, 0]
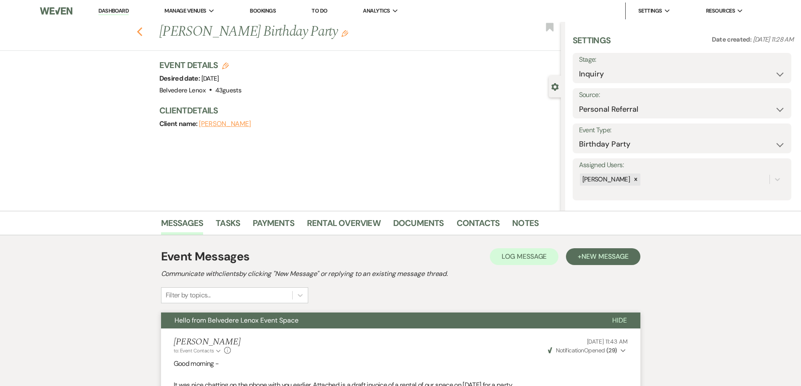
click at [142, 35] on icon "Previous" at bounding box center [140, 32] width 6 height 10
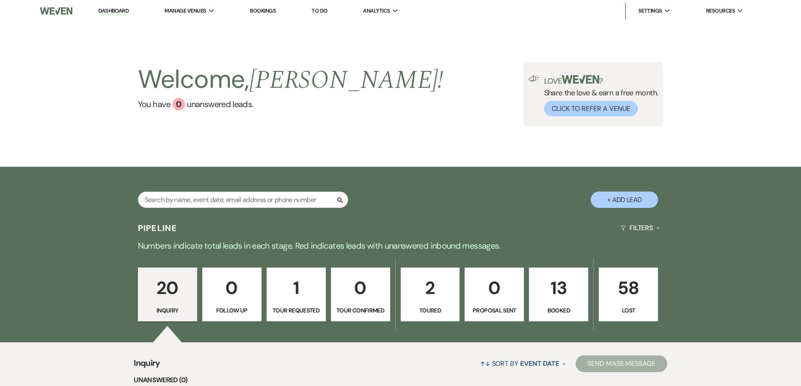
click at [441, 294] on p "2" at bounding box center [430, 288] width 48 height 28
select select "5"
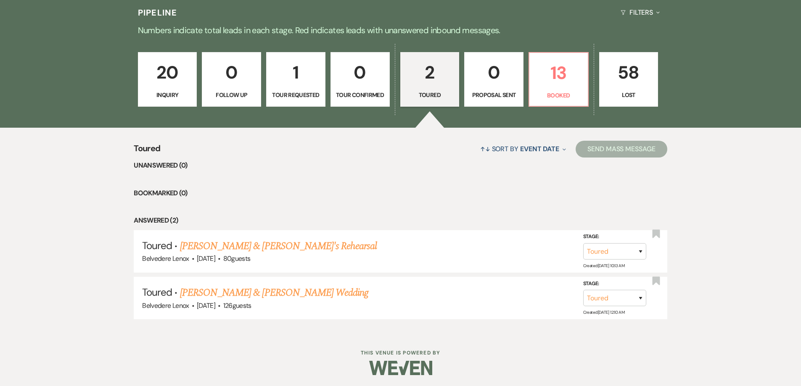
scroll to position [217, 0]
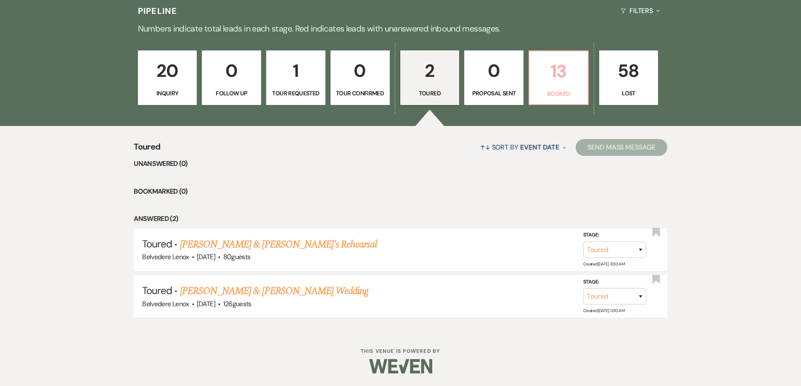
click at [572, 72] on p "13" at bounding box center [558, 71] width 48 height 28
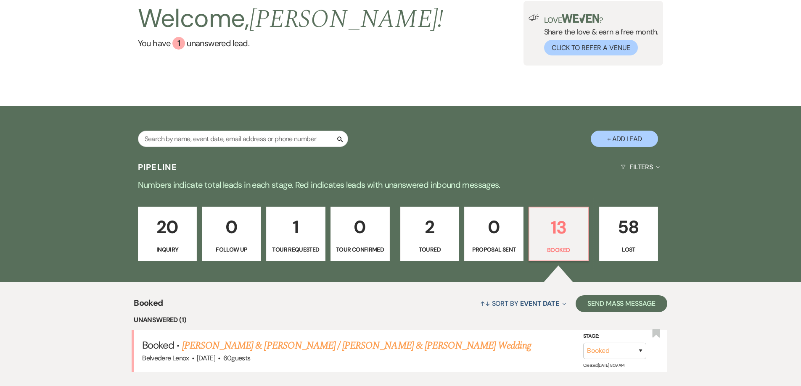
scroll to position [217, 0]
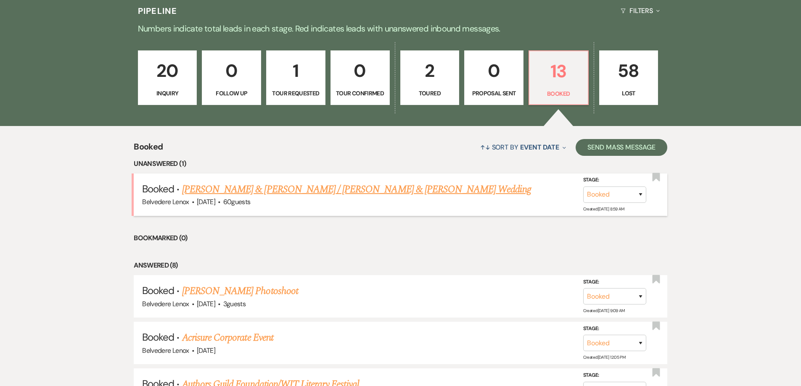
click at [242, 193] on link "[PERSON_NAME] & [PERSON_NAME] / [PERSON_NAME] & [PERSON_NAME] Wedding" at bounding box center [356, 189] width 349 height 15
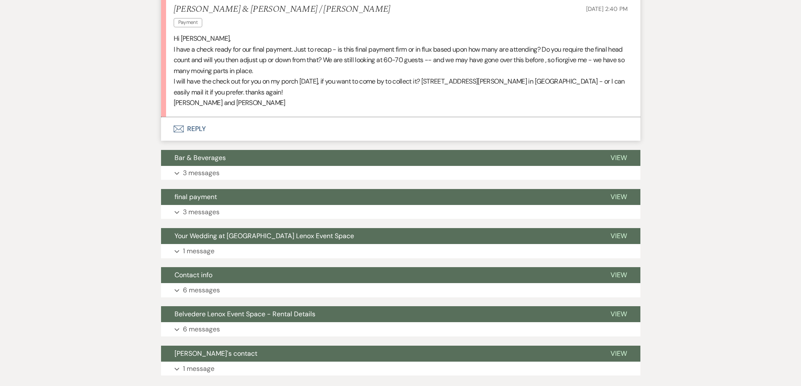
scroll to position [306, 0]
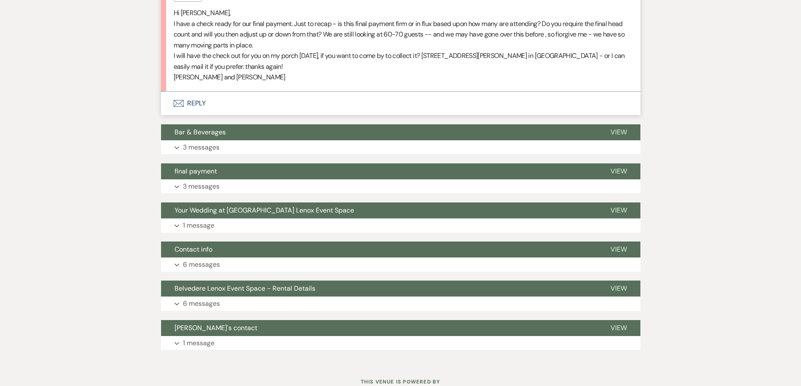
click at [189, 92] on button "Envelope Reply" at bounding box center [400, 104] width 479 height 24
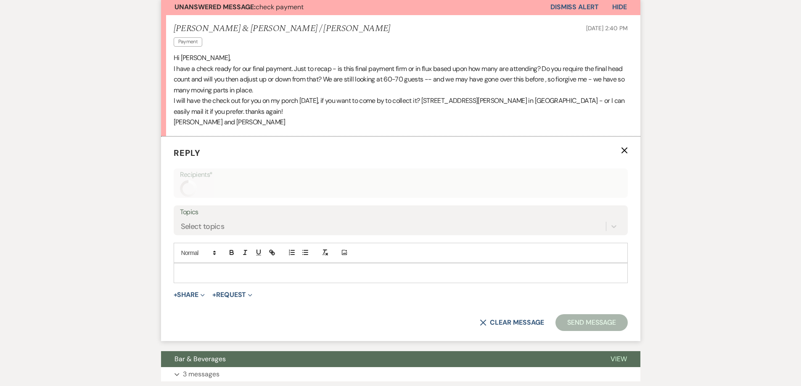
scroll to position [260, 0]
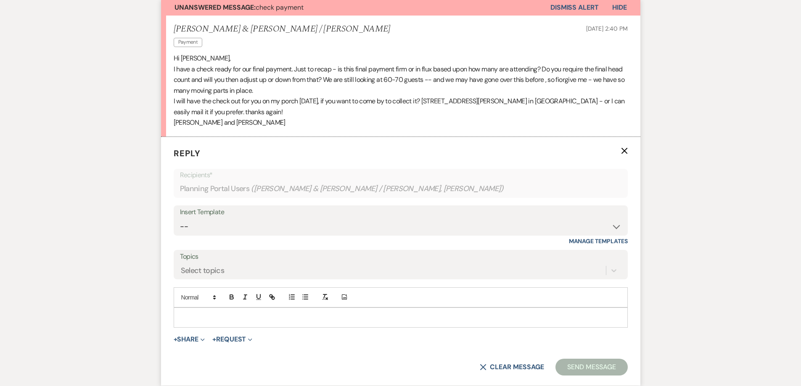
click at [239, 308] on div at bounding box center [400, 317] width 453 height 19
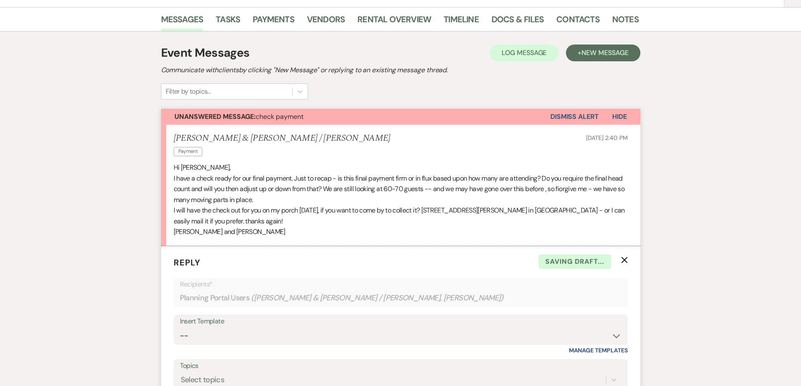
scroll to position [0, 0]
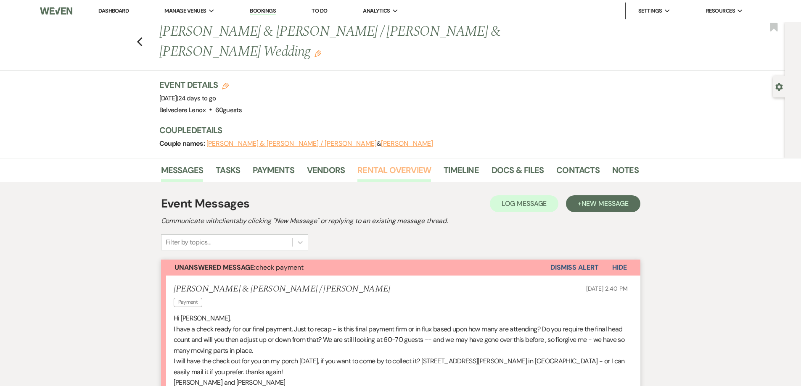
click at [380, 164] on link "Rental Overview" at bounding box center [394, 173] width 74 height 18
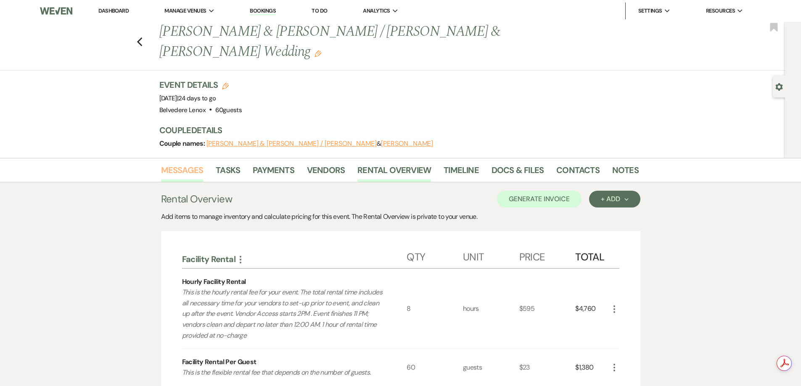
click at [191, 164] on link "Messages" at bounding box center [182, 173] width 42 height 18
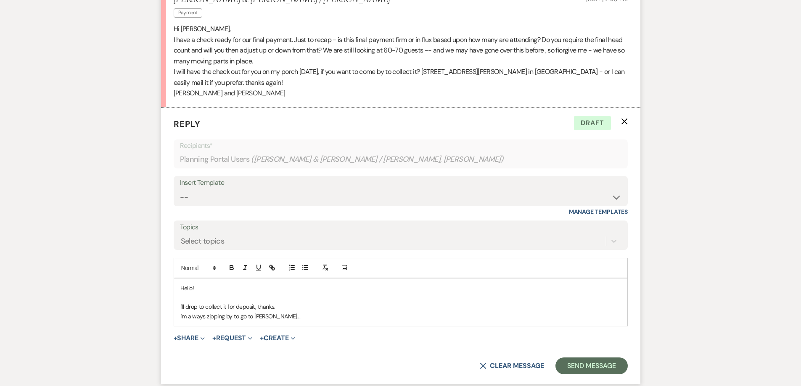
scroll to position [270, 0]
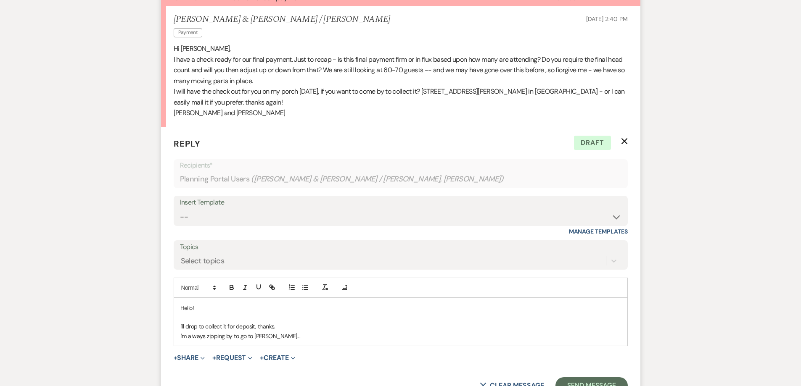
click at [287, 332] on p "I'm always zipping by to go to Guidos..." at bounding box center [400, 336] width 441 height 9
click at [298, 313] on p at bounding box center [400, 317] width 441 height 9
click at [298, 322] on p "I'll drop to collect it for deposit, thanks." at bounding box center [400, 326] width 441 height 9
click at [290, 332] on p "I'm always zipping by to go to Guidos..." at bounding box center [400, 336] width 441 height 9
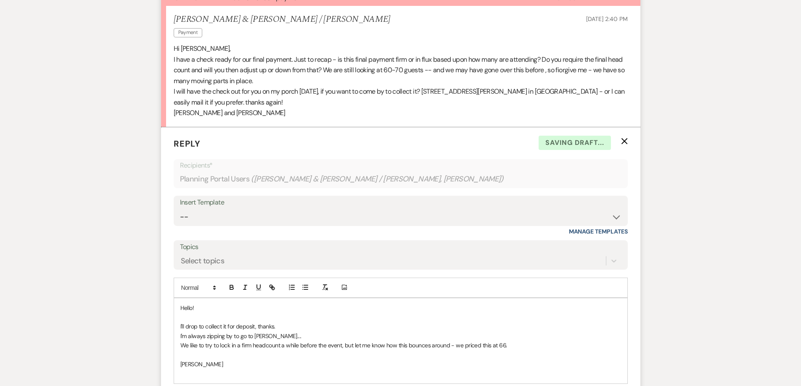
click at [286, 322] on p "I'll drop to collect it for deposit, thanks." at bounding box center [400, 326] width 441 height 9
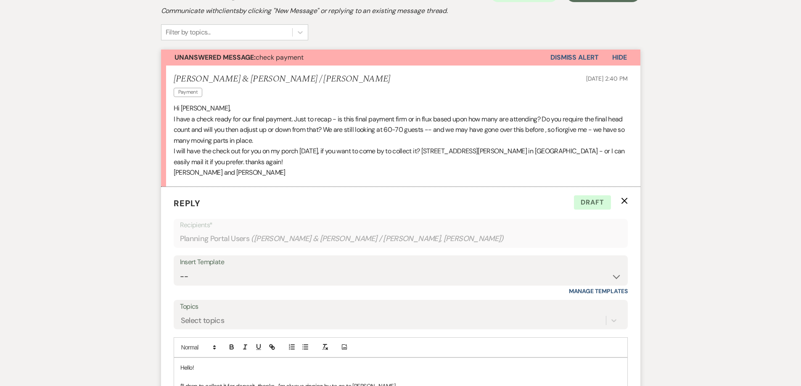
scroll to position [420, 0]
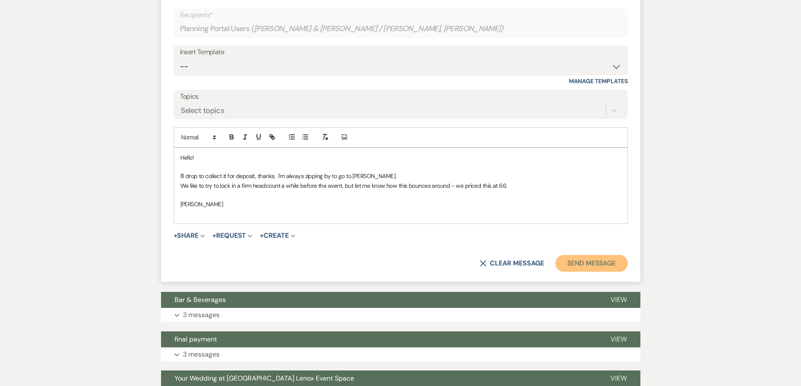
click at [582, 255] on button "Send Message" at bounding box center [591, 263] width 72 height 17
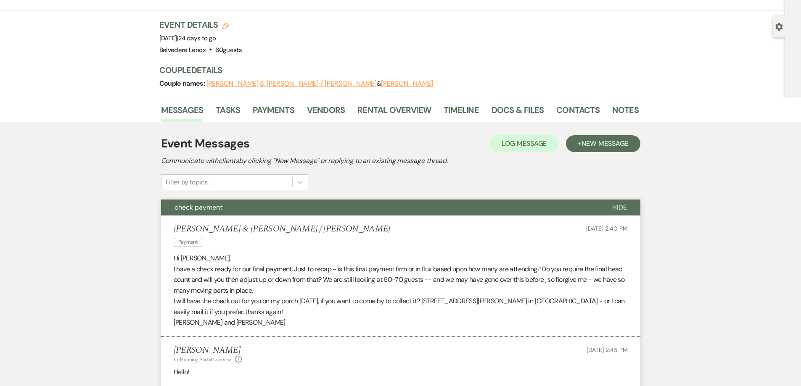
scroll to position [0, 0]
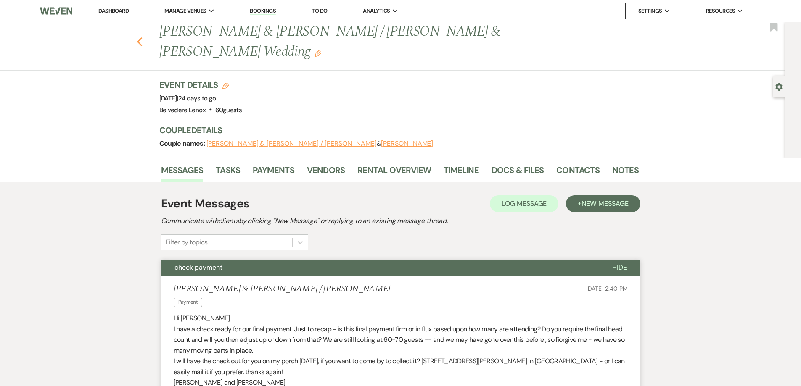
click at [143, 37] on icon "Previous" at bounding box center [140, 42] width 6 height 10
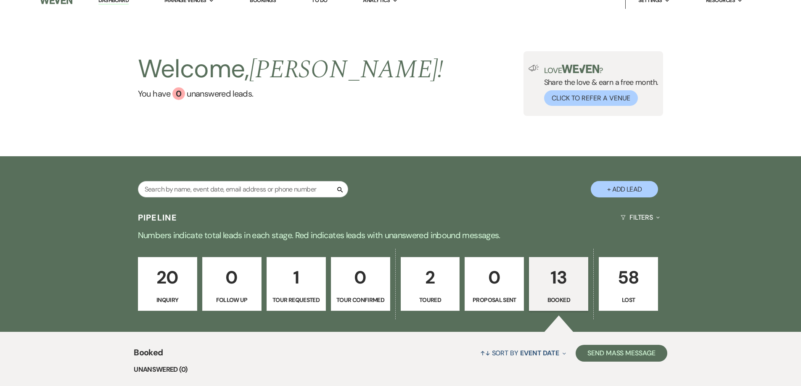
scroll to position [7, 0]
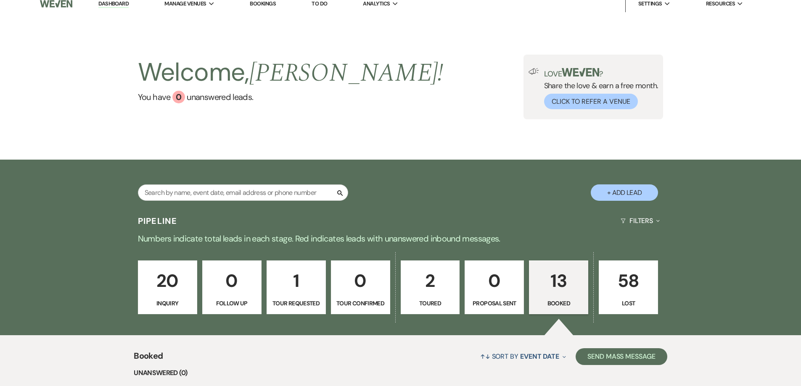
click at [550, 275] on p "13" at bounding box center [558, 281] width 48 height 28
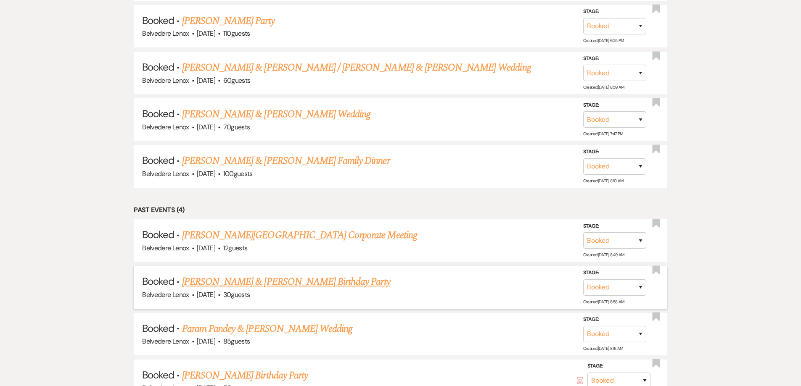
scroll to position [722, 0]
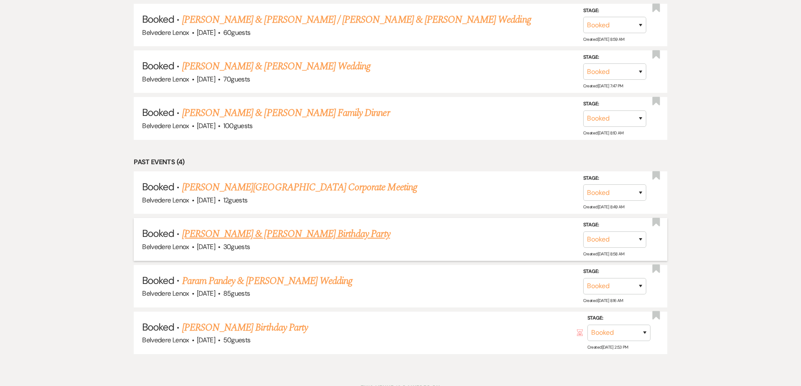
click at [285, 231] on link "Oana & Jason Boucher's Birthday Party" at bounding box center [286, 234] width 208 height 15
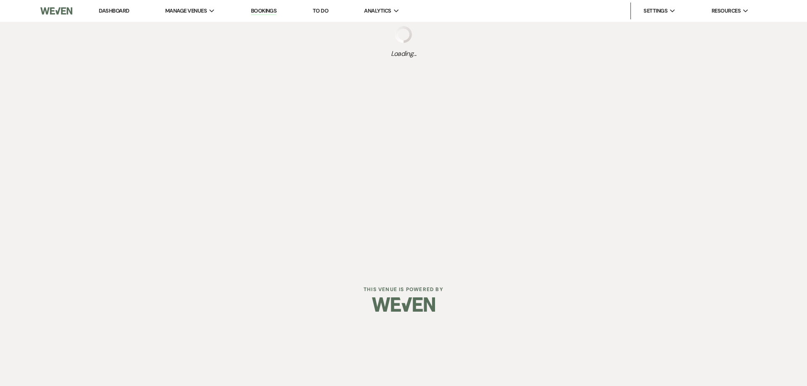
select select "6"
select select "4"
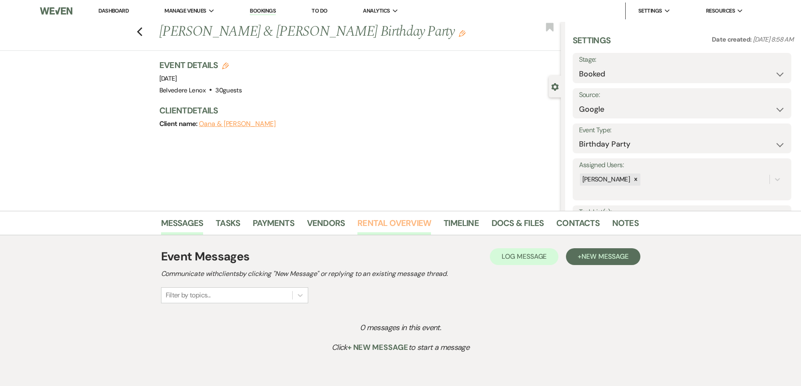
drag, startPoint x: 404, startPoint y: 221, endPoint x: 400, endPoint y: 224, distance: 5.7
click at [404, 221] on link "Rental Overview" at bounding box center [394, 225] width 74 height 18
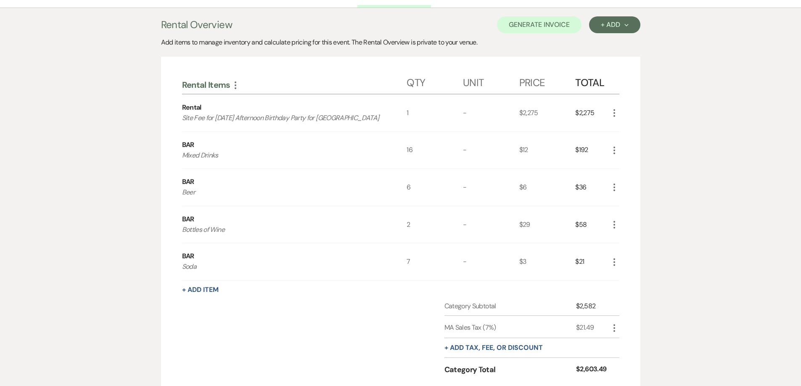
scroll to position [206, 0]
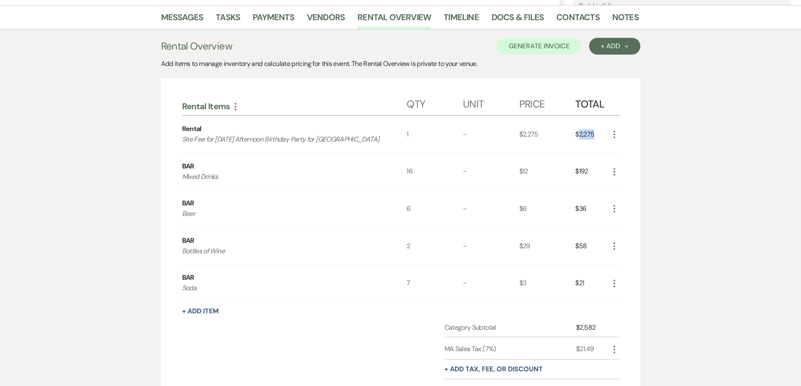
drag, startPoint x: 596, startPoint y: 134, endPoint x: 578, endPoint y: 139, distance: 18.3
click at [578, 139] on div "$2,275" at bounding box center [592, 134] width 34 height 37
copy div "2,275"
click at [602, 48] on div "+ Add Next" at bounding box center [614, 46] width 27 height 7
click at [610, 77] on button "Category" at bounding box center [611, 78] width 44 height 13
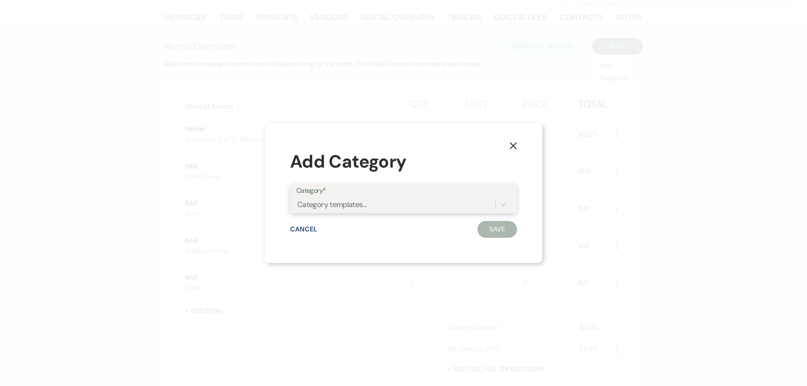
click at [358, 206] on div "Category templates..." at bounding box center [332, 204] width 70 height 11
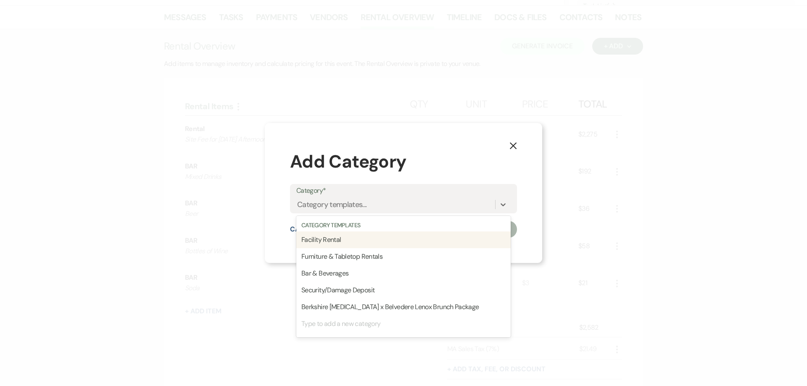
click at [622, 172] on div "X Add Category Category* option Facility Rental focused, 0 of 1. 6 results avai…" at bounding box center [403, 193] width 807 height 386
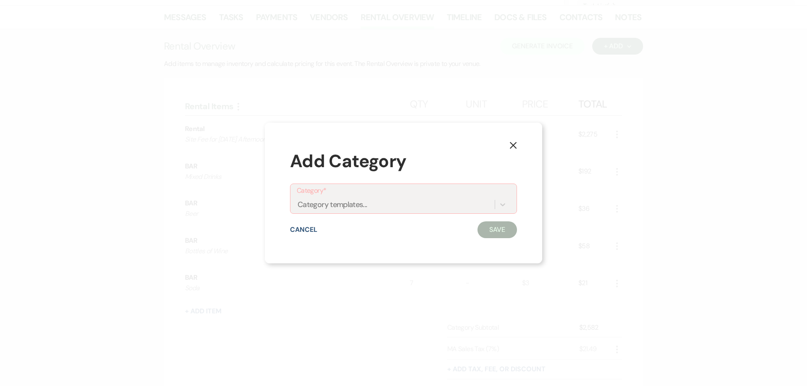
click at [512, 150] on button "X" at bounding box center [513, 145] width 13 height 15
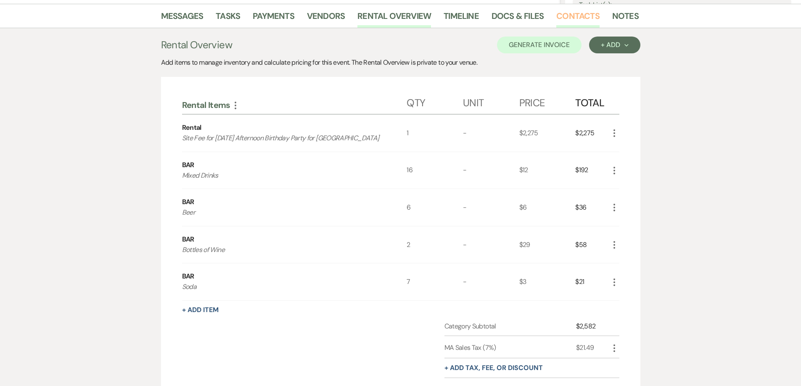
scroll to position [80, 0]
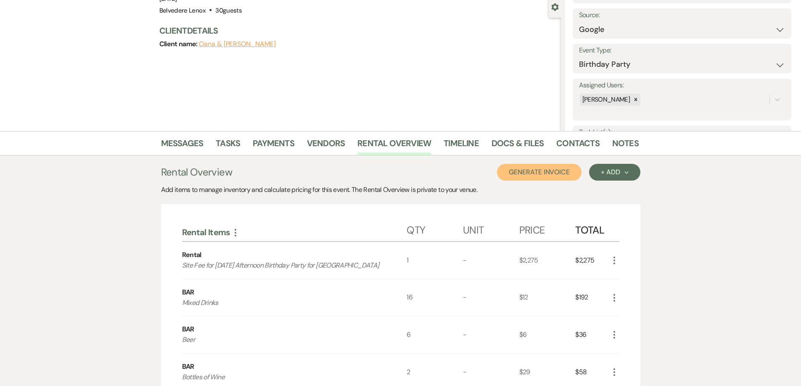
click at [544, 168] on button "Generate Invoice" at bounding box center [539, 172] width 84 height 17
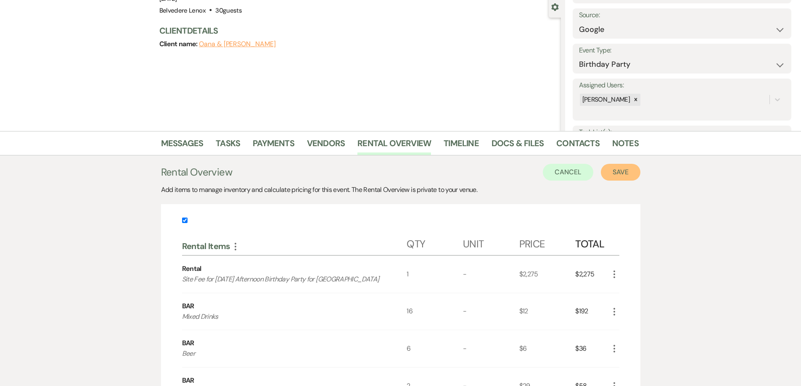
click at [612, 176] on button "Save" at bounding box center [621, 172] width 40 height 17
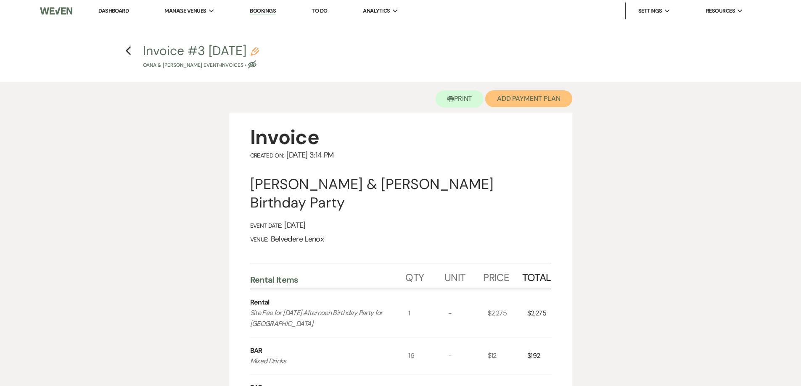
click at [524, 102] on button "Add Payment Plan" at bounding box center [528, 98] width 87 height 17
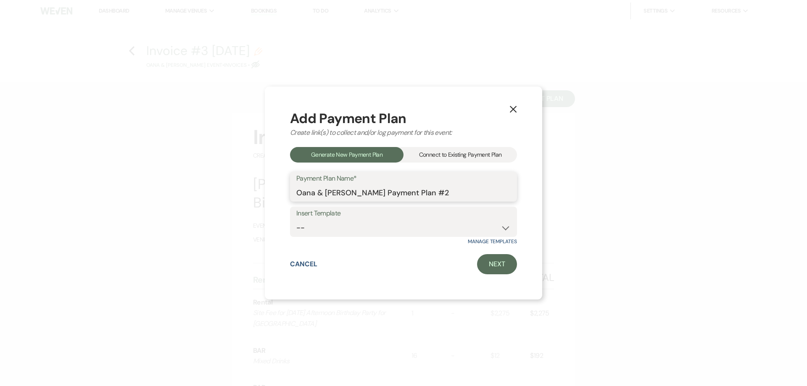
click at [387, 193] on input "Oana & Jason Boucher's Payment Plan #2" at bounding box center [403, 193] width 214 height 16
click at [437, 160] on div "Connect to Existing Payment Plan" at bounding box center [461, 155] width 114 height 16
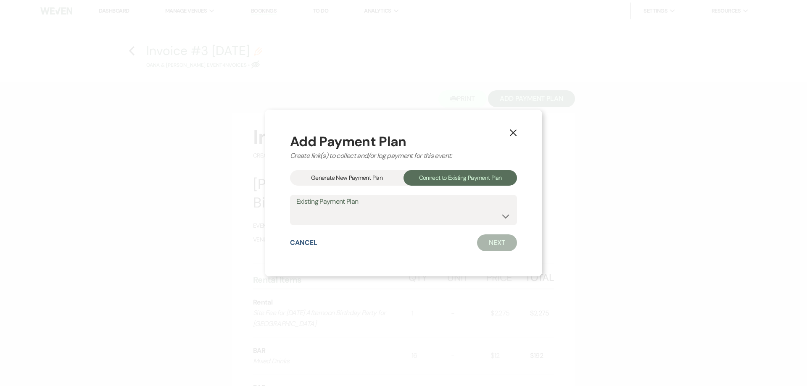
click at [411, 202] on label "Existing Payment Plan" at bounding box center [403, 202] width 214 height 12
click at [406, 212] on select "Oana & Jason Boucher's Payment Plan #1" at bounding box center [403, 216] width 214 height 16
select select "20304"
click at [296, 208] on select "Oana & Jason Boucher's Payment Plan #1" at bounding box center [403, 216] width 214 height 16
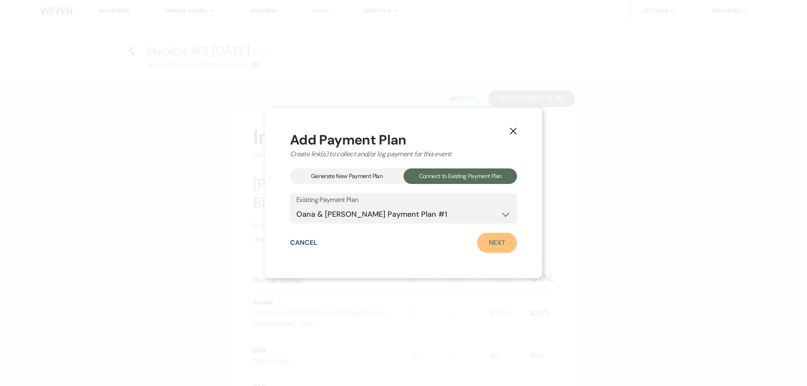
click at [488, 239] on link "Next" at bounding box center [497, 243] width 40 height 20
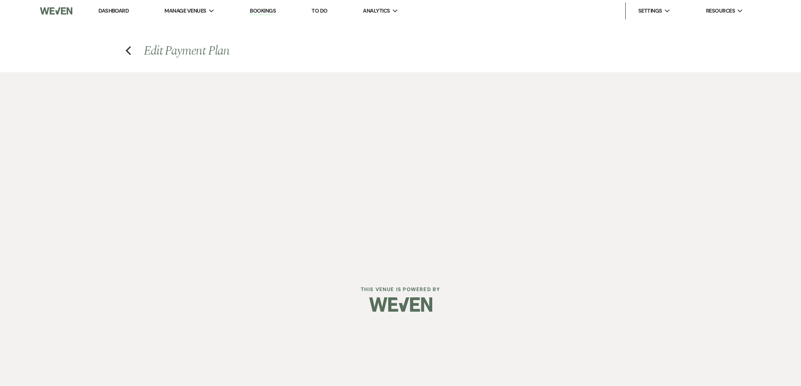
select select "28764"
select select "2"
select select "flat"
select select "2"
select select "flat"
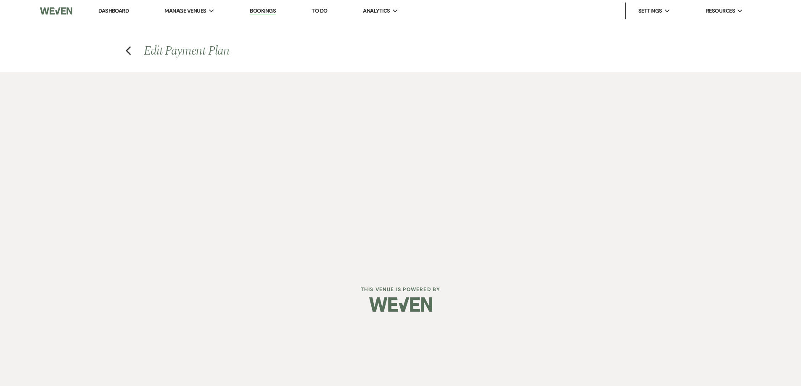
select select "2"
select select "flat"
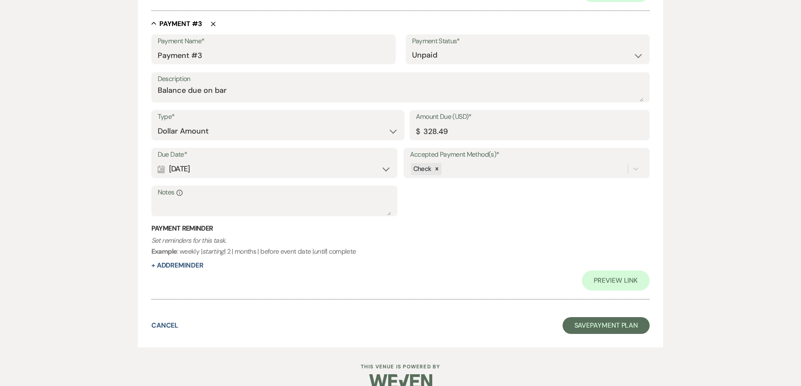
scroll to position [814, 0]
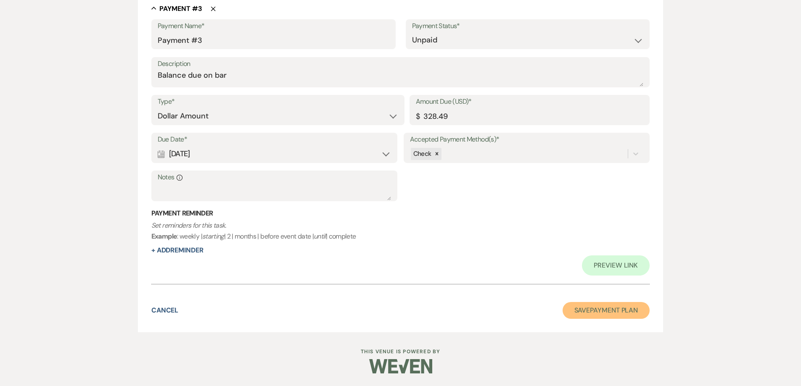
click at [595, 307] on button "Save Payment Plan" at bounding box center [605, 310] width 87 height 17
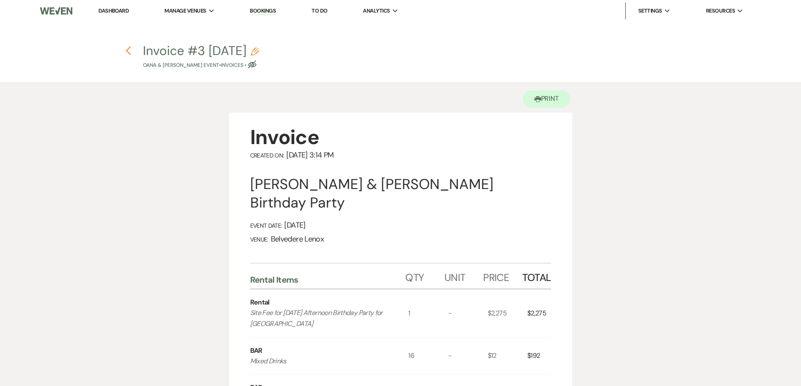
click at [128, 52] on use "button" at bounding box center [128, 50] width 5 height 9
select select "6"
select select "4"
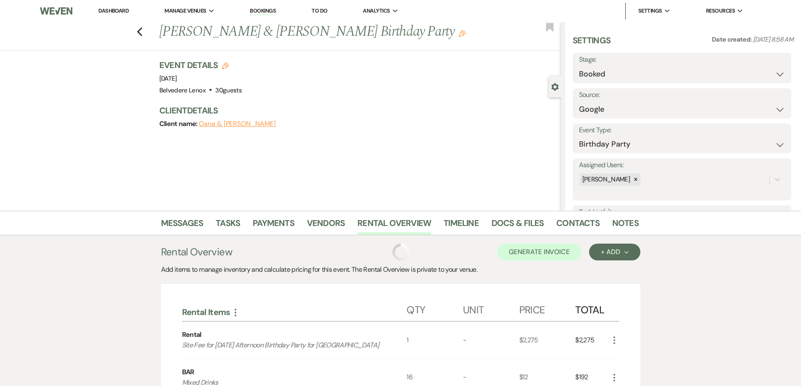
scroll to position [80, 0]
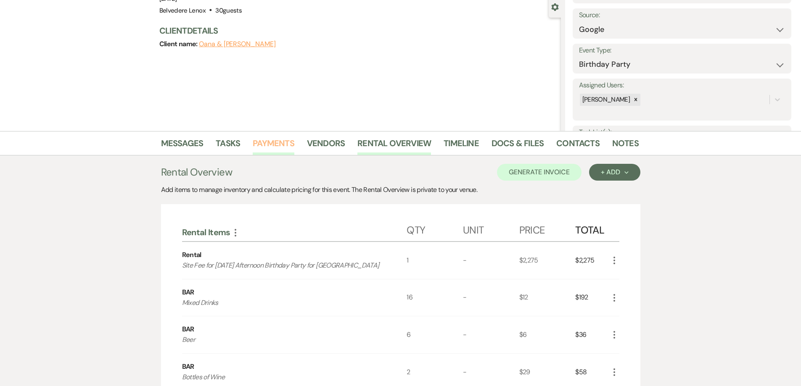
click at [263, 145] on link "Payments" at bounding box center [274, 146] width 42 height 18
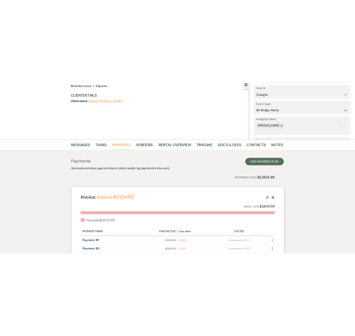
scroll to position [201, 0]
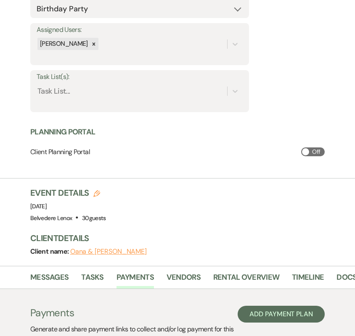
click at [308, 203] on div "Event Details Edit Event Date: Saturday, March 15th, 2025 Venue: Belvedere Leno…" at bounding box center [188, 205] width 316 height 37
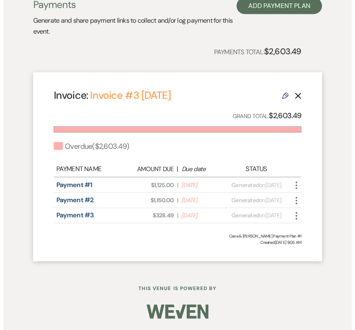
scroll to position [515, 0]
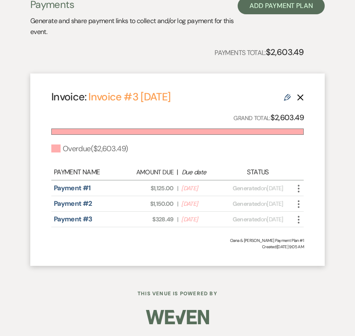
click at [296, 184] on icon "More" at bounding box center [298, 189] width 10 height 10
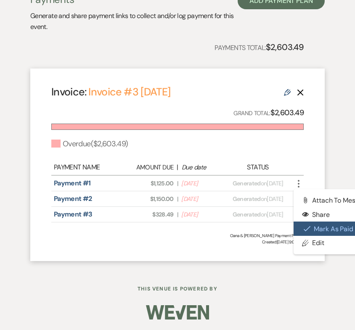
click at [307, 225] on icon "Check Mark" at bounding box center [307, 228] width 7 height 7
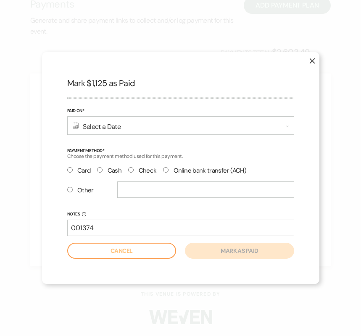
click at [81, 125] on div "Calendar Select a Date Expand" at bounding box center [180, 125] width 227 height 18
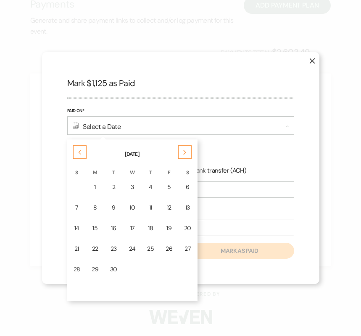
click at [286, 157] on div "Choose the payment method used for this payment." at bounding box center [180, 156] width 227 height 10
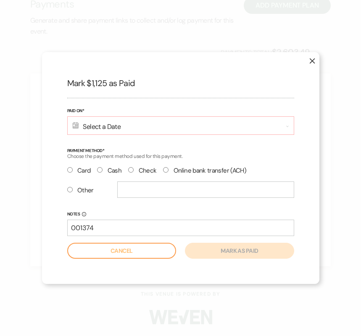
click at [101, 132] on div "Calendar Select a Date Expand" at bounding box center [180, 125] width 227 height 18
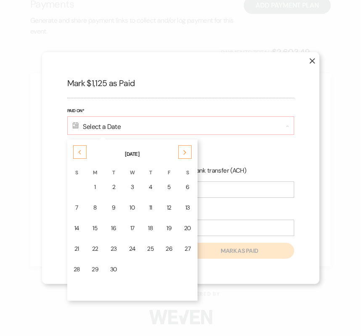
click at [183, 152] on icon "Next" at bounding box center [185, 152] width 4 height 5
click at [79, 156] on div "Previous" at bounding box center [79, 151] width 13 height 13
click at [79, 155] on icon "Previous" at bounding box center [80, 152] width 4 height 5
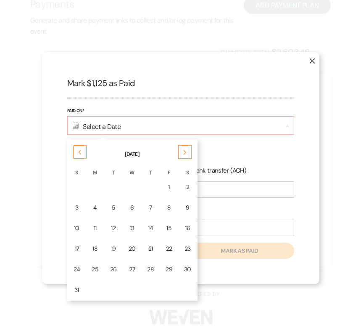
click at [79, 155] on icon "Previous" at bounding box center [80, 152] width 4 height 5
click at [84, 154] on div "Previous" at bounding box center [79, 151] width 13 height 13
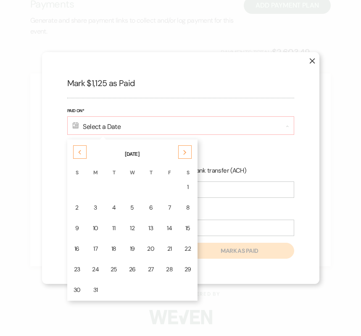
click at [84, 155] on div "Previous" at bounding box center [79, 151] width 13 height 13
click at [165, 228] on div "14" at bounding box center [168, 228] width 7 height 9
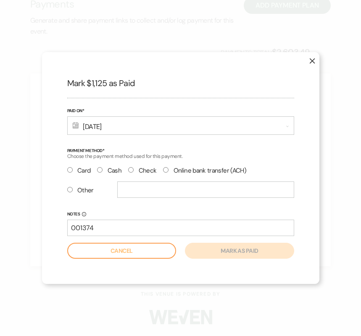
click at [327, 220] on div "X Mark $1,125 as Paid Paid On* Calendar Feb 14, 2025 Expand Payment Method* Cho…" at bounding box center [180, 168] width 361 height 336
drag, startPoint x: 137, startPoint y: 169, endPoint x: 137, endPoint y: 182, distance: 13.0
click at [137, 169] on label "Check" at bounding box center [142, 170] width 28 height 11
click at [137, 191] on input "text" at bounding box center [205, 190] width 177 height 16
click at [131, 168] on input "Check" at bounding box center [130, 169] width 5 height 5
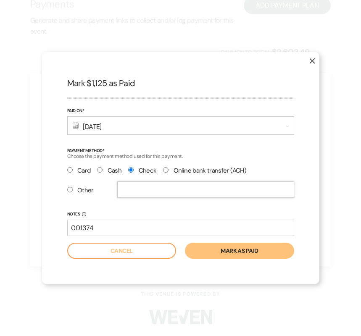
click at [129, 190] on input "text" at bounding box center [205, 190] width 177 height 16
radio input "false"
radio input "true"
drag, startPoint x: 287, startPoint y: 194, endPoint x: 282, endPoint y: 194, distance: 4.6
click at [287, 194] on input "1374" at bounding box center [205, 190] width 177 height 16
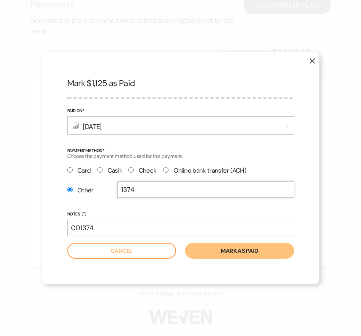
click at [119, 190] on input "1374" at bounding box center [205, 190] width 177 height 16
type input "001374"
click at [264, 247] on button "Mark as paid" at bounding box center [239, 251] width 109 height 16
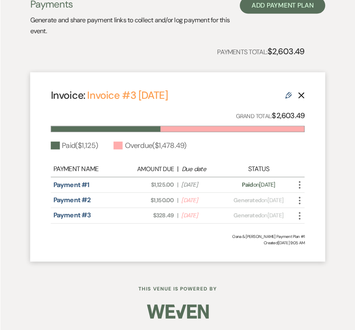
scroll to position [507, 0]
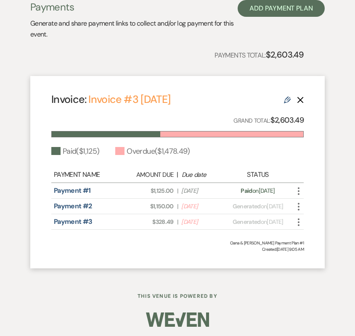
click at [317, 195] on div "Invoice: Invoice #3 9-17-2025 Edit Delete Grand Total: $2,603.49 Paid ( $1,125 …" at bounding box center [177, 172] width 294 height 193
click at [296, 202] on icon "More" at bounding box center [298, 207] width 10 height 10
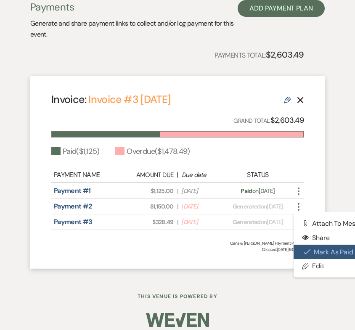
click at [304, 248] on icon "Check Mark" at bounding box center [307, 251] width 7 height 7
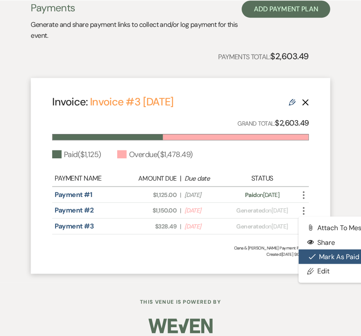
scroll to position [508, 0]
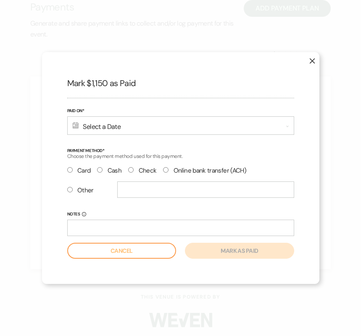
click at [106, 124] on div "Calendar Select a Date Expand" at bounding box center [180, 125] width 227 height 18
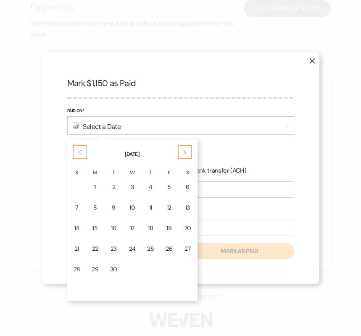
click at [78, 151] on icon "Previous" at bounding box center [80, 152] width 4 height 5
click at [78, 152] on icon "Previous" at bounding box center [80, 152] width 4 height 5
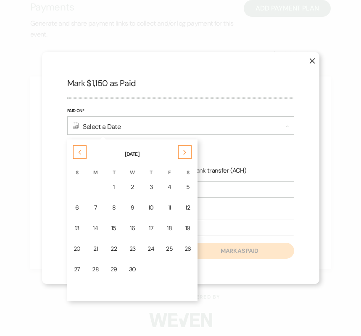
click at [78, 152] on icon "Previous" at bounding box center [80, 152] width 4 height 5
click at [111, 244] on td "18" at bounding box center [114, 249] width 18 height 20
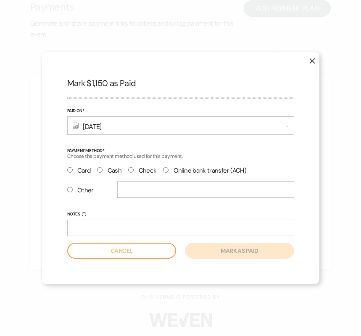
drag, startPoint x: 359, startPoint y: 215, endPoint x: 355, endPoint y: 217, distance: 4.3
click at [359, 215] on div "X Mark $1,150 as Paid Paid On* Calendar Mar 18, 2025 Expand Payment Method* Cho…" at bounding box center [180, 168] width 361 height 336
click at [141, 173] on label "Check" at bounding box center [142, 170] width 28 height 11
click at [134, 173] on input "Check" at bounding box center [130, 169] width 5 height 5
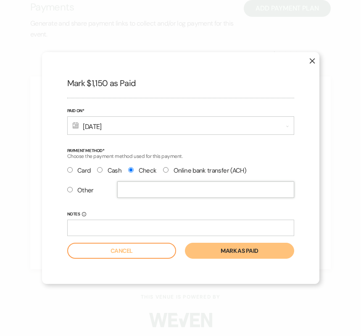
click at [137, 193] on input "text" at bounding box center [205, 190] width 177 height 16
radio input "false"
radio input "true"
type input "0071"
click at [231, 251] on button "Mark as paid" at bounding box center [239, 251] width 109 height 16
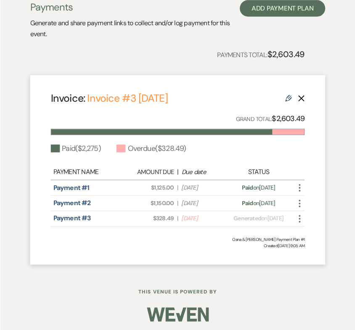
scroll to position [500, 0]
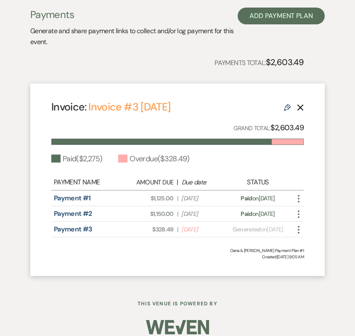
click at [299, 225] on icon "More" at bounding box center [298, 230] width 10 height 10
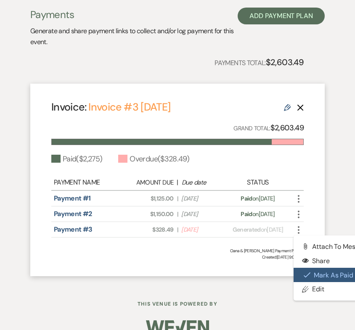
click at [317, 268] on button "Check Mark Mark as Paid" at bounding box center [335, 275] width 85 height 14
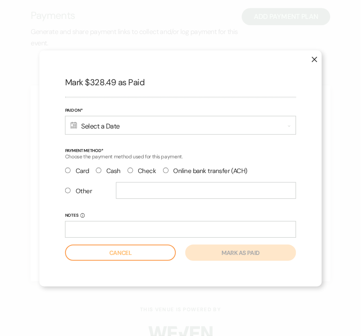
scroll to position [500, 0]
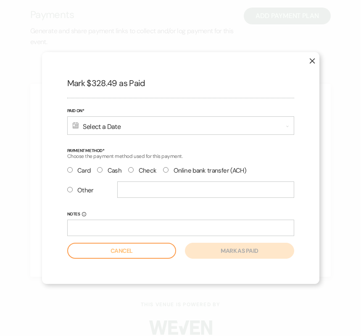
click at [116, 127] on div "Calendar Select a Date Expand" at bounding box center [180, 125] width 227 height 18
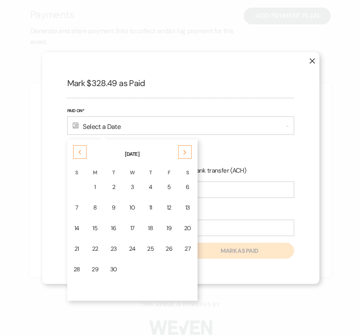
click at [83, 153] on div "Previous" at bounding box center [79, 151] width 13 height 13
click at [82, 156] on div "Previous" at bounding box center [79, 151] width 13 height 13
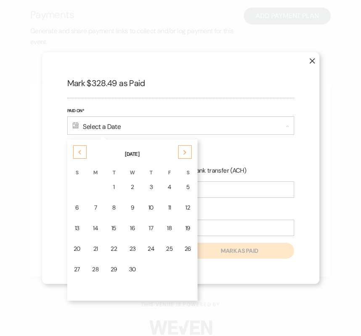
click at [82, 156] on div "Previous" at bounding box center [79, 151] width 13 height 13
click at [98, 265] on td "24" at bounding box center [96, 270] width 18 height 20
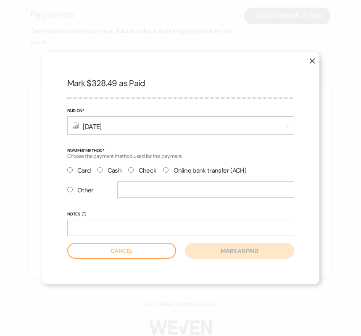
drag, startPoint x: 139, startPoint y: 169, endPoint x: 140, endPoint y: 173, distance: 4.4
click at [139, 169] on label "Check" at bounding box center [142, 170] width 28 height 11
click at [134, 169] on input "Check" at bounding box center [130, 169] width 5 height 5
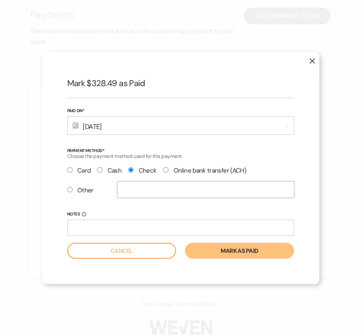
click at [140, 185] on input "text" at bounding box center [205, 190] width 177 height 16
radio input "false"
radio input "true"
type input "1413"
click at [246, 251] on button "Mark as paid" at bounding box center [239, 251] width 109 height 16
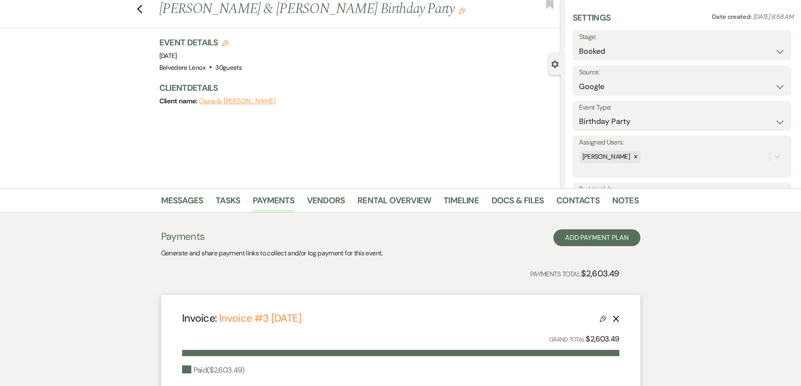
scroll to position [0, 0]
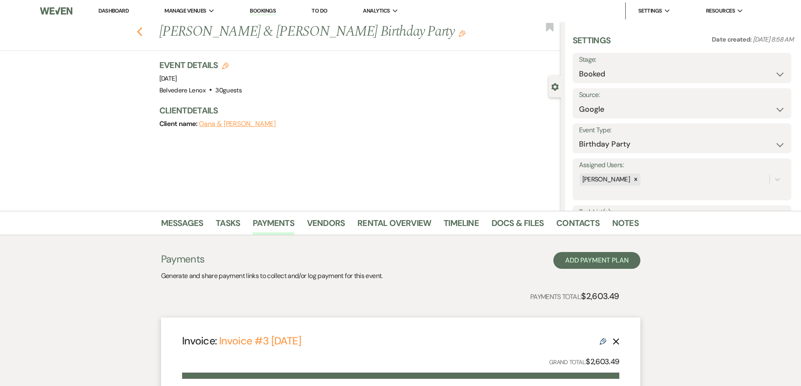
click at [143, 32] on icon "Previous" at bounding box center [140, 32] width 6 height 10
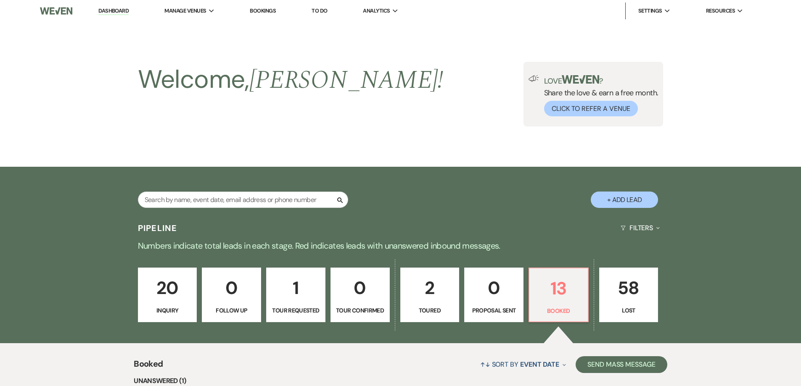
scroll to position [723, 0]
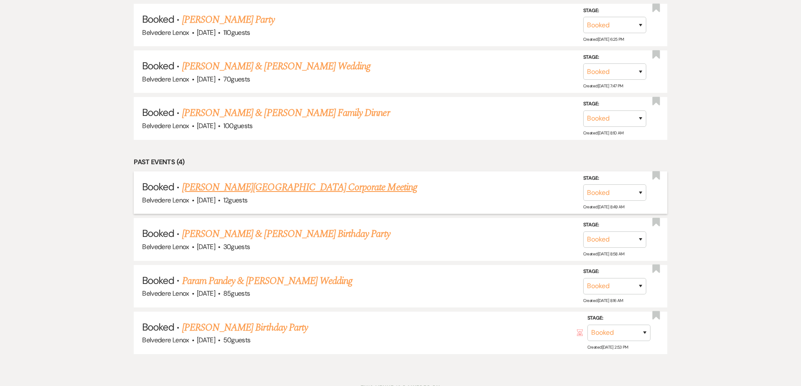
click at [254, 180] on link "Norman Rockwell Museum Corporate Meeting" at bounding box center [299, 187] width 235 height 15
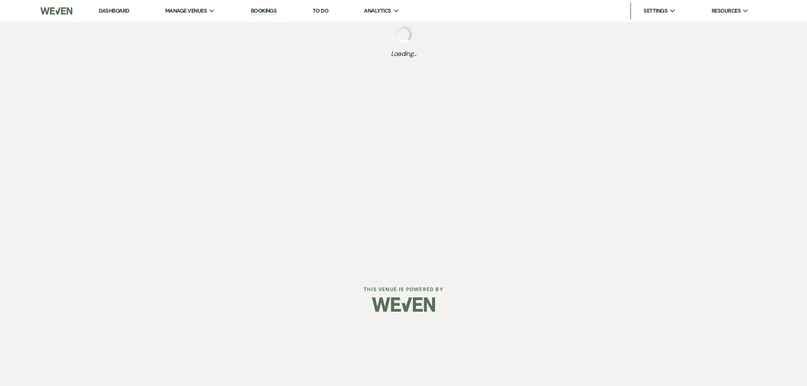
select select "9"
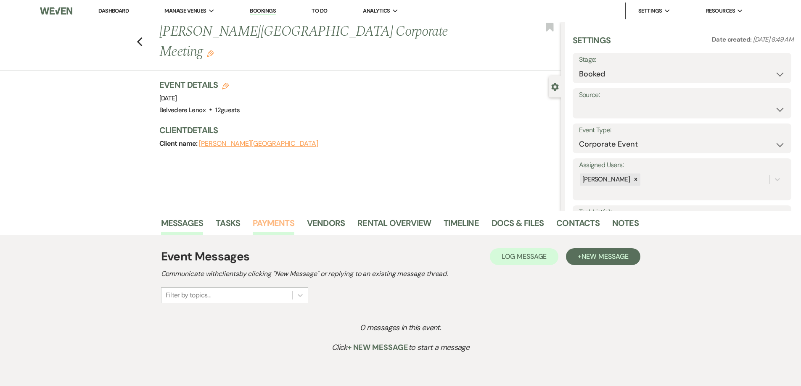
click at [269, 225] on link "Payments" at bounding box center [274, 225] width 42 height 18
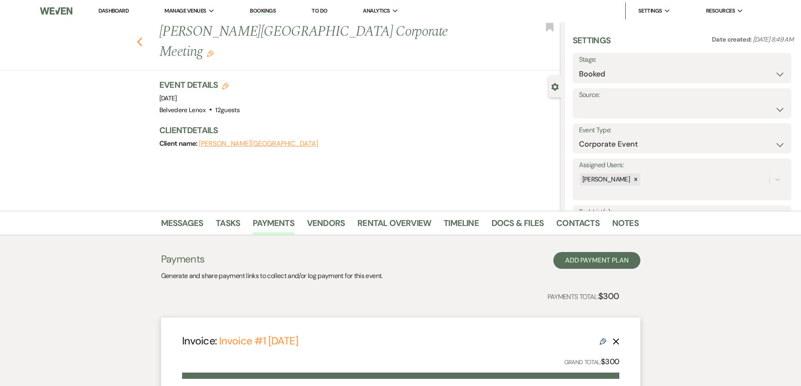
click at [141, 37] on icon "Previous" at bounding box center [140, 42] width 6 height 10
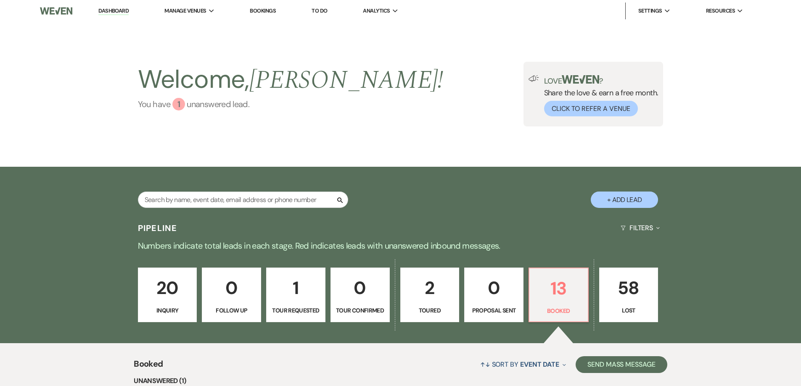
click at [185, 102] on link "You have 1 unanswered lead ." at bounding box center [291, 104] width 306 height 13
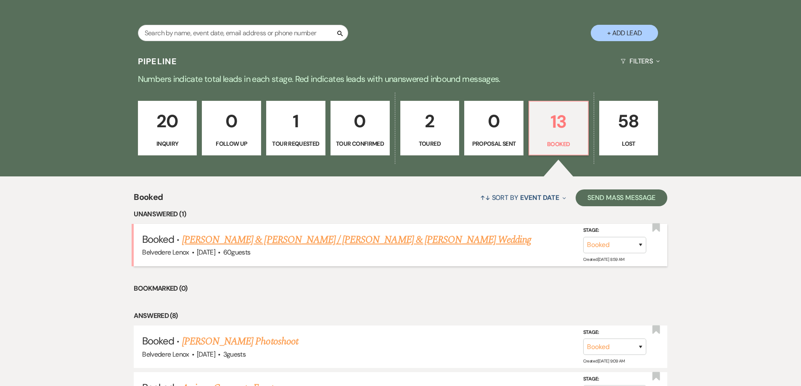
click at [270, 243] on link "Claudia & Adam Laslie / Mucci & Adam Mucci's Wedding" at bounding box center [356, 239] width 349 height 15
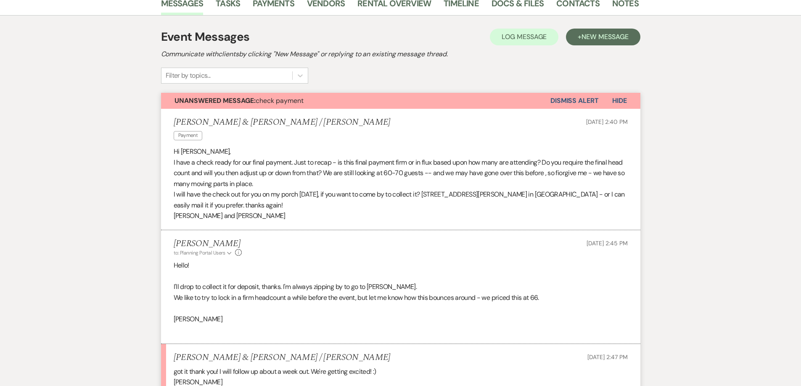
click at [563, 93] on button "Dismiss Alert" at bounding box center [574, 101] width 48 height 16
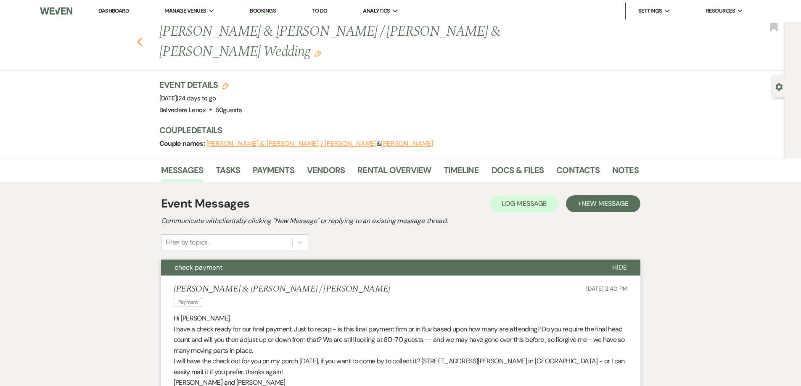
click at [143, 37] on icon "Previous" at bounding box center [140, 42] width 6 height 10
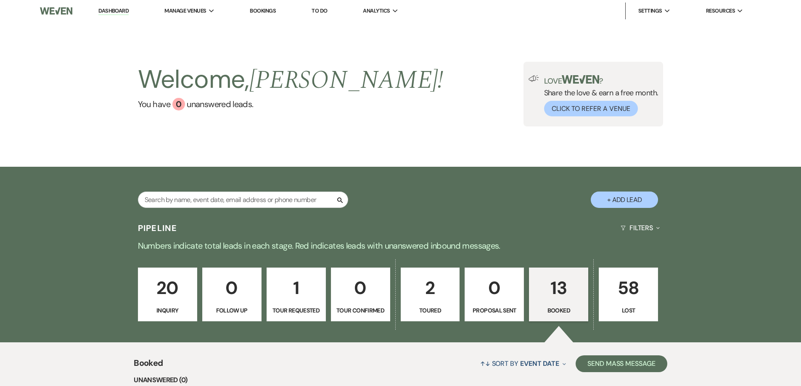
click at [268, 12] on link "Bookings" at bounding box center [263, 10] width 26 height 7
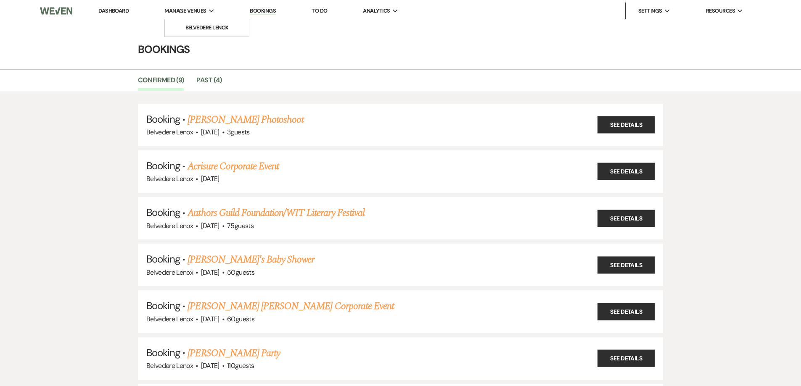
click at [208, 10] on div "Manage Venues Expand" at bounding box center [189, 11] width 50 height 8
click at [206, 26] on li "Belvedere Lenox" at bounding box center [207, 28] width 76 height 8
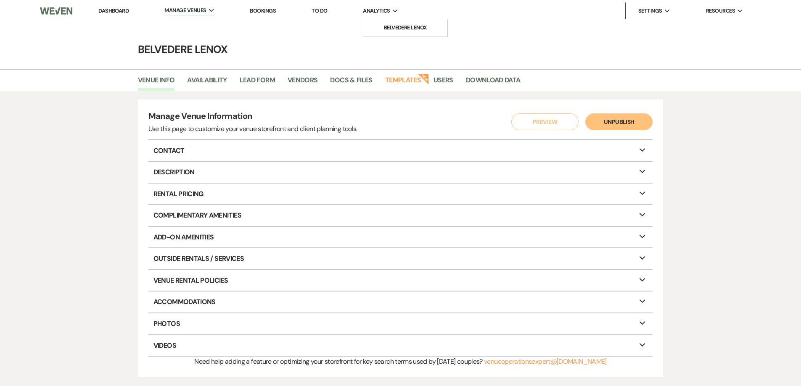
click at [373, 9] on span "Analytics" at bounding box center [376, 11] width 27 height 8
click at [389, 22] on link "Belvedere Lenox" at bounding box center [405, 27] width 84 height 17
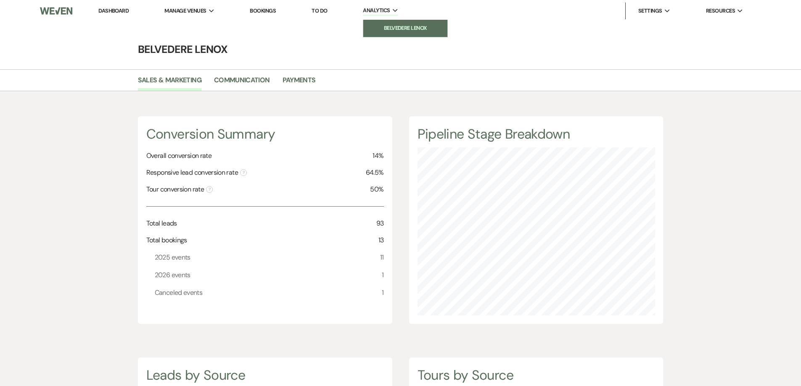
scroll to position [386, 801]
click at [299, 79] on link "Payments" at bounding box center [298, 83] width 33 height 16
select select "2025"
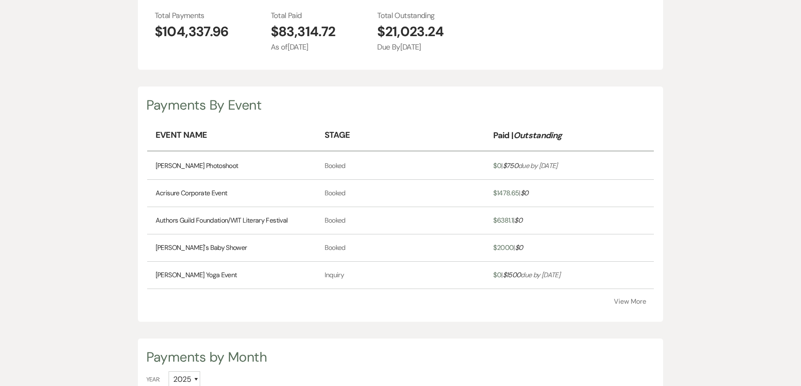
click at [625, 300] on button "View More" at bounding box center [630, 301] width 32 height 7
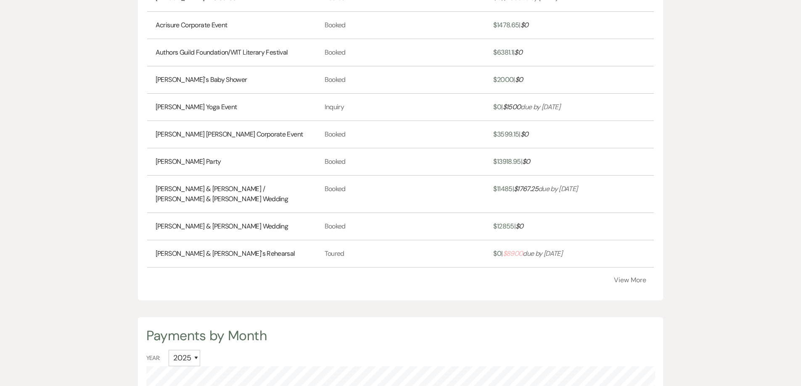
click at [627, 282] on button "View More" at bounding box center [630, 280] width 32 height 7
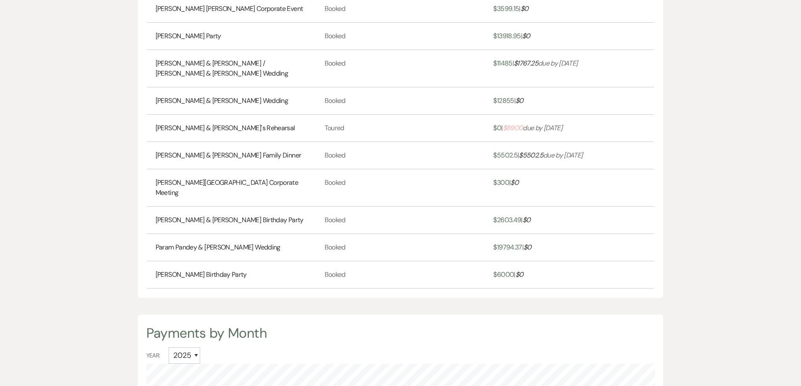
scroll to position [462, 0]
click at [240, 130] on link "[PERSON_NAME] & [PERSON_NAME]'s Rehearsal" at bounding box center [226, 128] width 140 height 10
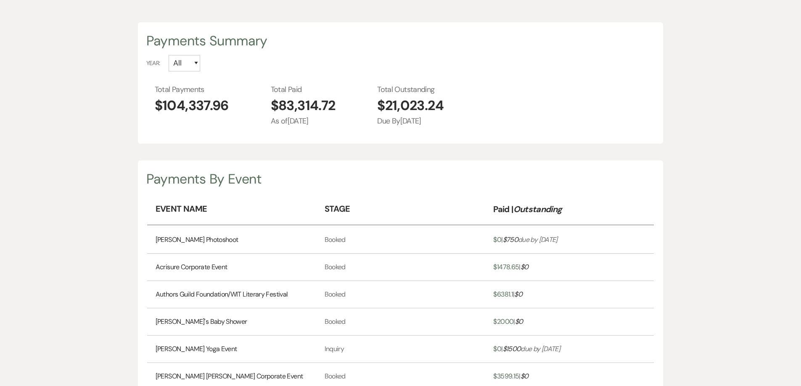
scroll to position [0, 0]
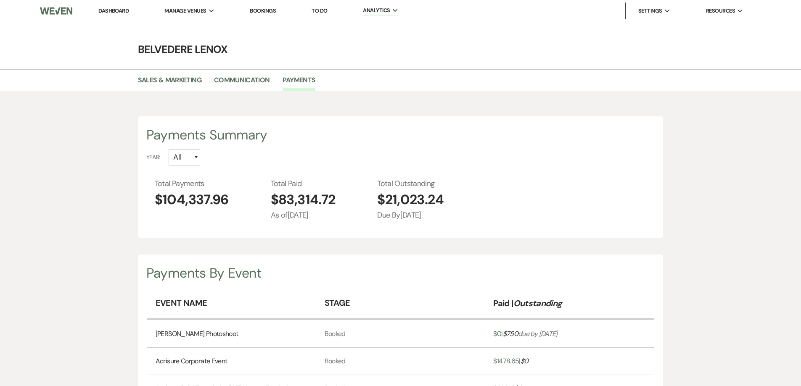
click at [127, 12] on link "Dashboard" at bounding box center [113, 10] width 30 height 7
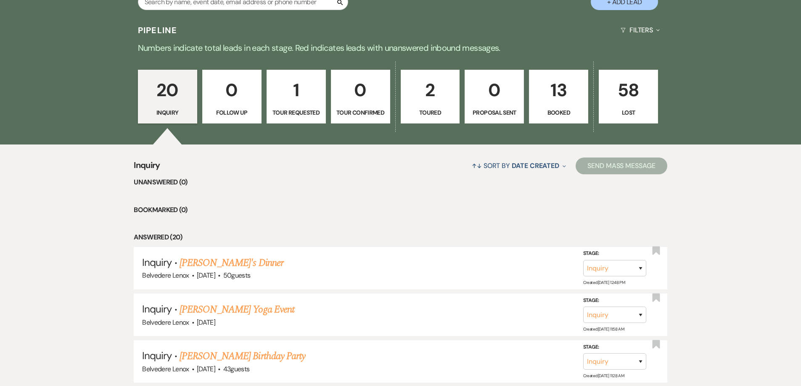
scroll to position [168, 0]
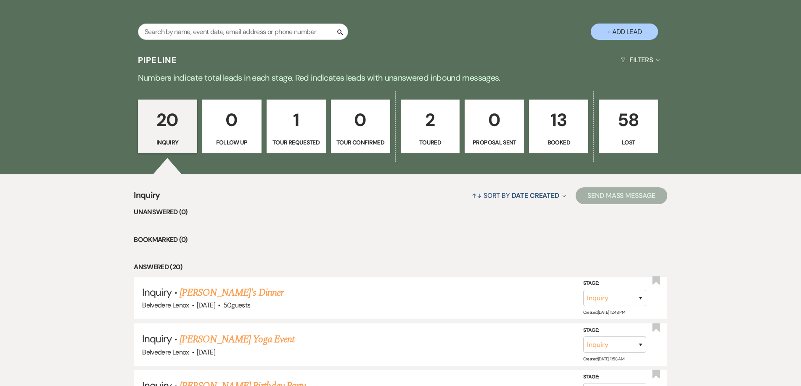
click at [290, 133] on p "1" at bounding box center [296, 120] width 48 height 28
select select "2"
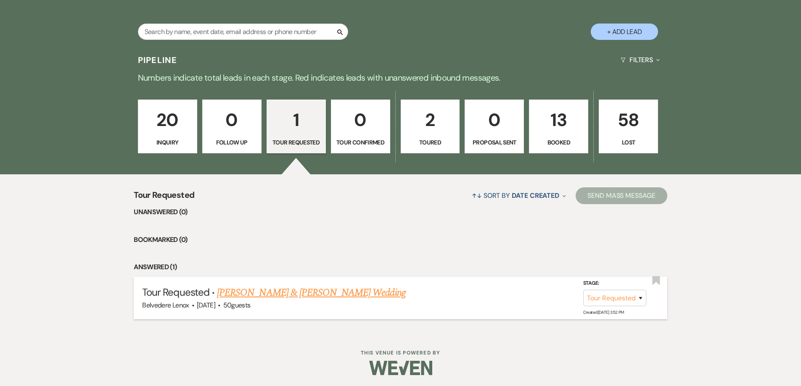
click at [278, 292] on link "Morgan & Labier's Wedding" at bounding box center [311, 292] width 188 height 15
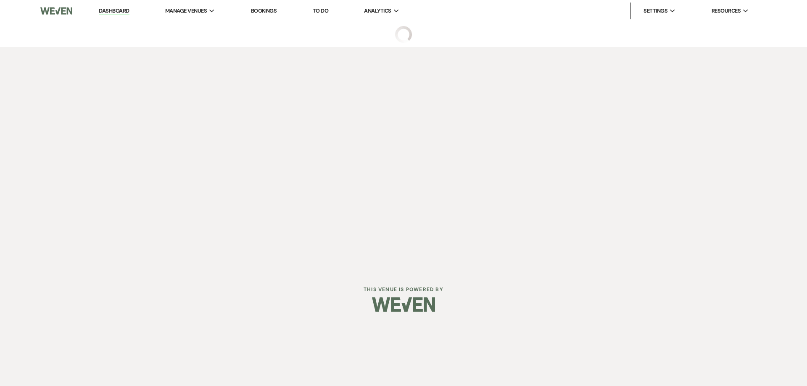
select select "2"
select select "5"
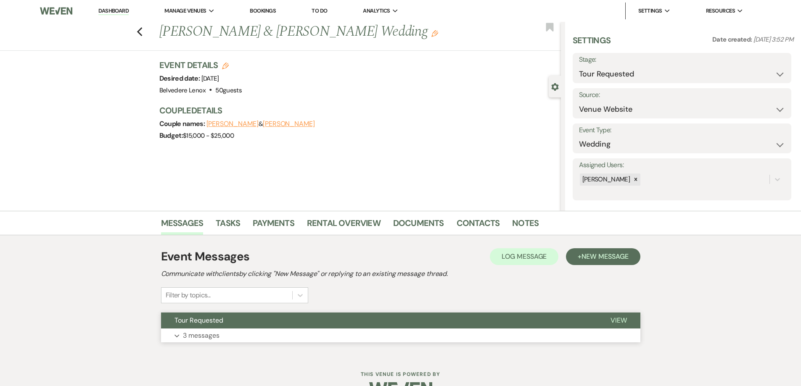
click at [196, 339] on p "3 messages" at bounding box center [201, 335] width 37 height 11
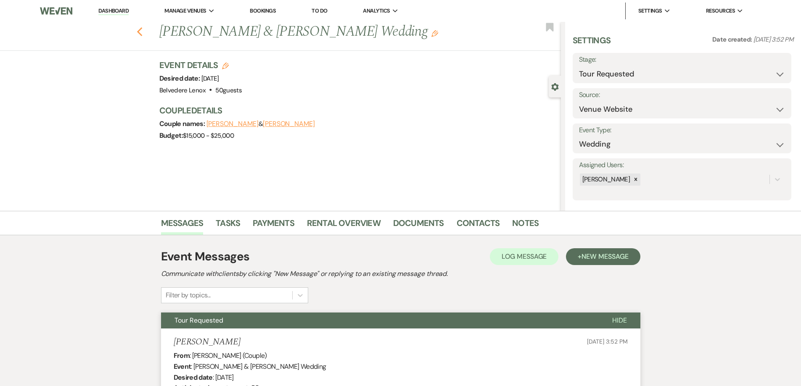
click at [143, 32] on icon "Previous" at bounding box center [140, 32] width 6 height 10
select select "2"
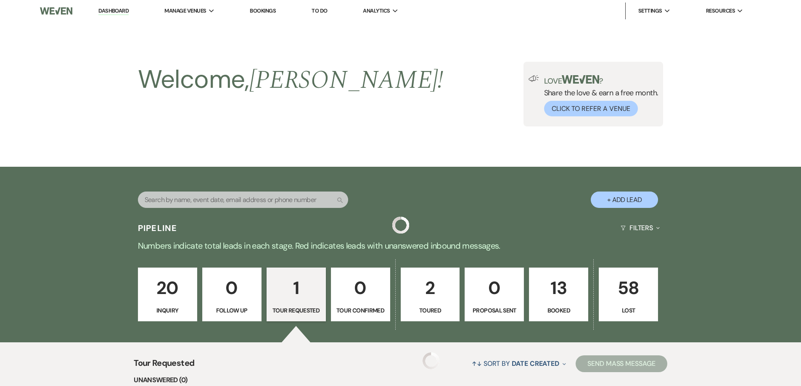
scroll to position [168, 0]
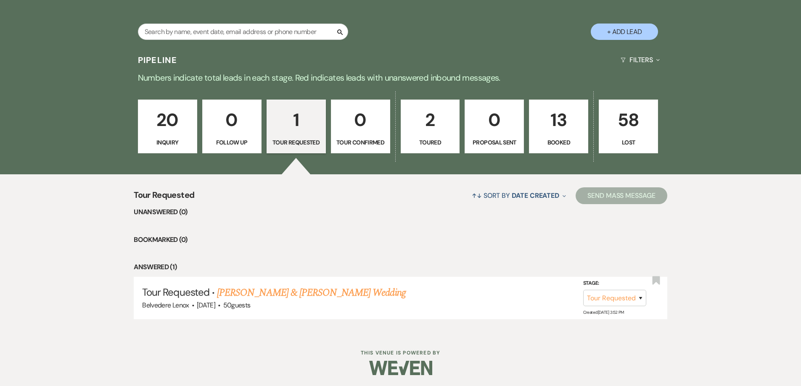
click at [178, 128] on p "20" at bounding box center [167, 120] width 48 height 28
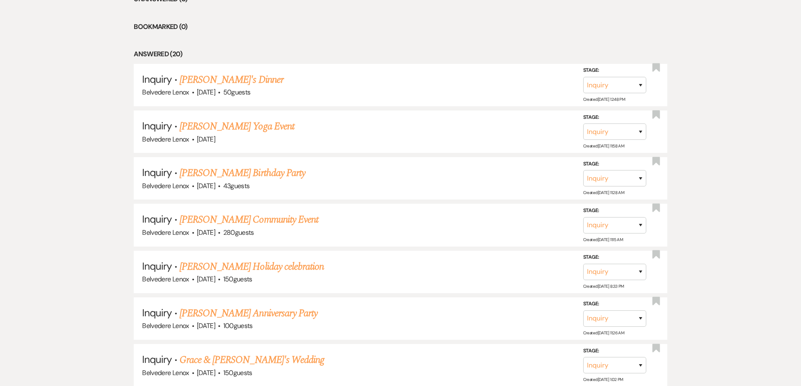
scroll to position [252, 0]
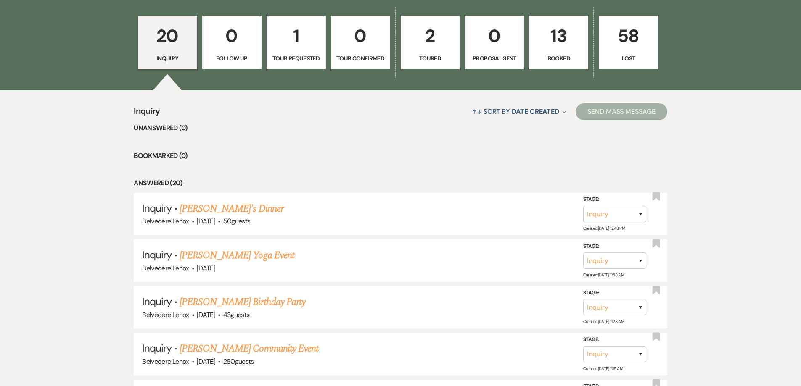
click at [430, 37] on p "2" at bounding box center [430, 36] width 48 height 28
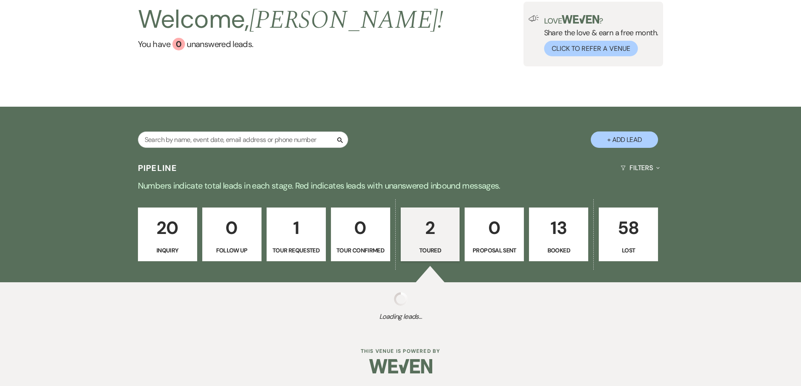
scroll to position [216, 0]
select select "5"
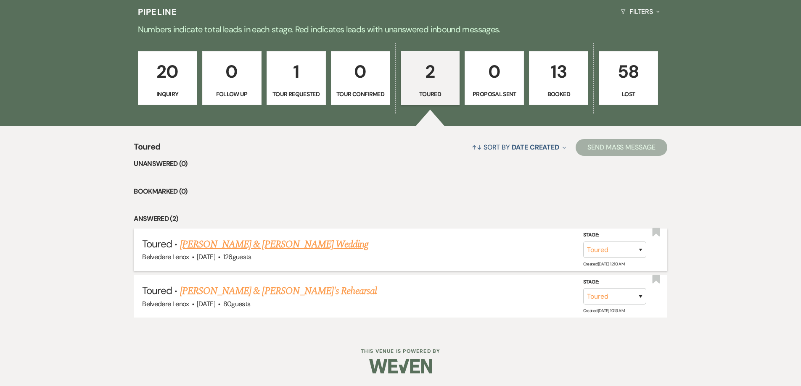
click at [300, 244] on link "[PERSON_NAME] & [PERSON_NAME] Wedding" at bounding box center [274, 244] width 188 height 15
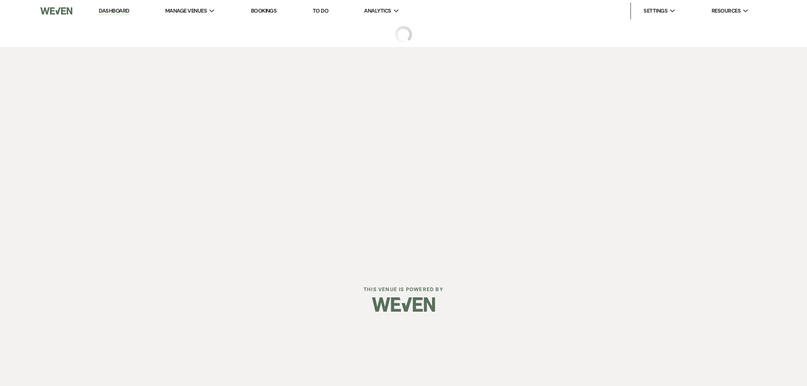
select select "5"
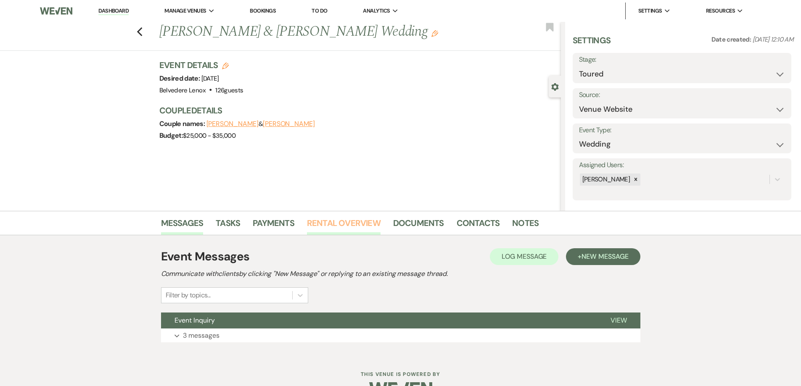
click at [340, 231] on link "Rental Overview" at bounding box center [344, 225] width 74 height 18
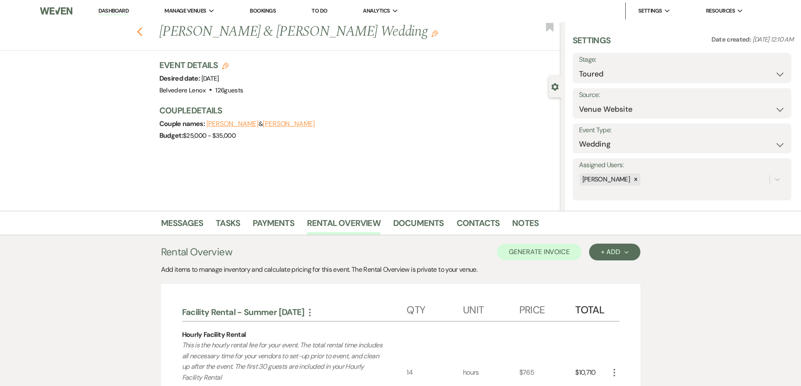
click at [141, 30] on icon "Previous" at bounding box center [140, 32] width 6 height 10
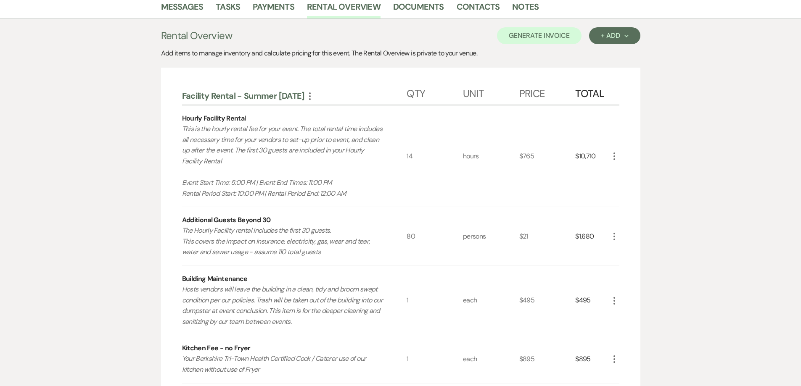
select select "5"
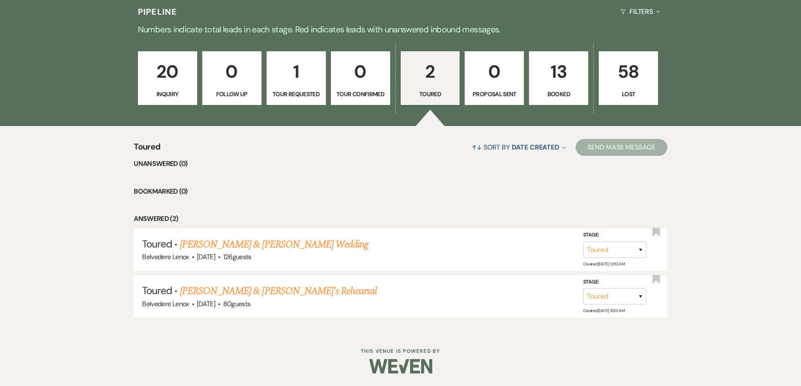
click at [179, 79] on p "20" at bounding box center [167, 72] width 48 height 28
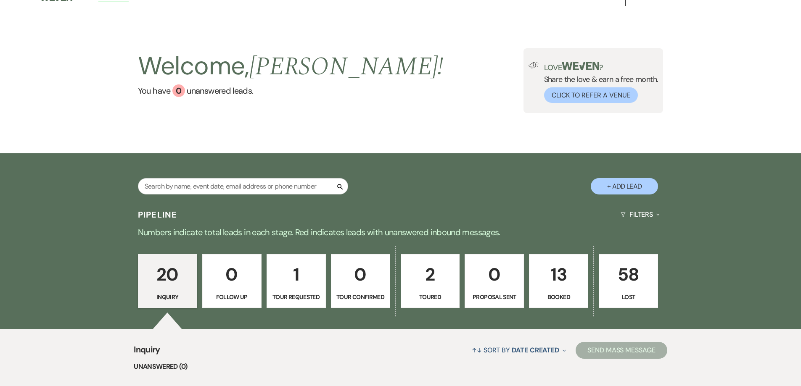
scroll to position [6, 0]
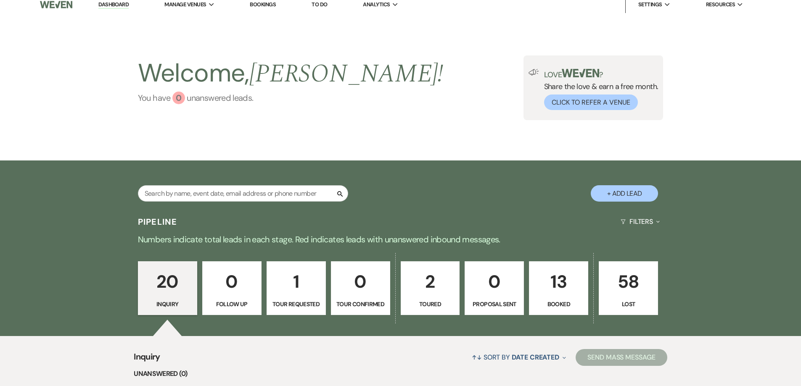
click at [178, 103] on div "0" at bounding box center [178, 98] width 13 height 13
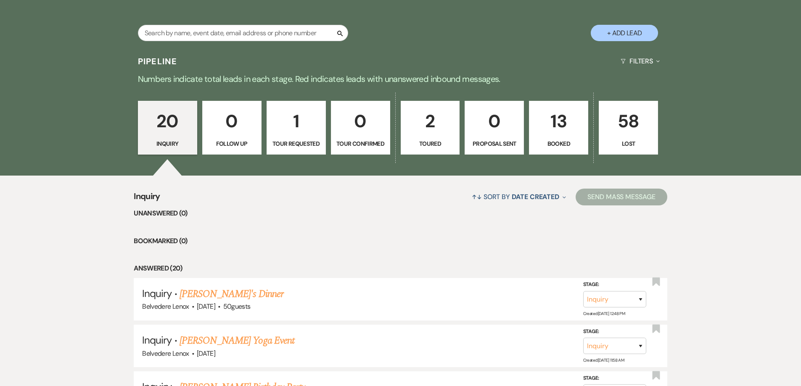
click at [290, 129] on p "1" at bounding box center [296, 121] width 48 height 28
select select "2"
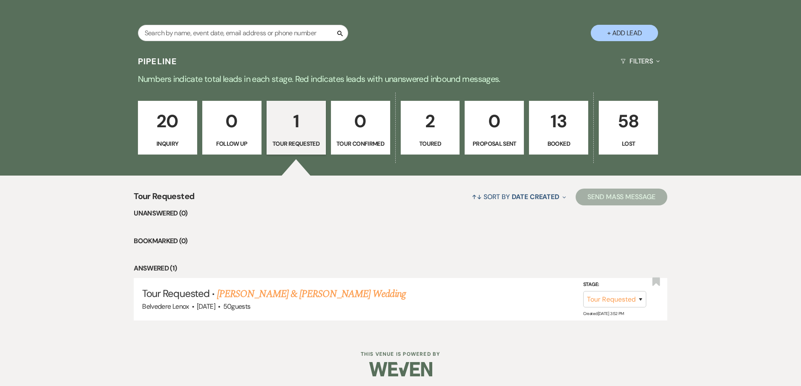
click at [432, 141] on p "Toured" at bounding box center [430, 143] width 48 height 9
select select "5"
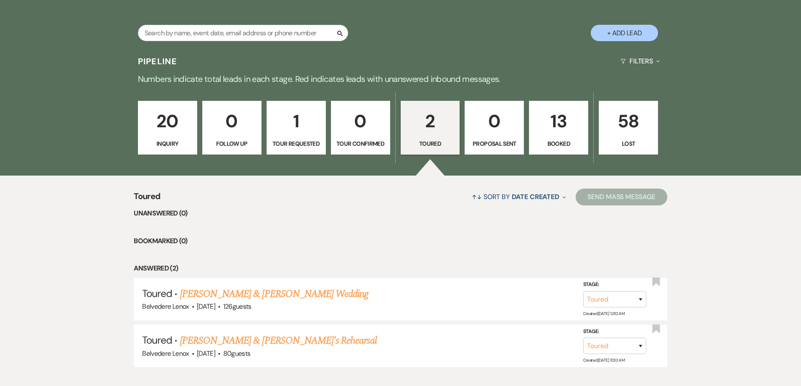
click at [549, 121] on p "13" at bounding box center [558, 121] width 48 height 28
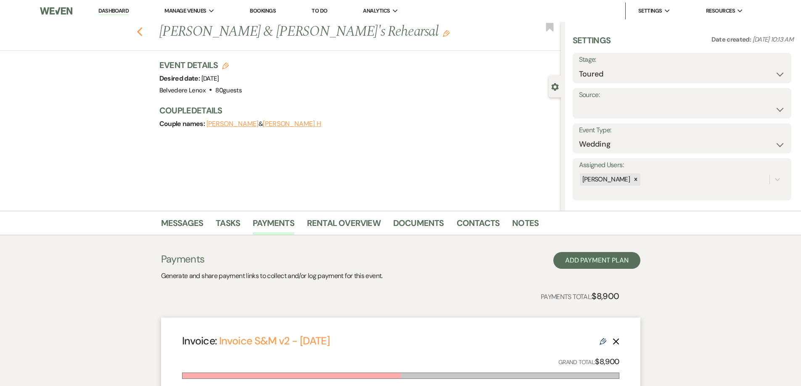
click at [143, 36] on icon "Previous" at bounding box center [140, 32] width 6 height 10
